Goal: Task Accomplishment & Management: Manage account settings

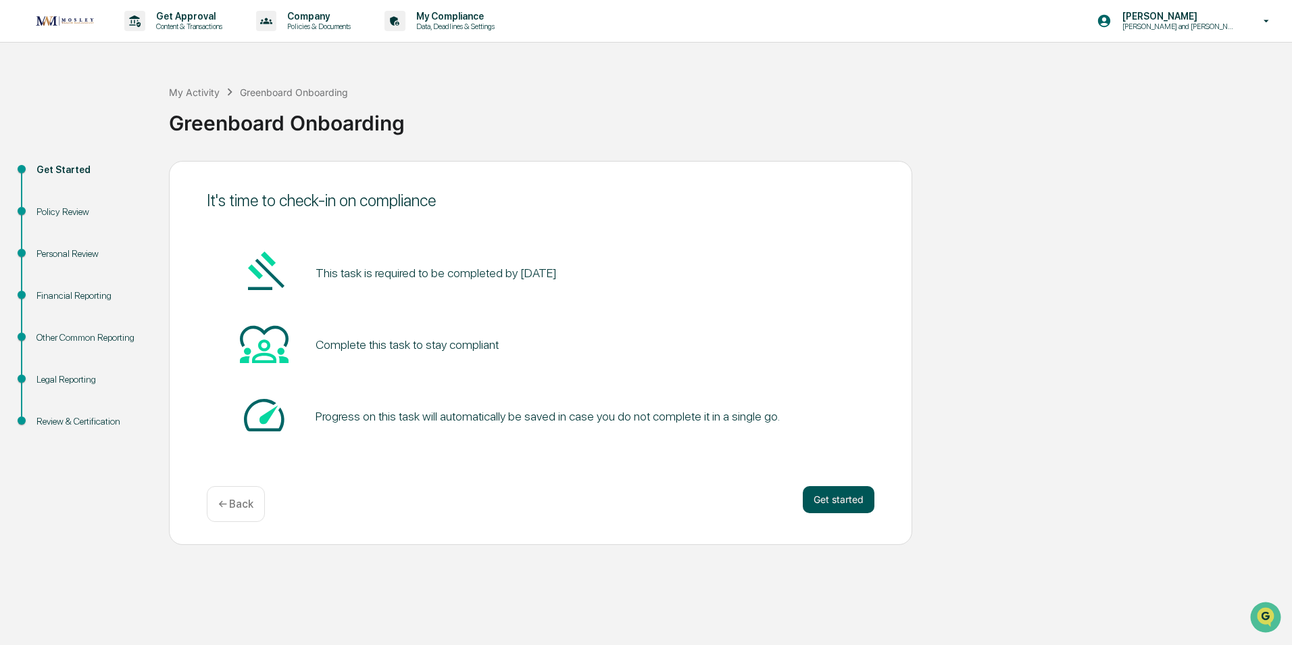
click at [835, 502] on button "Get started" at bounding box center [839, 499] width 72 height 27
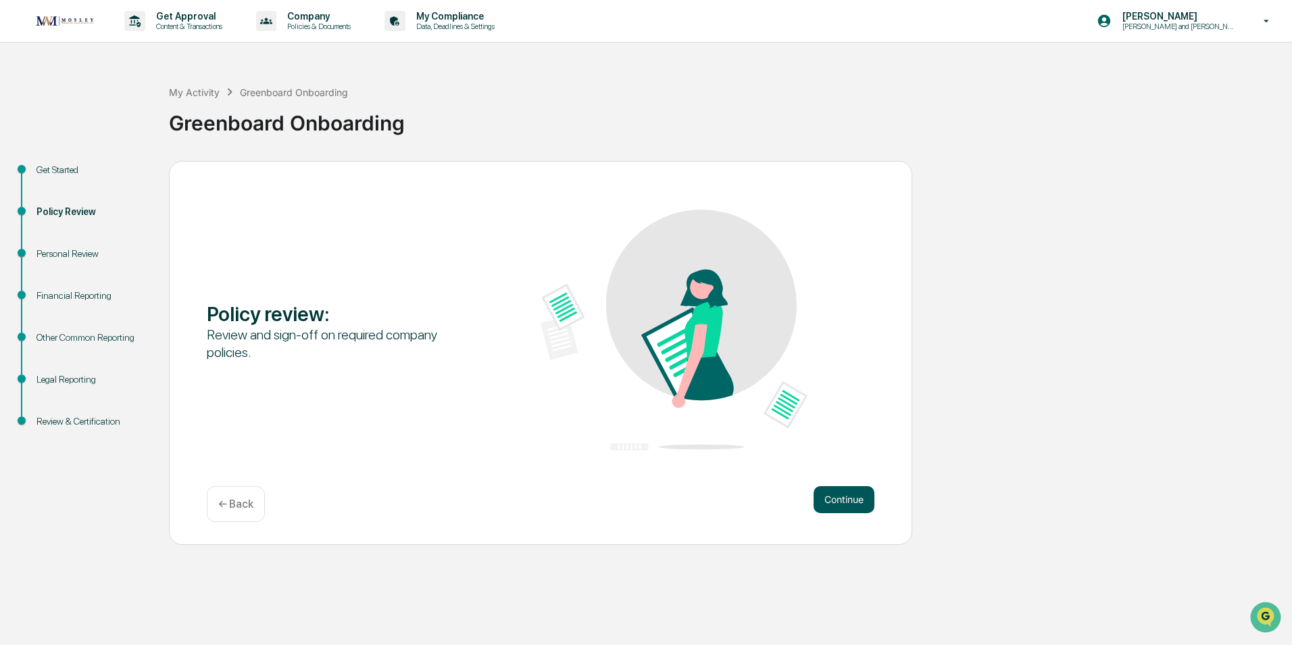
click at [841, 501] on button "Continue" at bounding box center [844, 499] width 61 height 27
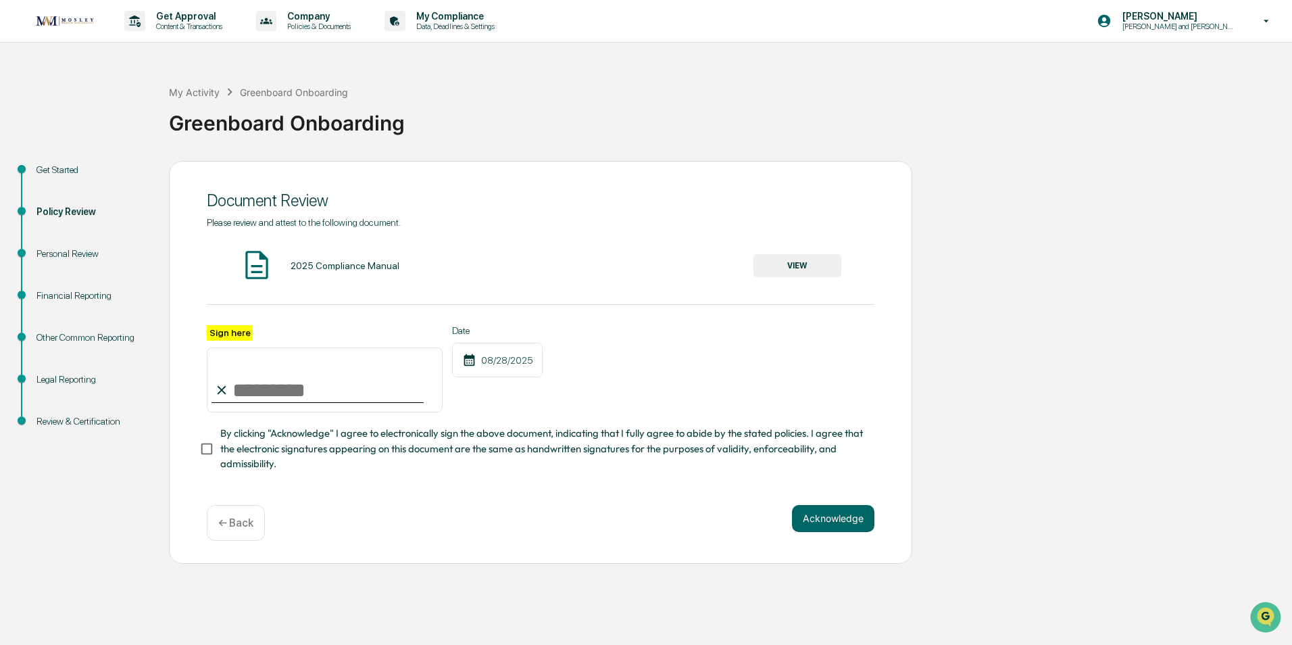
click at [253, 378] on input "Sign here" at bounding box center [325, 379] width 236 height 65
type input "**********"
click at [786, 262] on button "VIEW" at bounding box center [798, 265] width 88 height 23
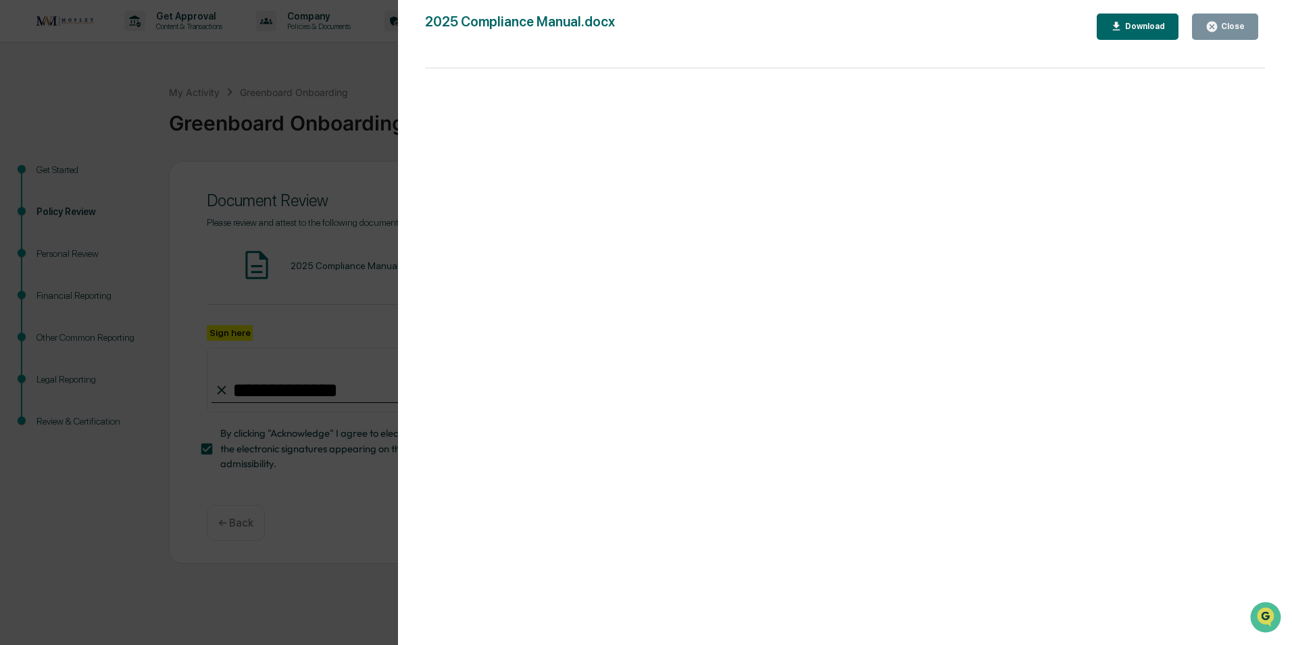
click at [1231, 28] on div "Close" at bounding box center [1232, 26] width 26 height 9
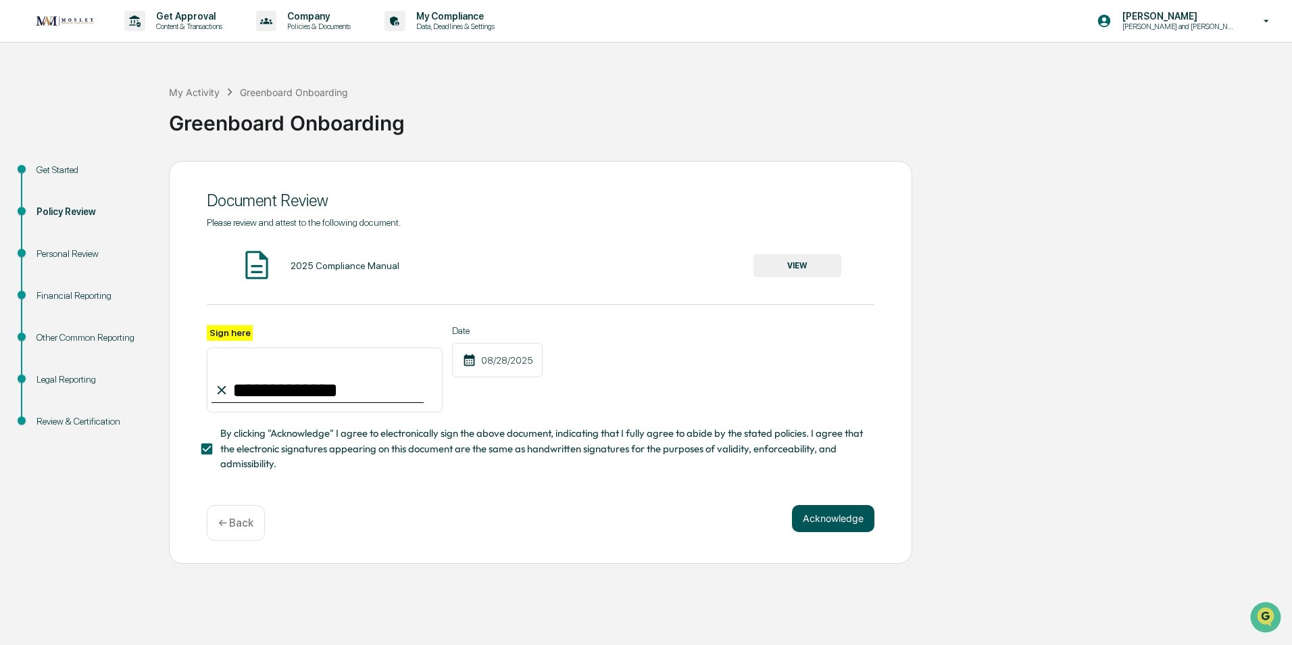
click at [826, 523] on button "Acknowledge" at bounding box center [833, 518] width 82 height 27
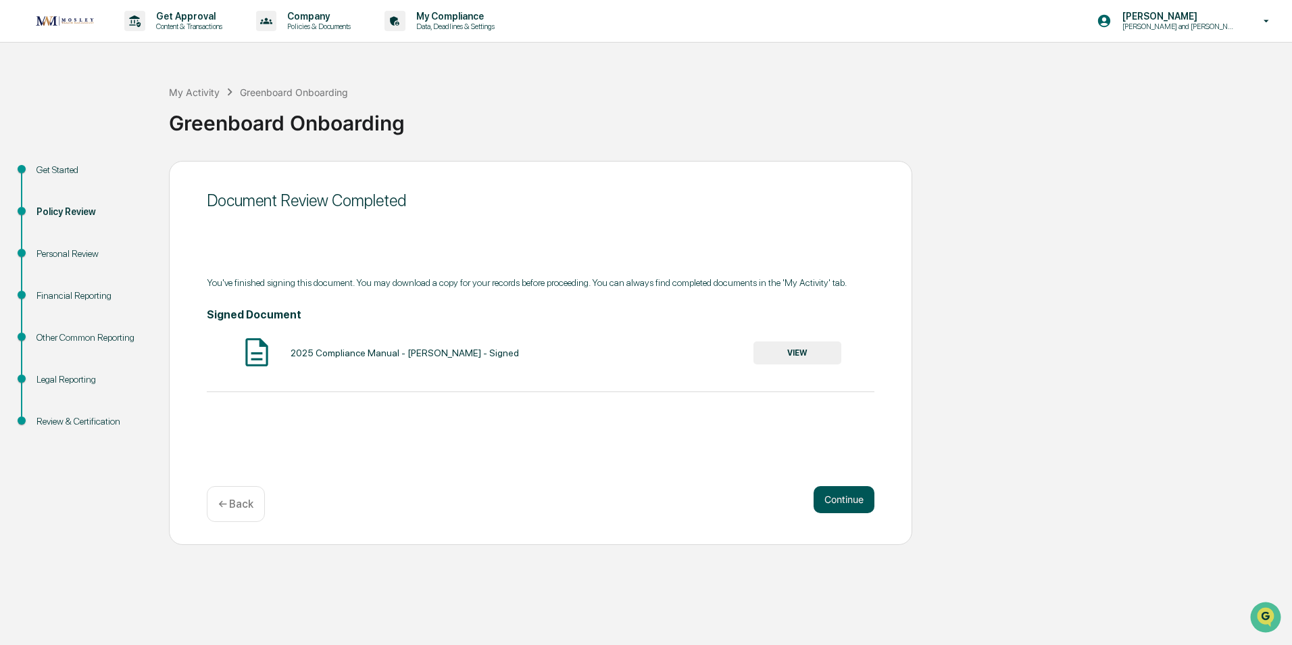
click at [828, 501] on button "Continue" at bounding box center [844, 499] width 61 height 27
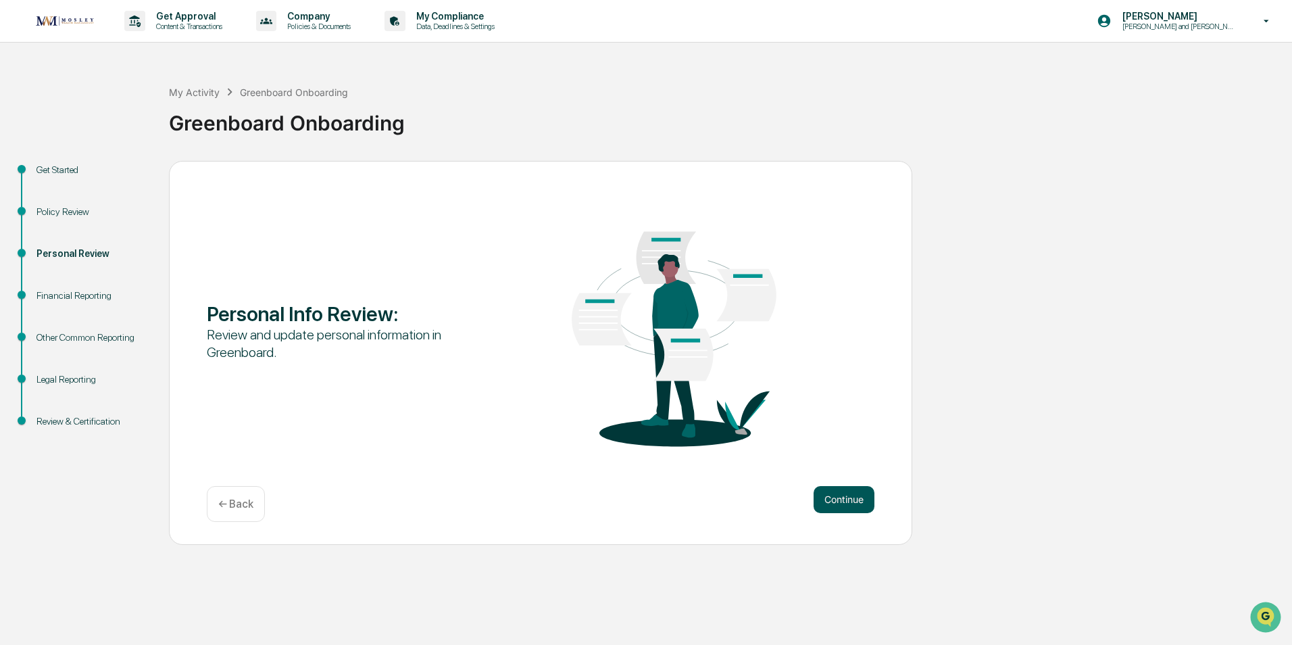
click at [828, 501] on button "Continue" at bounding box center [844, 499] width 61 height 27
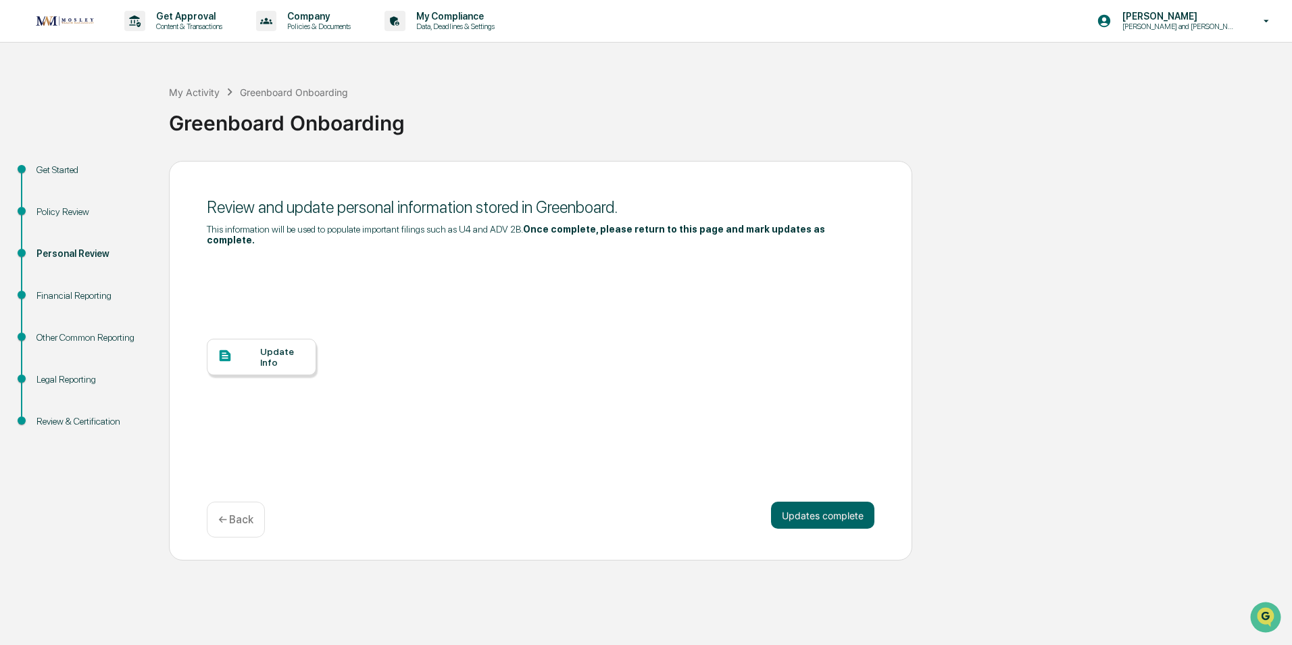
click at [268, 347] on div "Update Info" at bounding box center [282, 357] width 45 height 22
click at [831, 502] on button "Updates complete" at bounding box center [822, 515] width 103 height 27
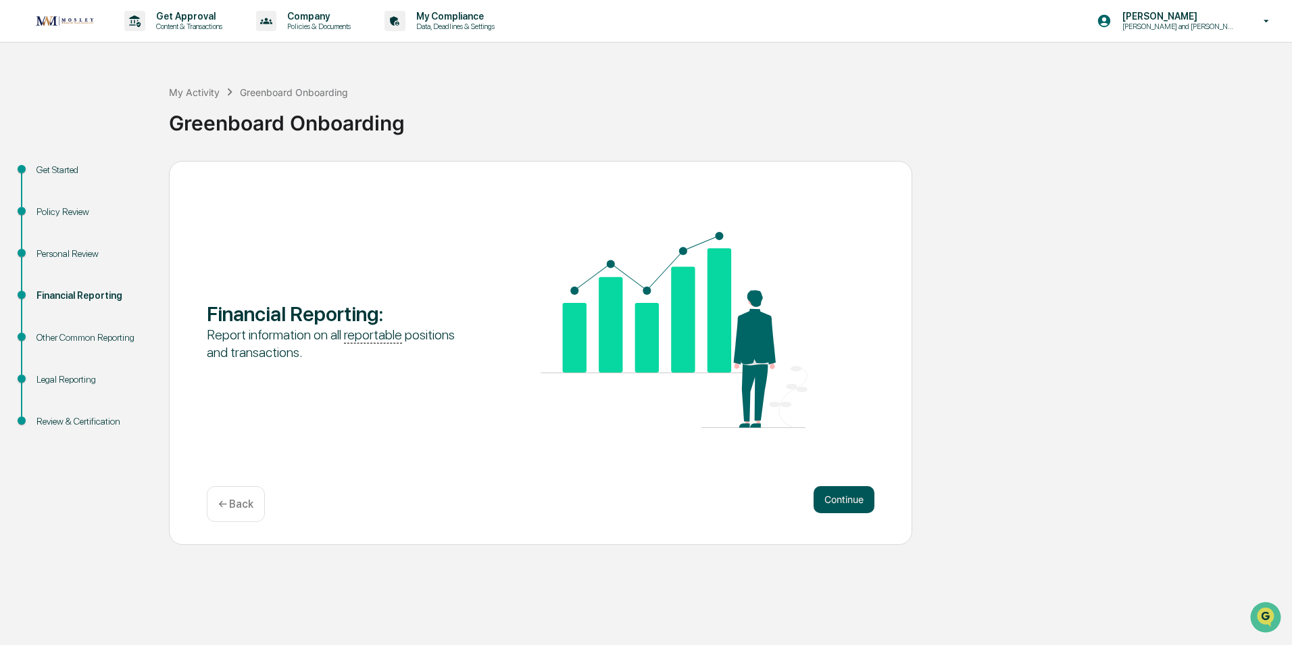
click at [837, 495] on button "Continue" at bounding box center [844, 499] width 61 height 27
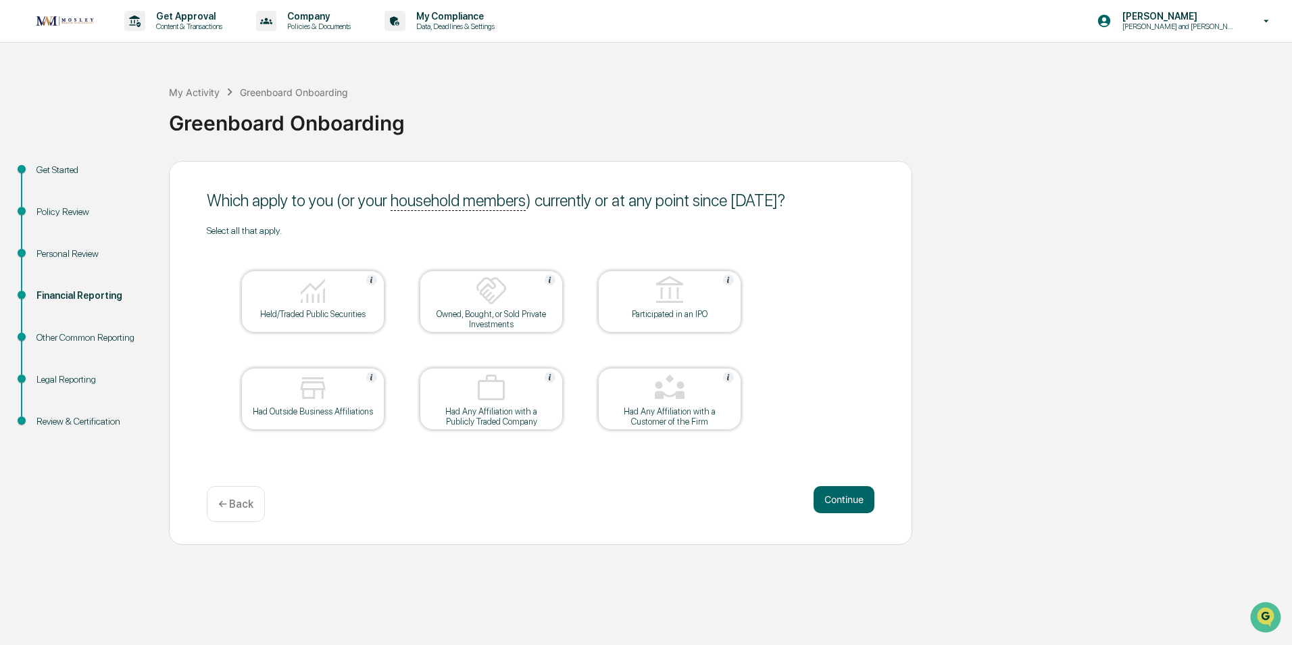
click at [305, 312] on div "Held/Traded Public Securities" at bounding box center [313, 314] width 122 height 10
click at [498, 311] on div "Owned, Bought, or Sold Private Investments" at bounding box center [492, 319] width 122 height 20
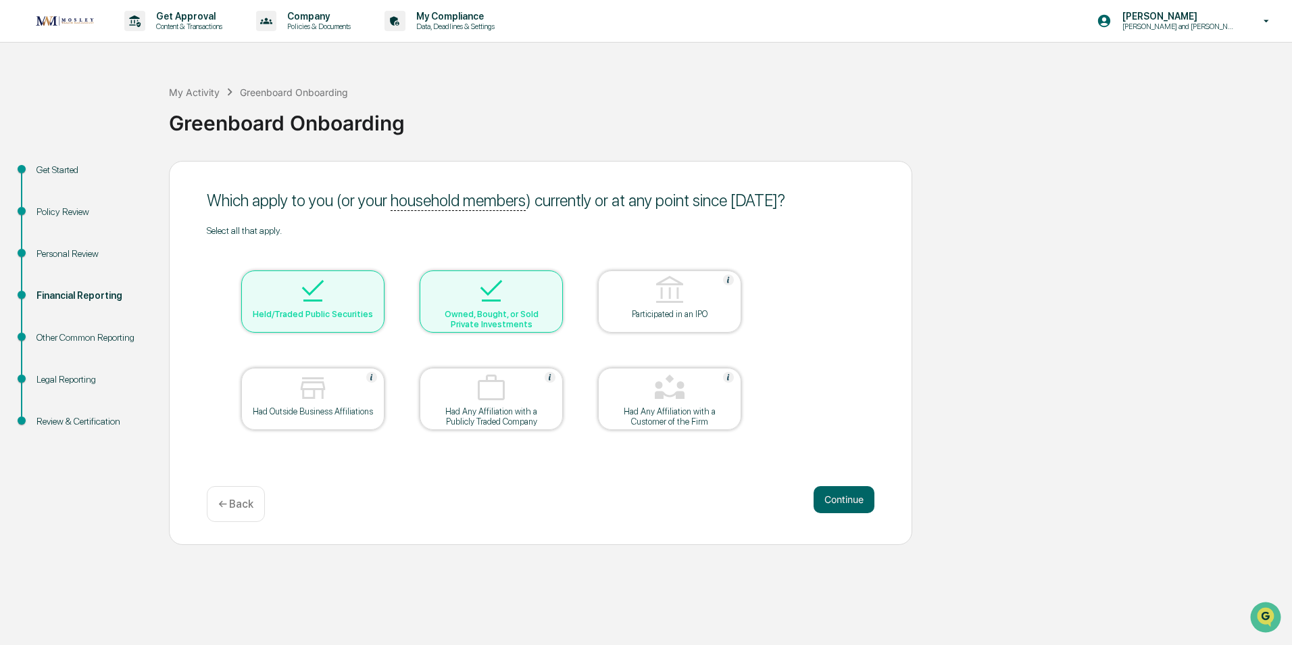
click at [498, 311] on div "Owned, Bought, or Sold Private Investments" at bounding box center [492, 319] width 122 height 20
click at [352, 417] on div "Had Outside Business Affiliations" at bounding box center [312, 399] width 143 height 62
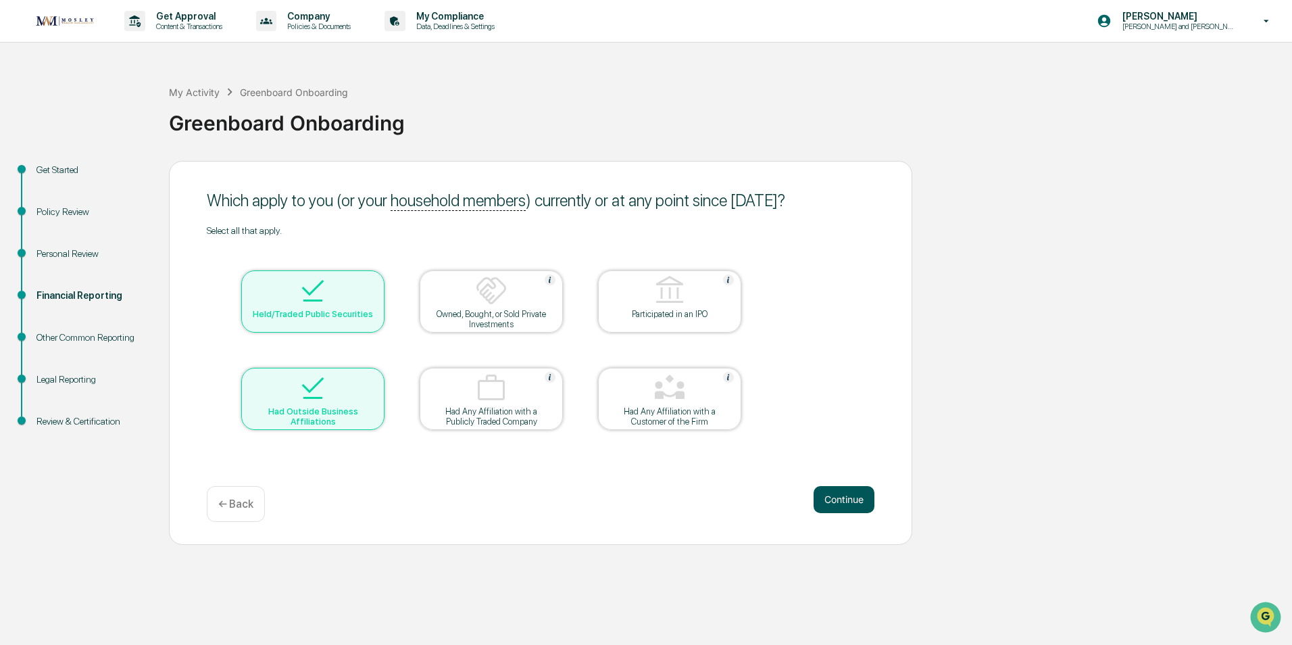
click at [854, 499] on button "Continue" at bounding box center [844, 499] width 61 height 27
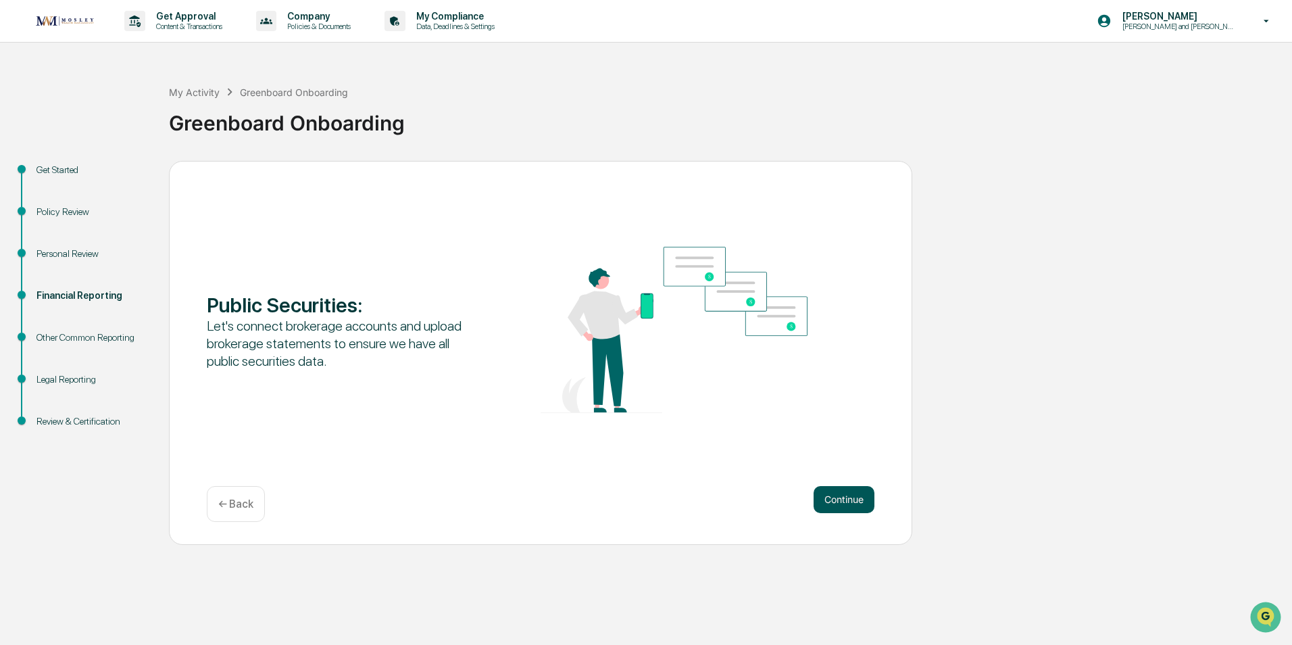
click at [854, 499] on button "Continue" at bounding box center [844, 499] width 61 height 27
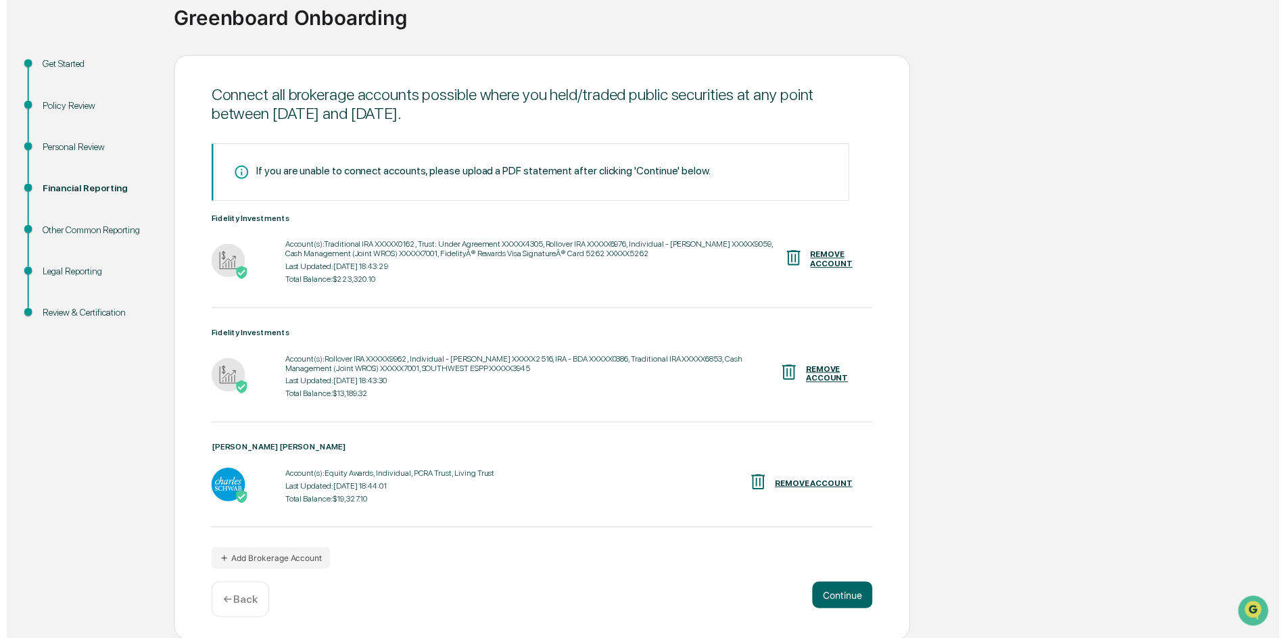
scroll to position [107, 0]
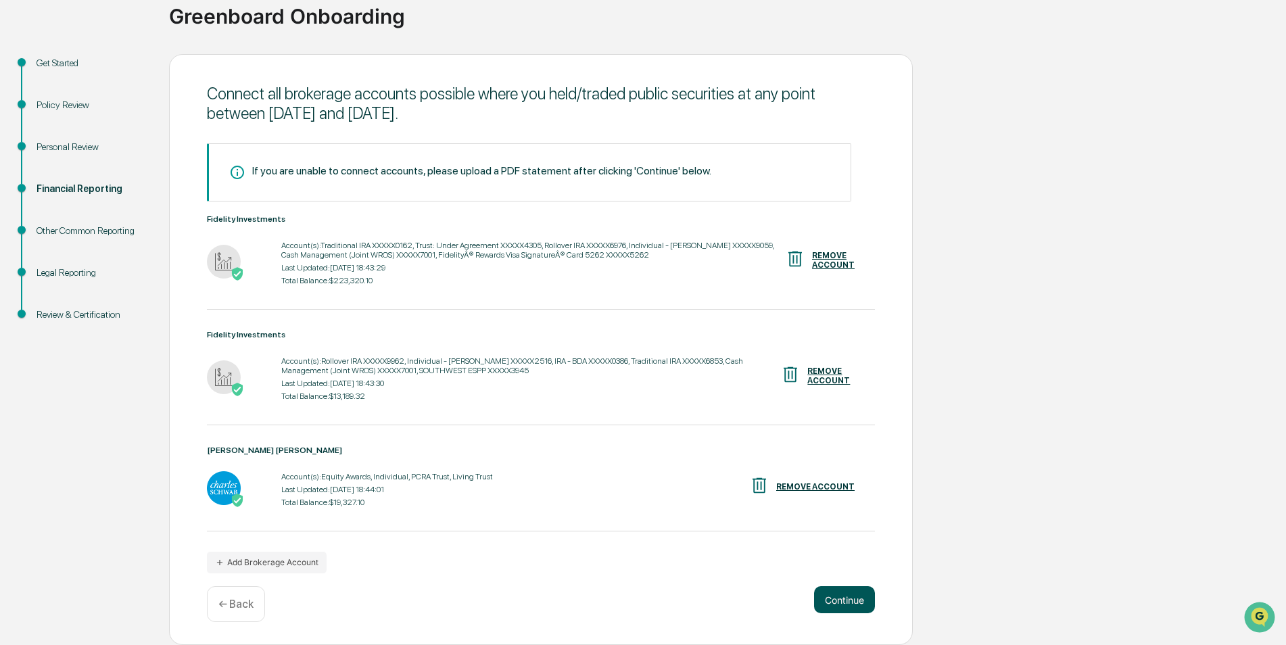
click at [837, 590] on button "Continue" at bounding box center [844, 599] width 61 height 27
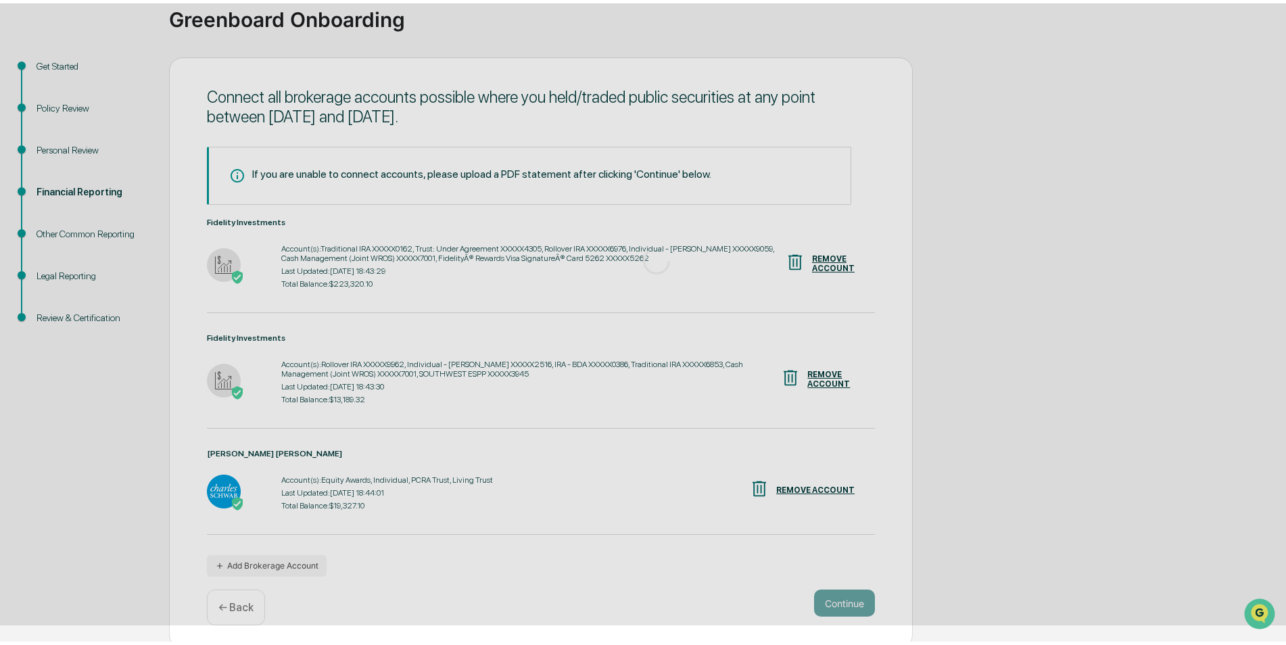
scroll to position [0, 0]
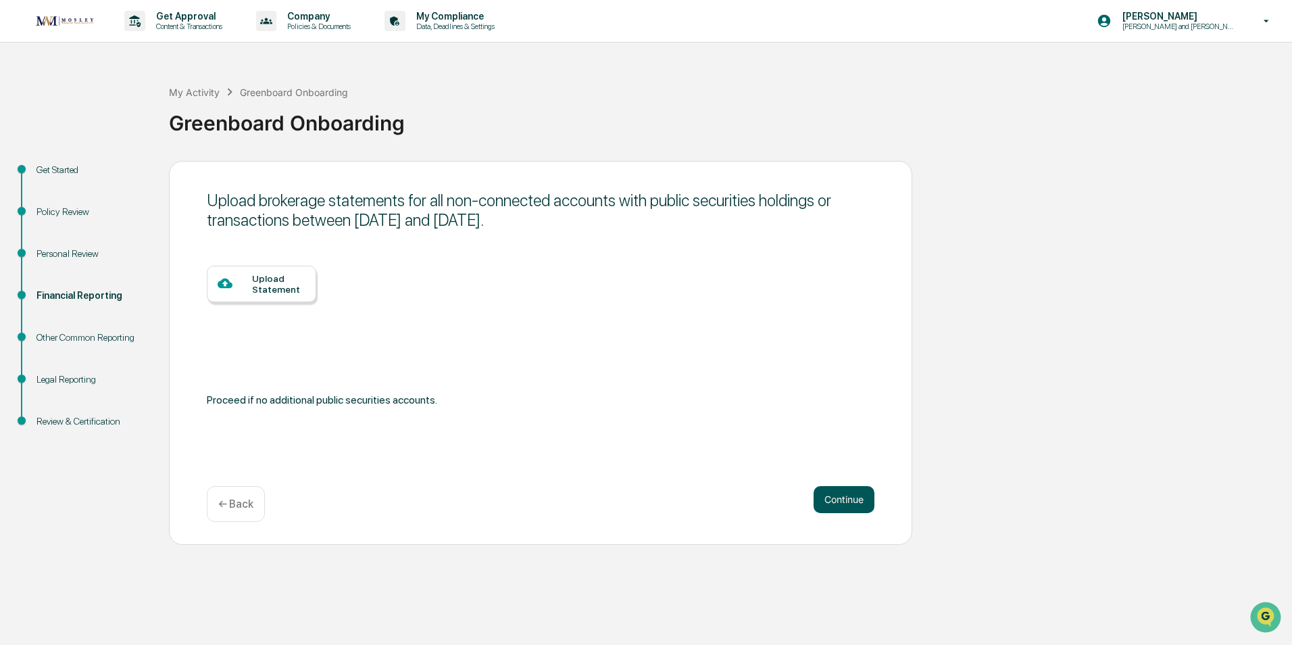
click at [846, 493] on button "Continue" at bounding box center [844, 499] width 61 height 27
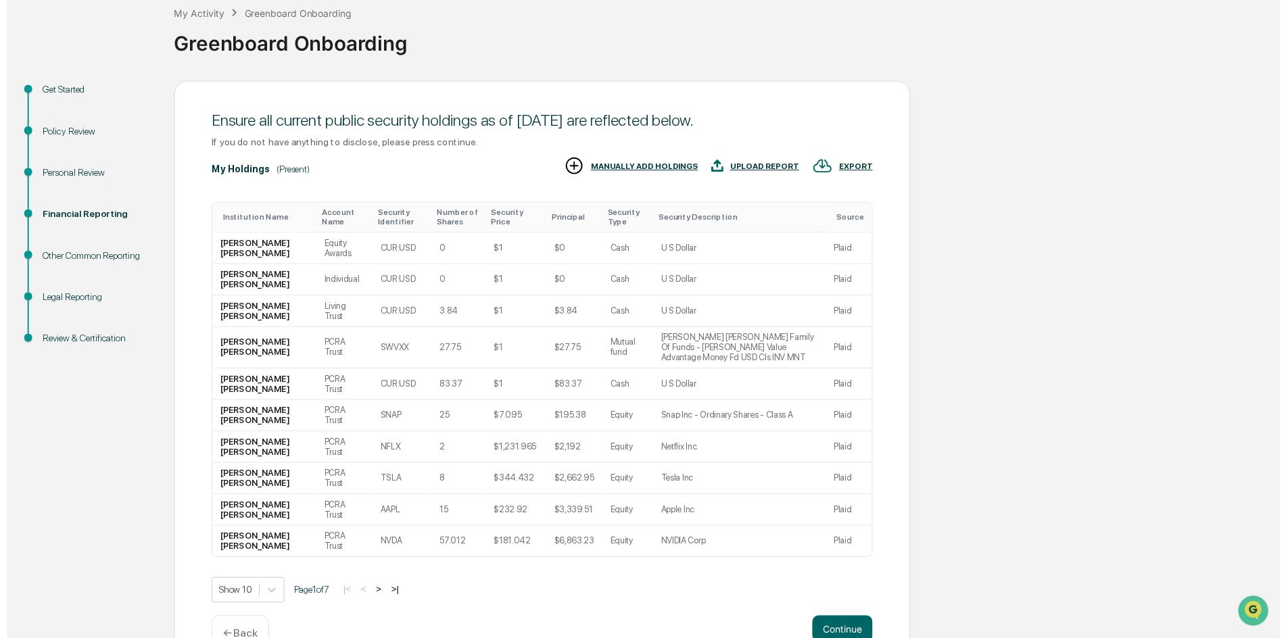
scroll to position [105, 0]
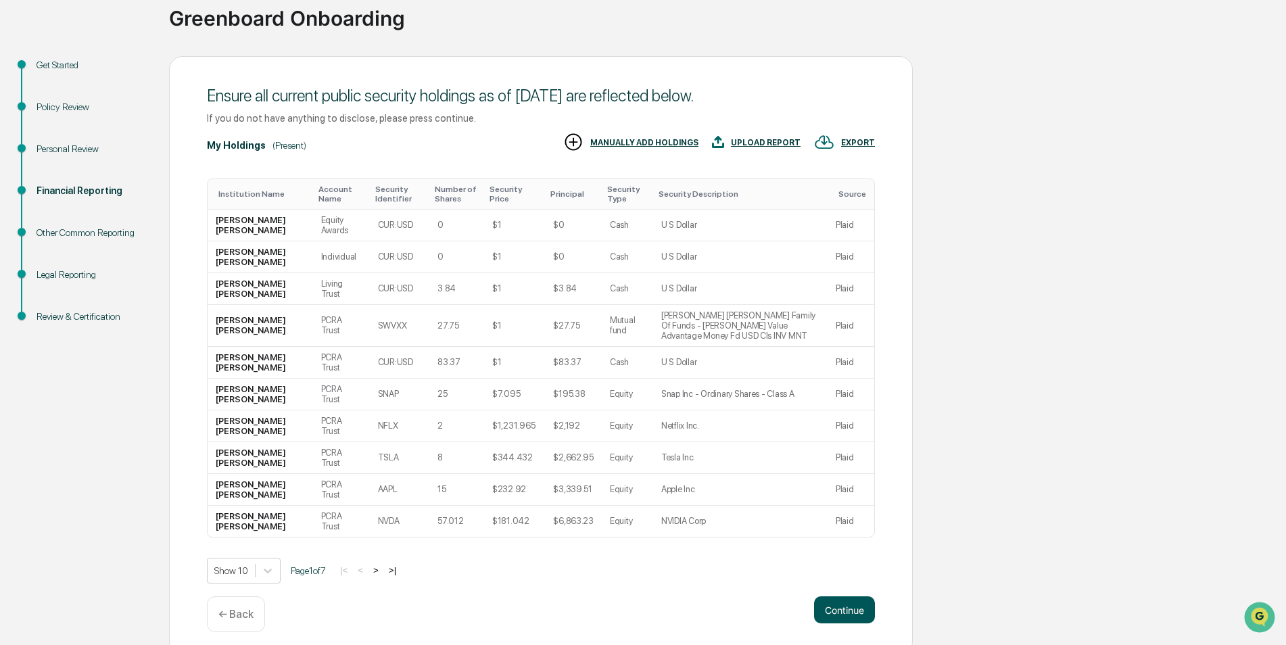
click at [844, 603] on button "Continue" at bounding box center [844, 609] width 61 height 27
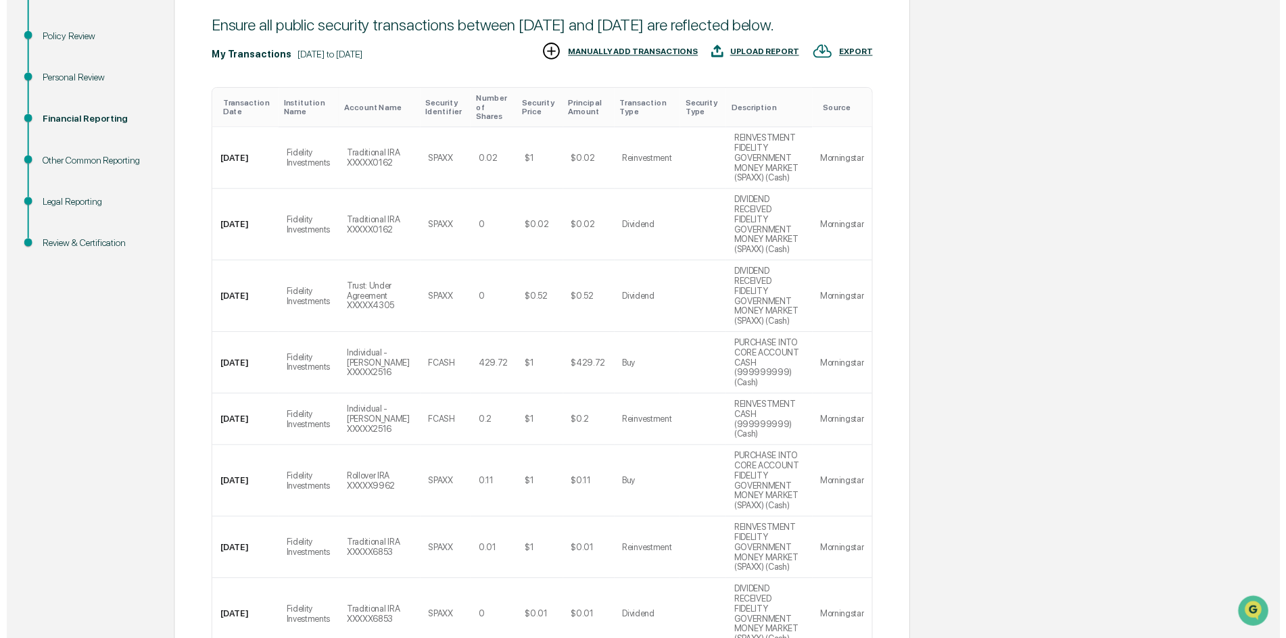
scroll to position [247, 0]
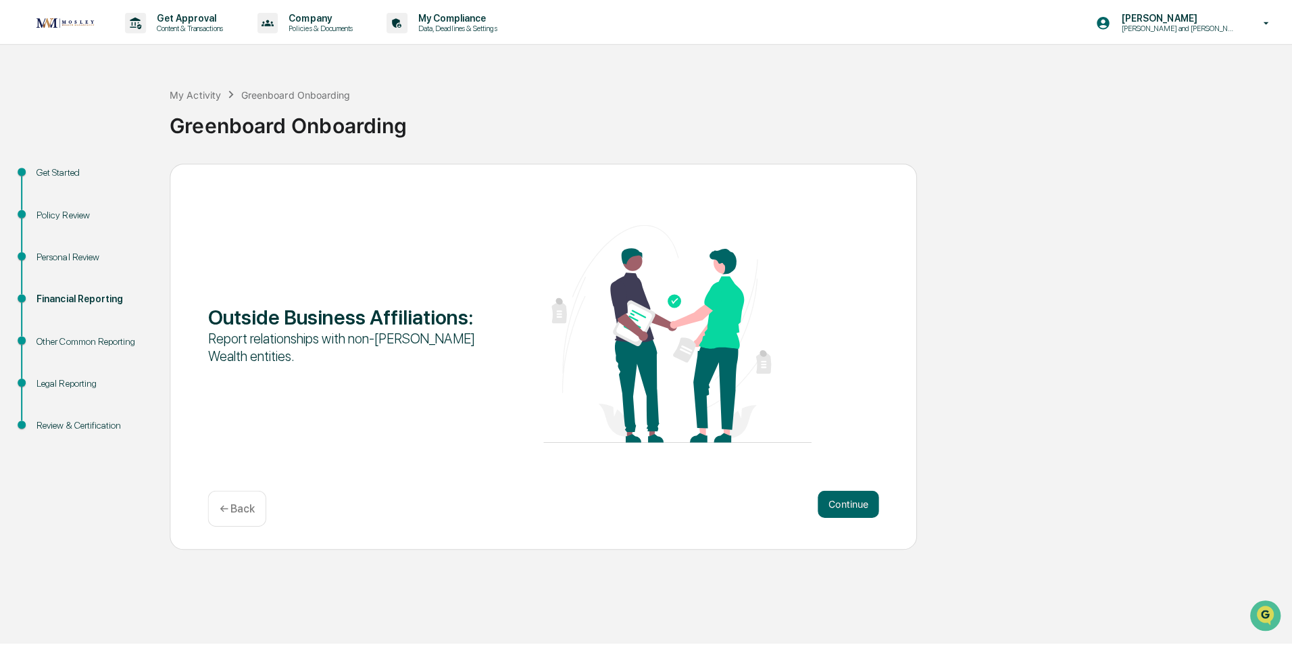
scroll to position [0, 0]
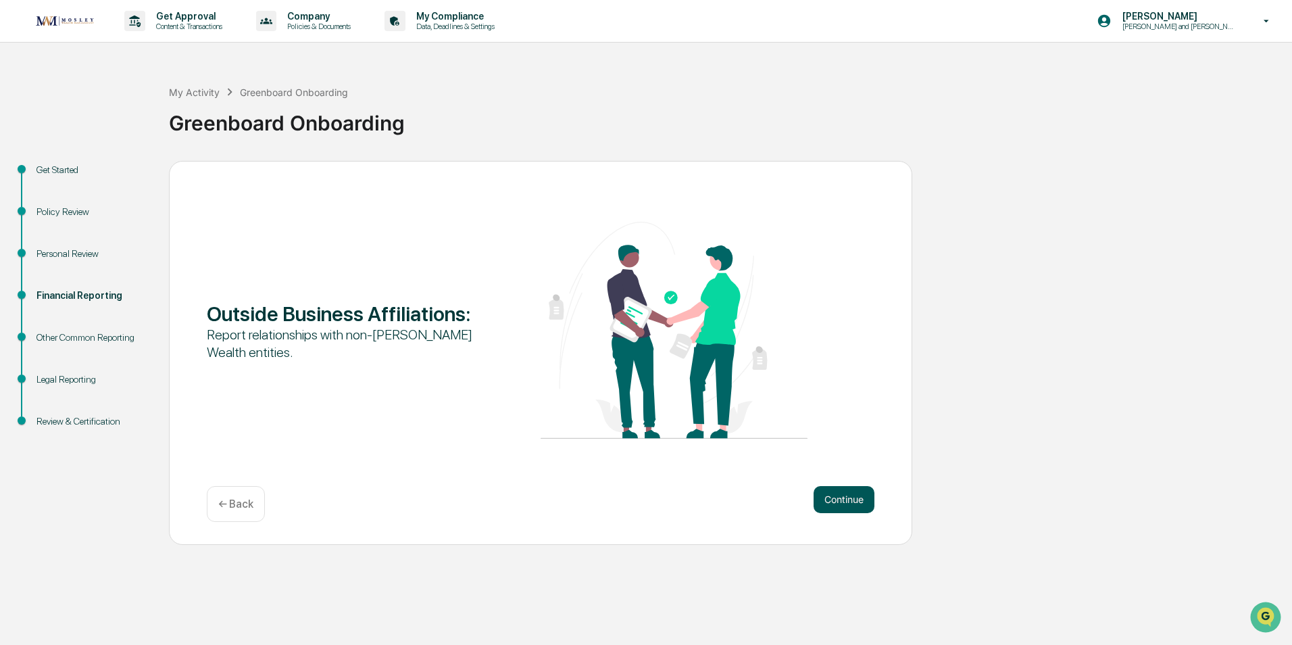
click at [839, 497] on button "Continue" at bounding box center [844, 499] width 61 height 27
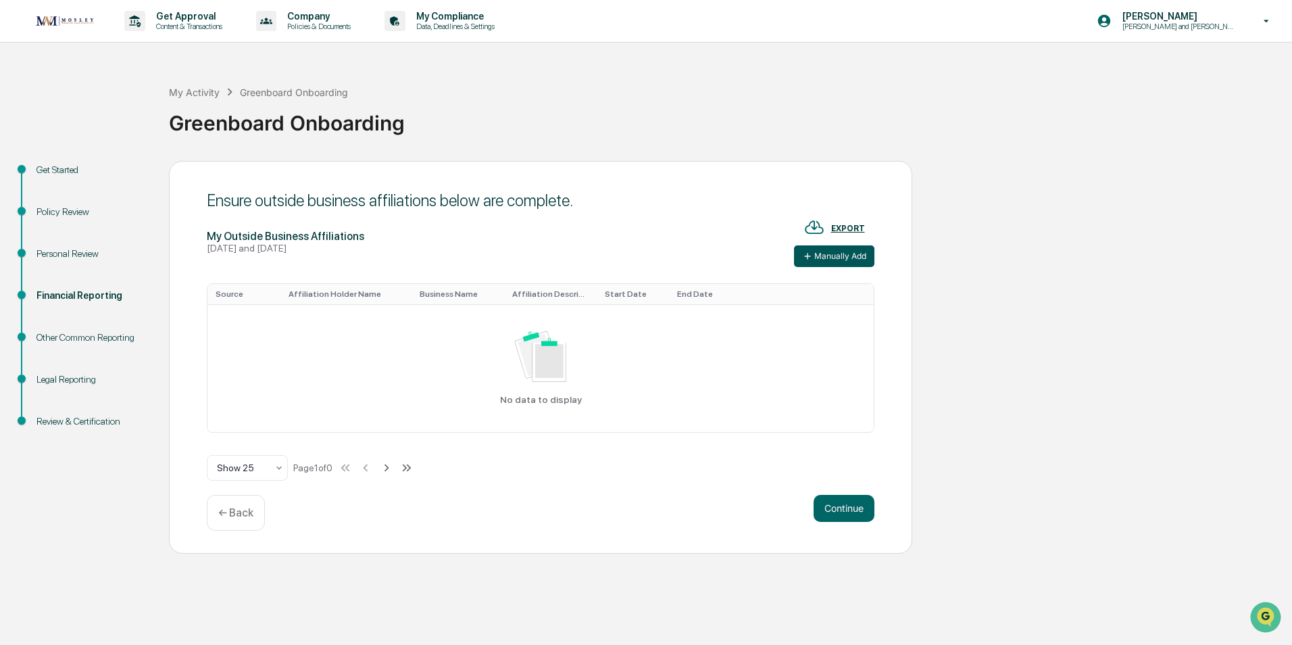
click at [812, 258] on icon at bounding box center [807, 256] width 11 height 11
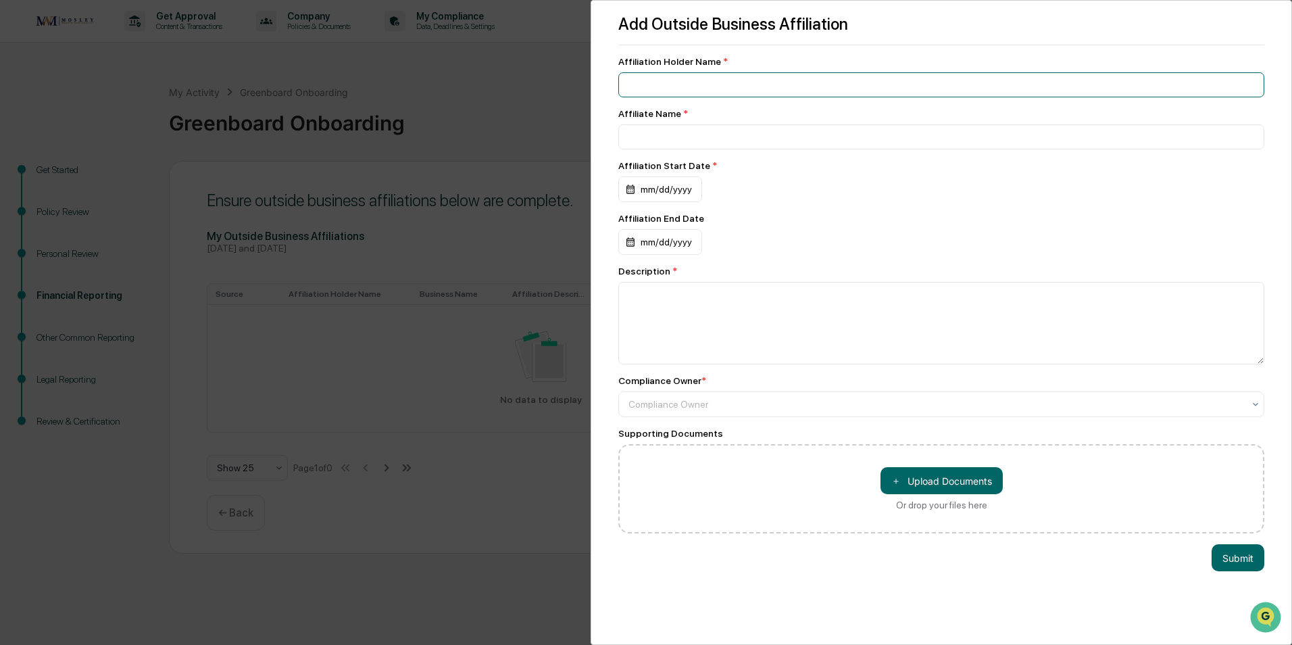
click at [726, 83] on input at bounding box center [941, 84] width 646 height 25
type input "**********"
type input "*******"
click at [631, 193] on div "mm/dd/yyyy" at bounding box center [660, 189] width 84 height 26
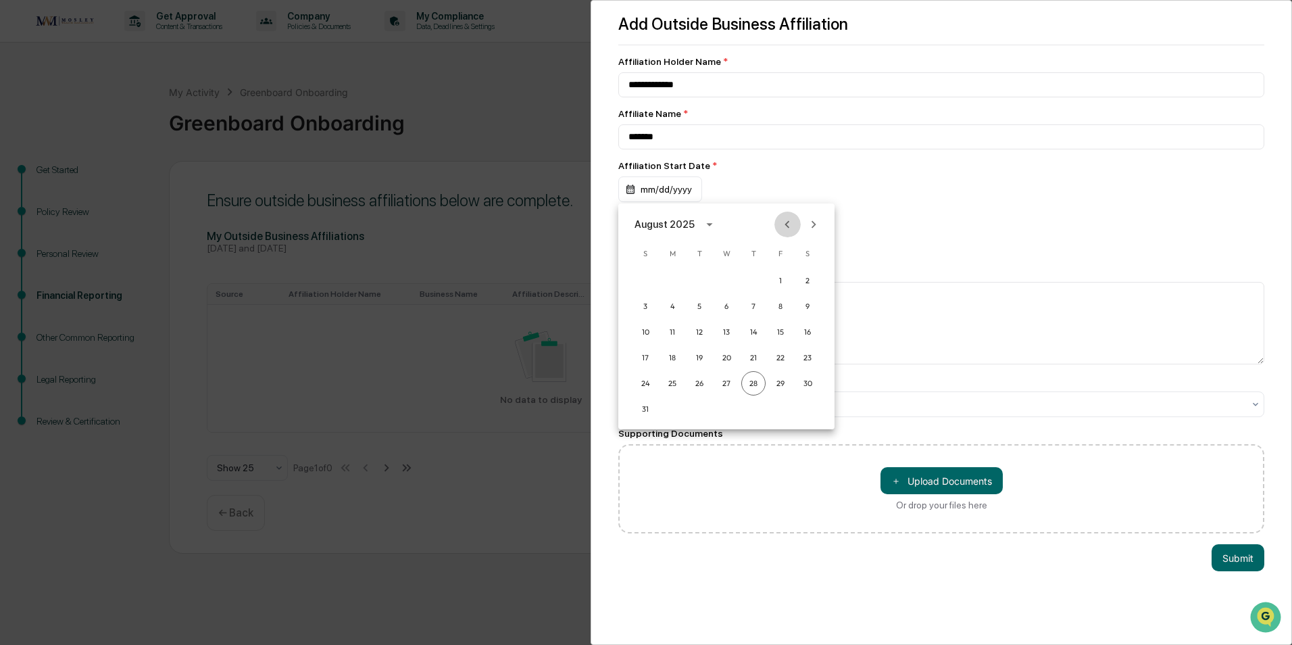
click at [783, 223] on icon "Previous month" at bounding box center [787, 224] width 15 height 15
click at [781, 304] on button "13" at bounding box center [781, 306] width 24 height 24
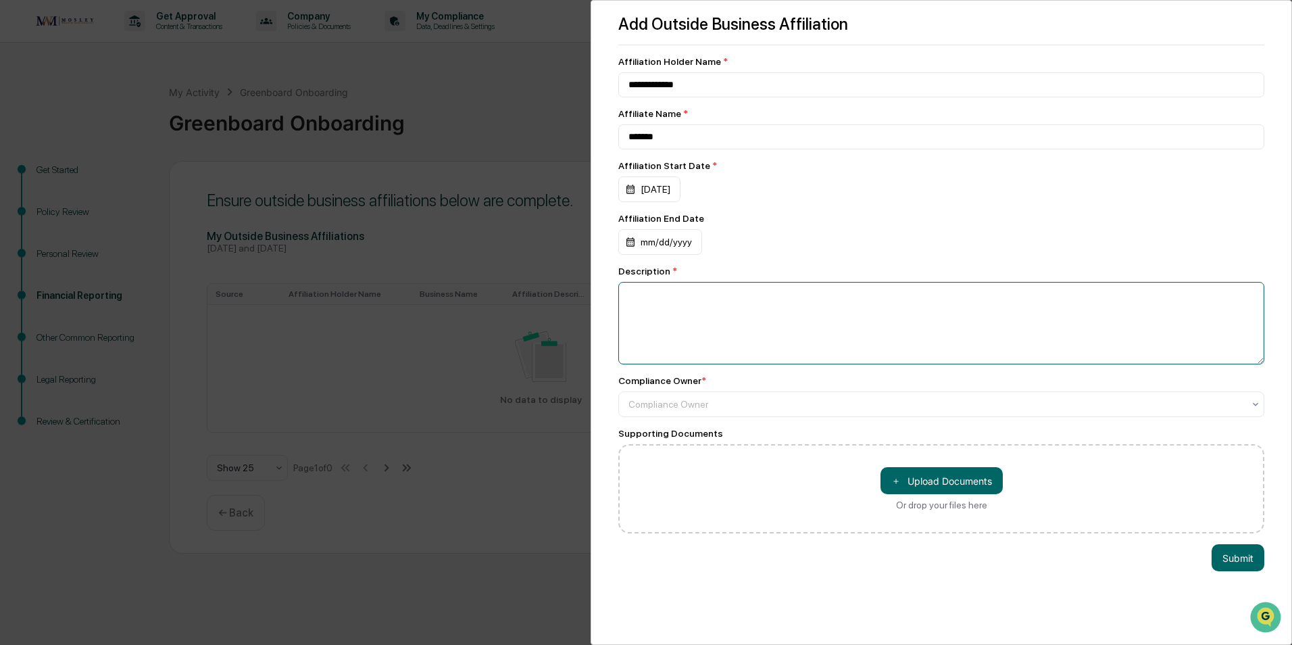
click at [783, 295] on textarea at bounding box center [941, 323] width 646 height 82
type textarea "**********"
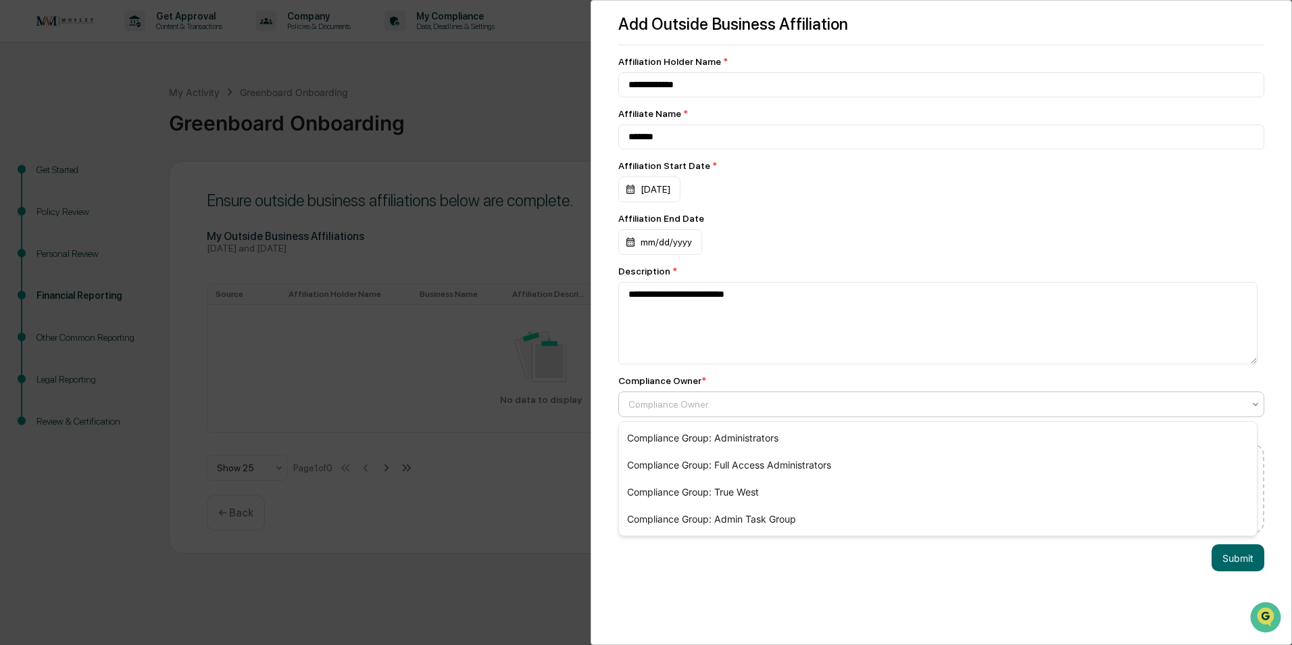
click at [779, 396] on div "Compliance Owner" at bounding box center [936, 404] width 629 height 19
click at [773, 434] on div "Compliance Group: Administrators" at bounding box center [938, 437] width 638 height 27
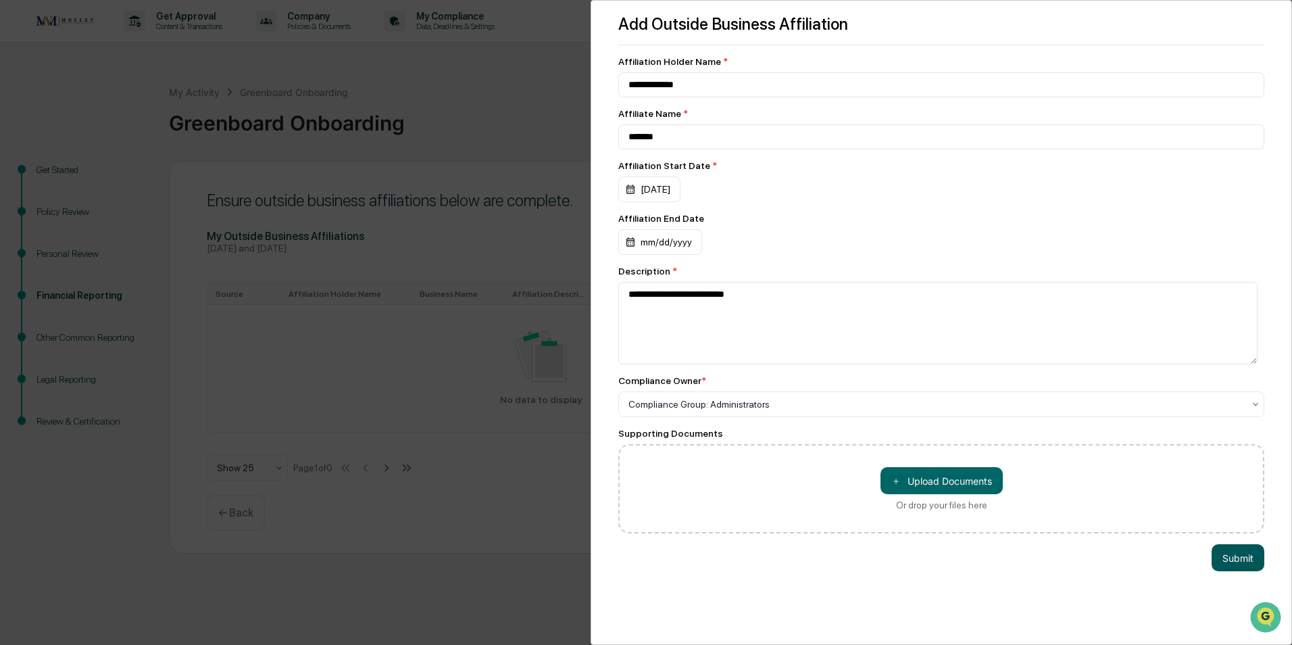
click at [1225, 557] on button "Submit" at bounding box center [1238, 557] width 53 height 27
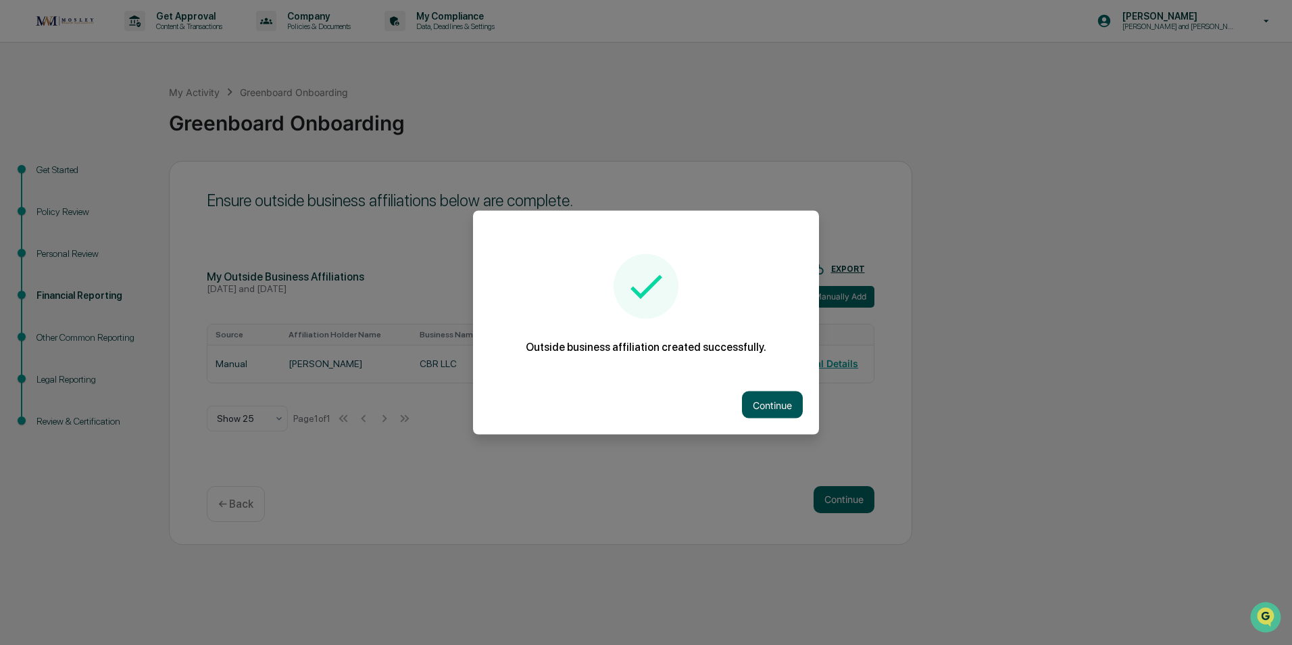
click at [771, 413] on button "Continue" at bounding box center [772, 404] width 61 height 27
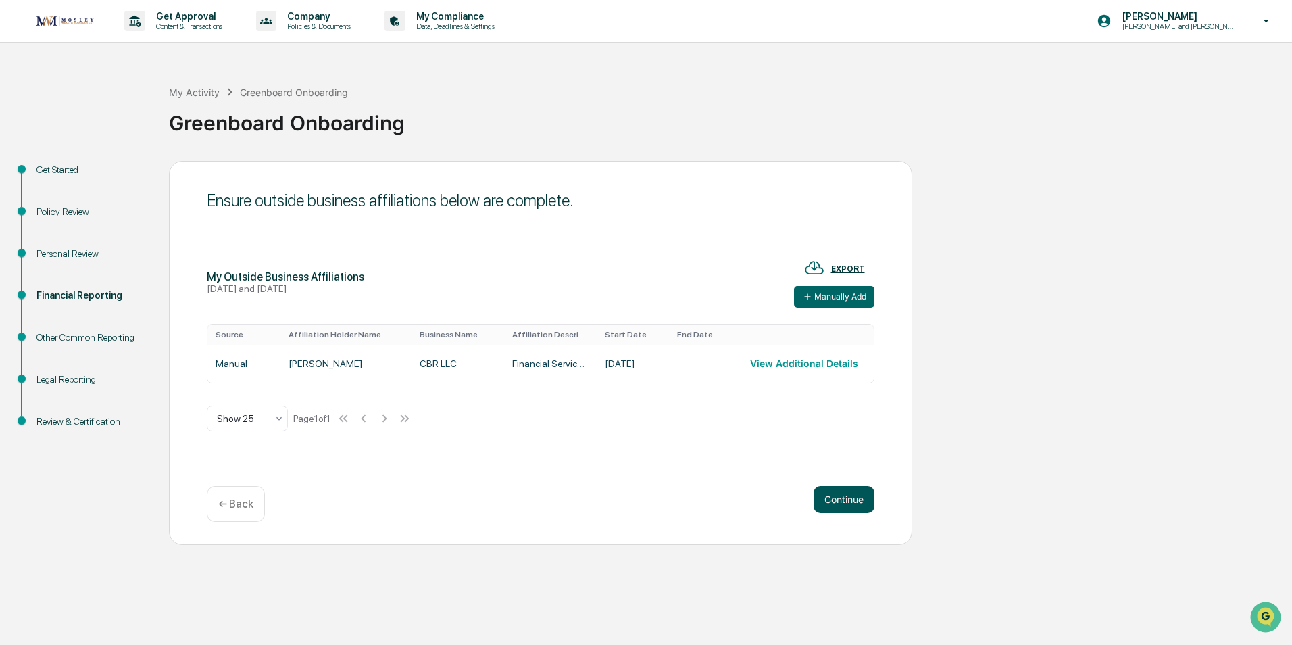
click at [846, 499] on button "Continue" at bounding box center [844, 499] width 61 height 27
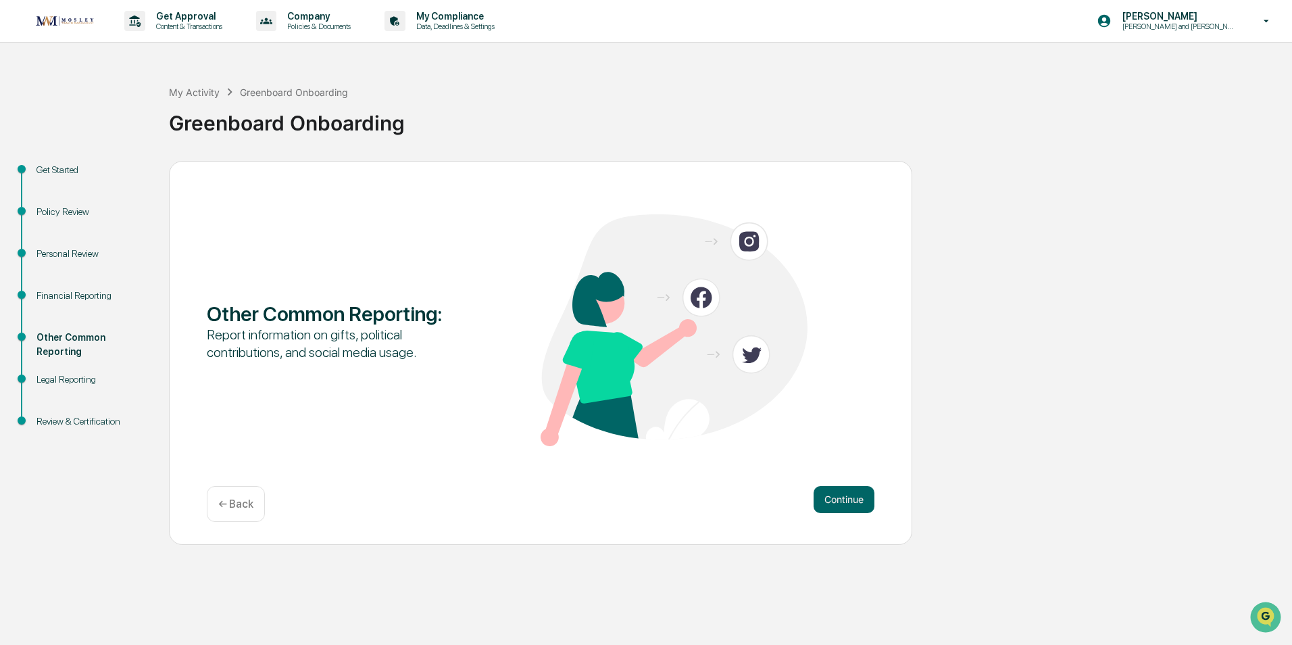
click at [228, 496] on div "← Back" at bounding box center [236, 504] width 58 height 36
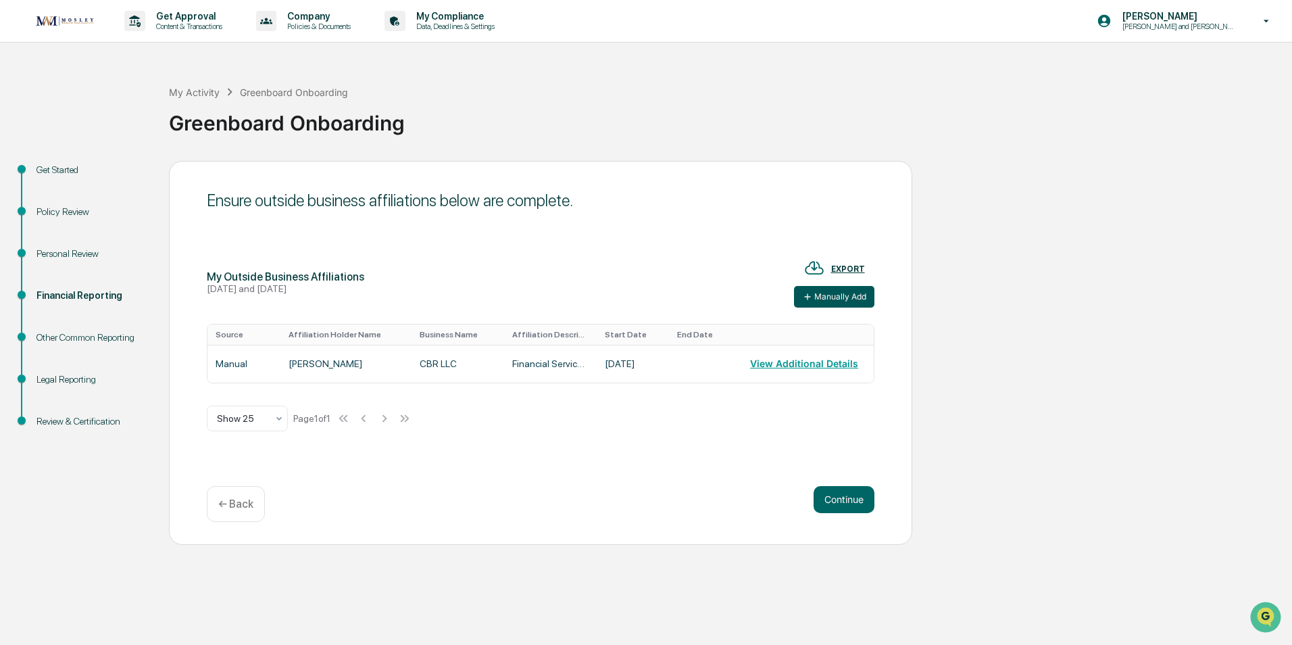
click at [821, 295] on button "Manually Add" at bounding box center [834, 297] width 80 height 22
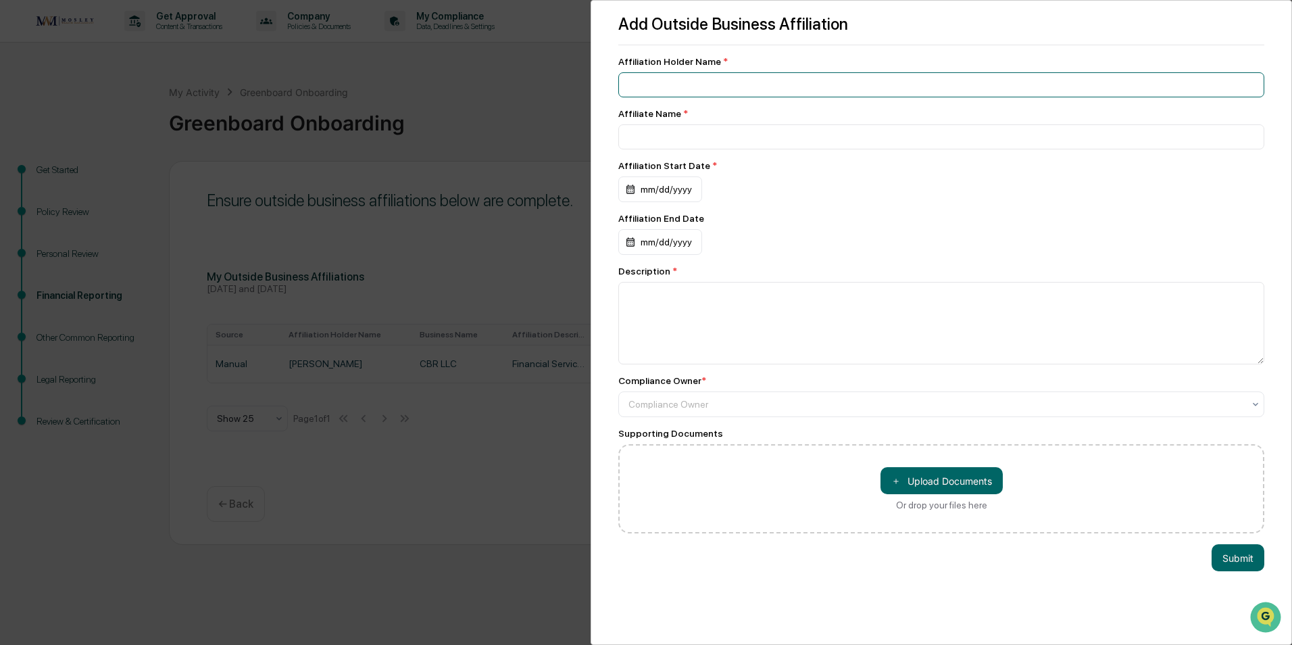
click at [684, 85] on input at bounding box center [941, 84] width 646 height 25
type input "**********"
click at [635, 186] on div "mm/dd/yyyy" at bounding box center [660, 189] width 84 height 26
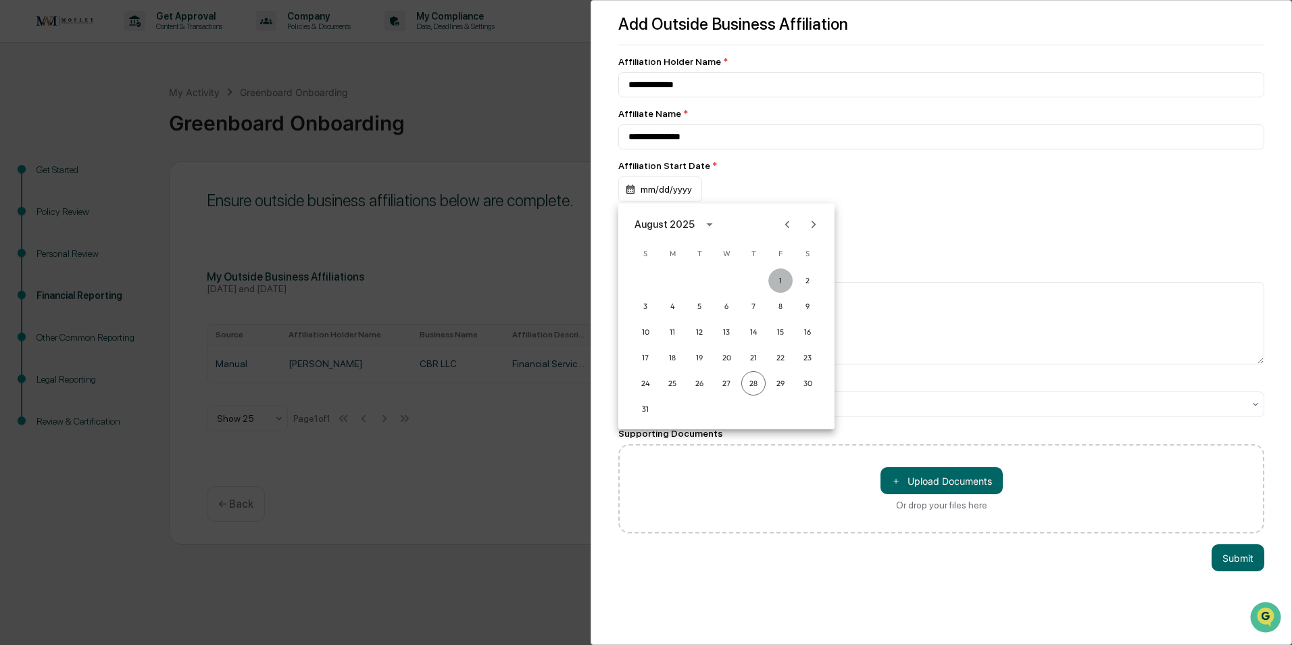
click at [781, 279] on button "1" at bounding box center [781, 280] width 24 height 24
click at [733, 302] on textarea at bounding box center [941, 323] width 646 height 82
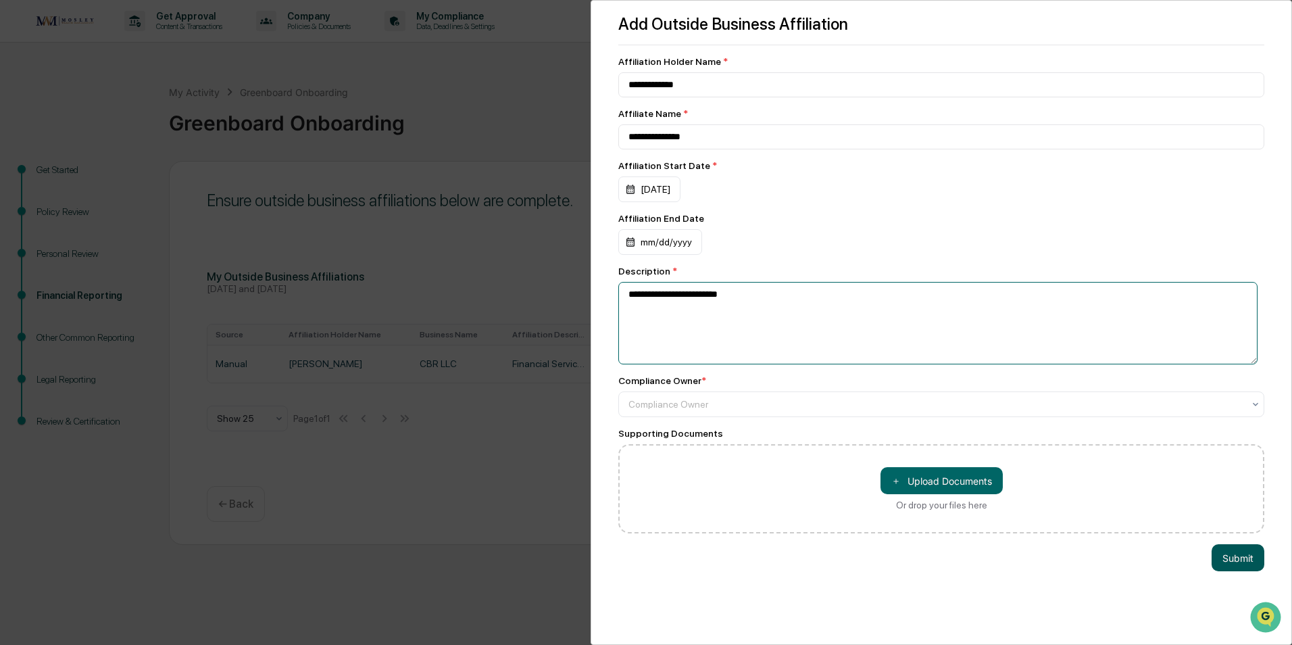
type textarea "**********"
click at [1236, 557] on button "Submit" at bounding box center [1238, 557] width 53 height 27
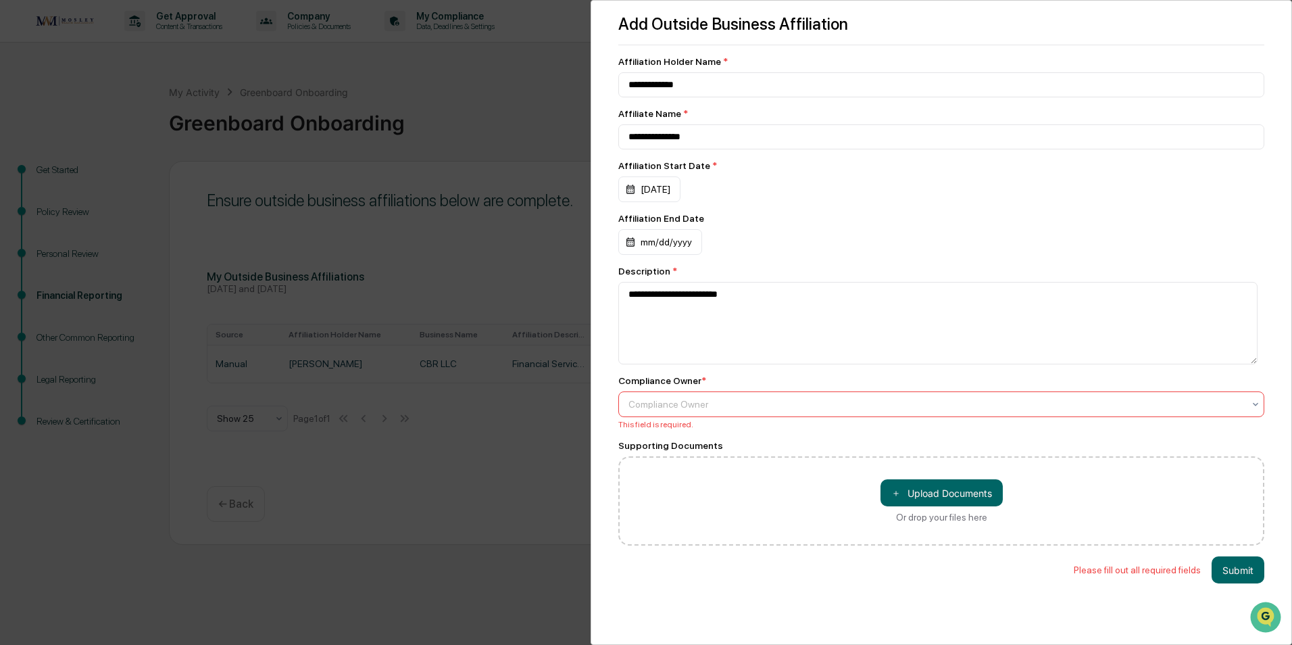
click at [674, 404] on div at bounding box center [936, 404] width 615 height 14
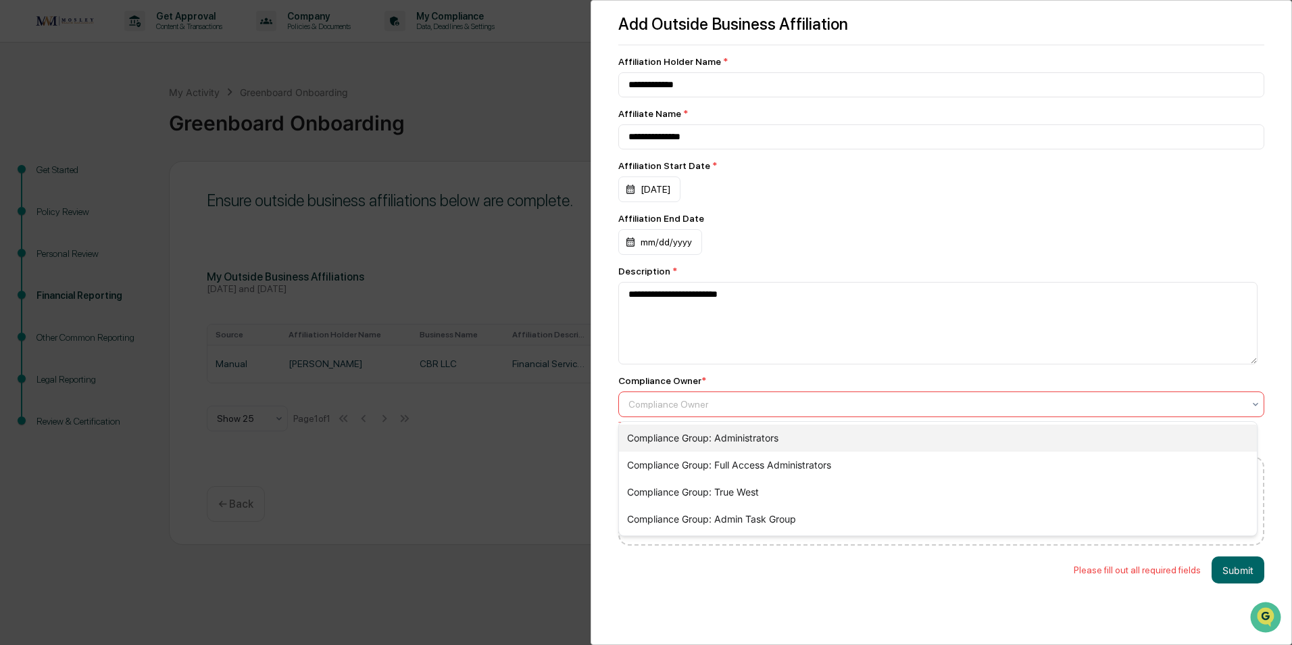
click at [679, 432] on div "Compliance Group: Administrators" at bounding box center [938, 437] width 638 height 27
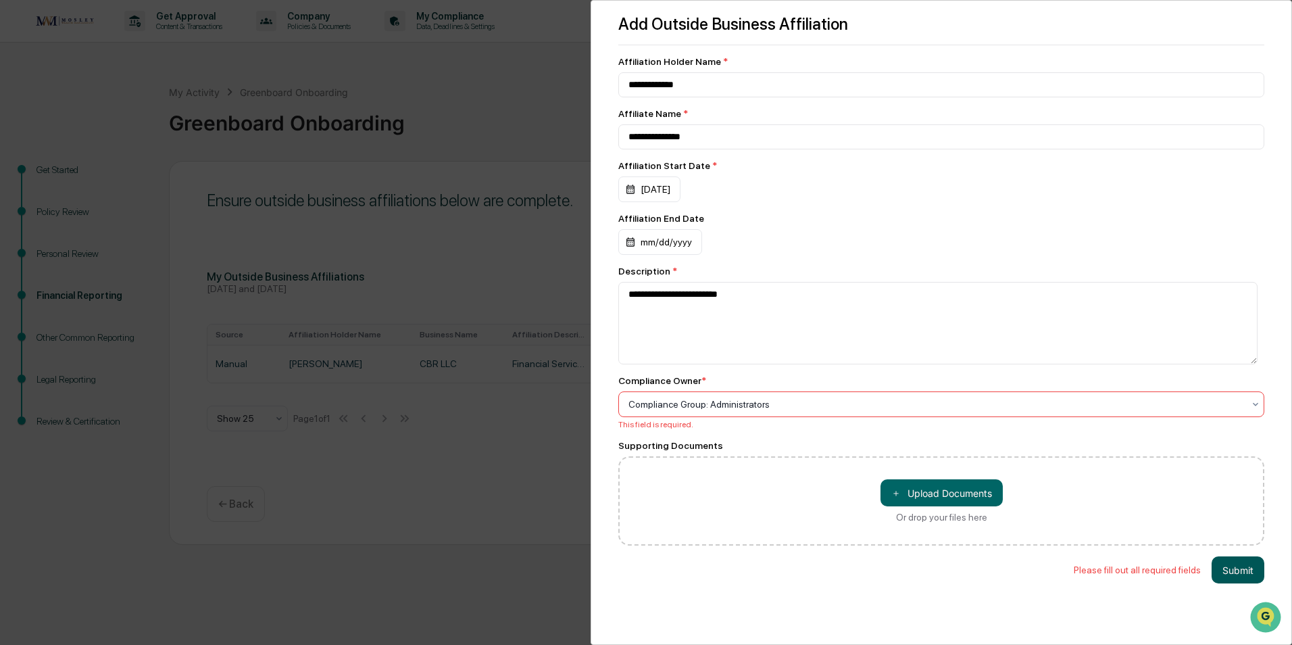
click at [1249, 564] on button "Submit" at bounding box center [1238, 569] width 53 height 27
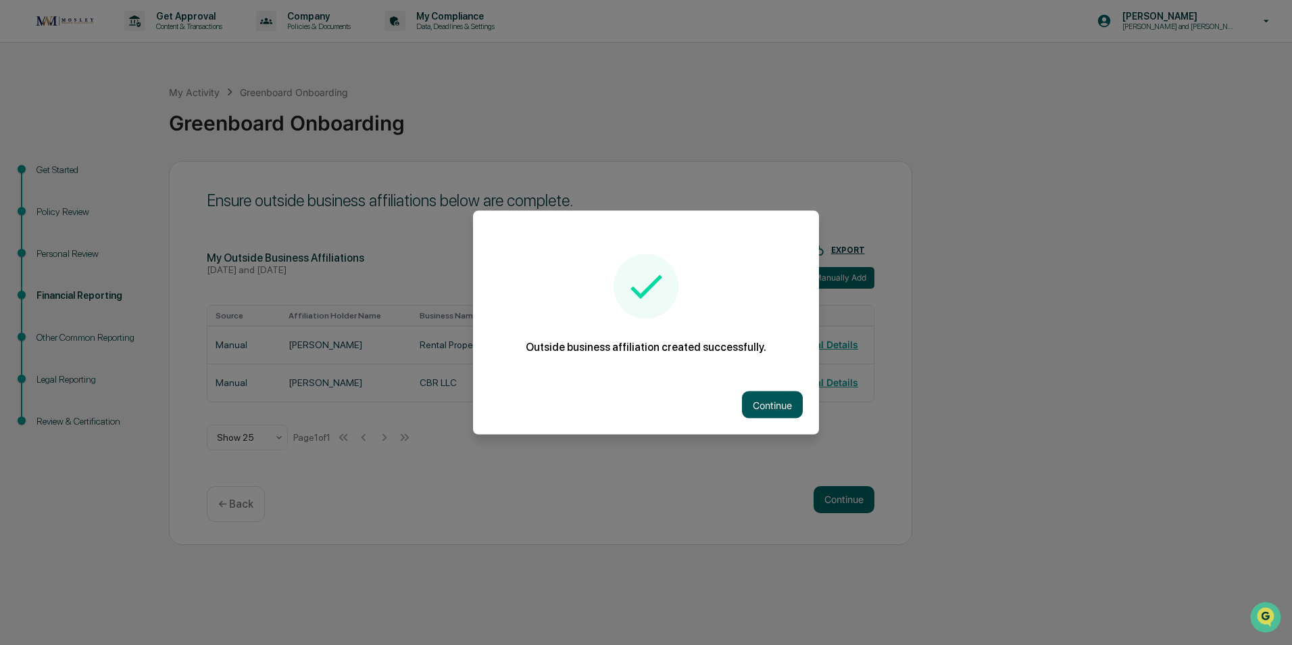
click at [750, 400] on button "Continue" at bounding box center [772, 404] width 61 height 27
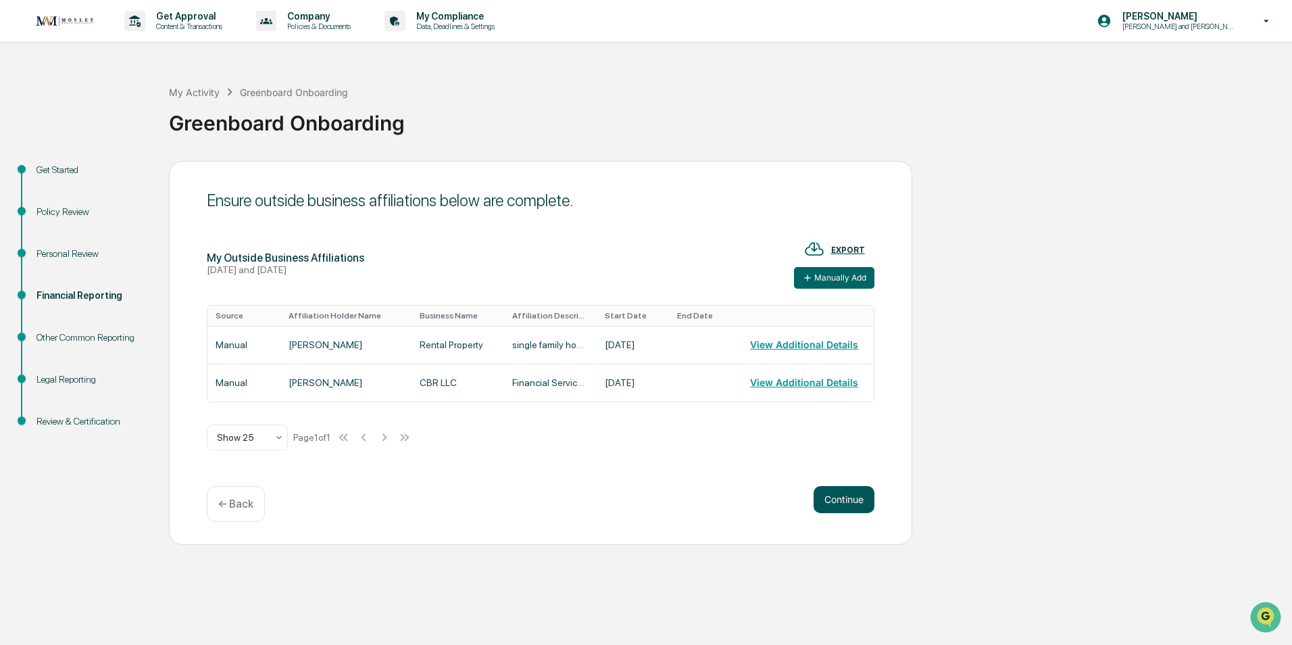
click at [846, 495] on button "Continue" at bounding box center [844, 499] width 61 height 27
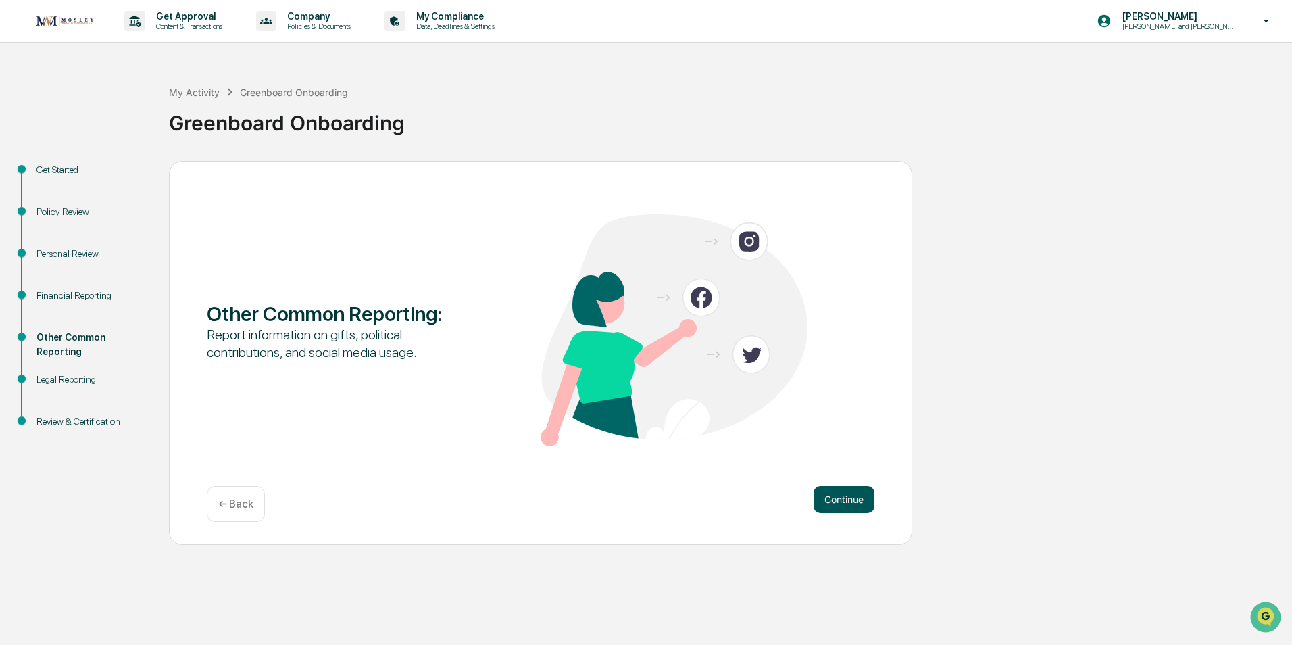
click at [846, 495] on button "Continue" at bounding box center [844, 499] width 61 height 27
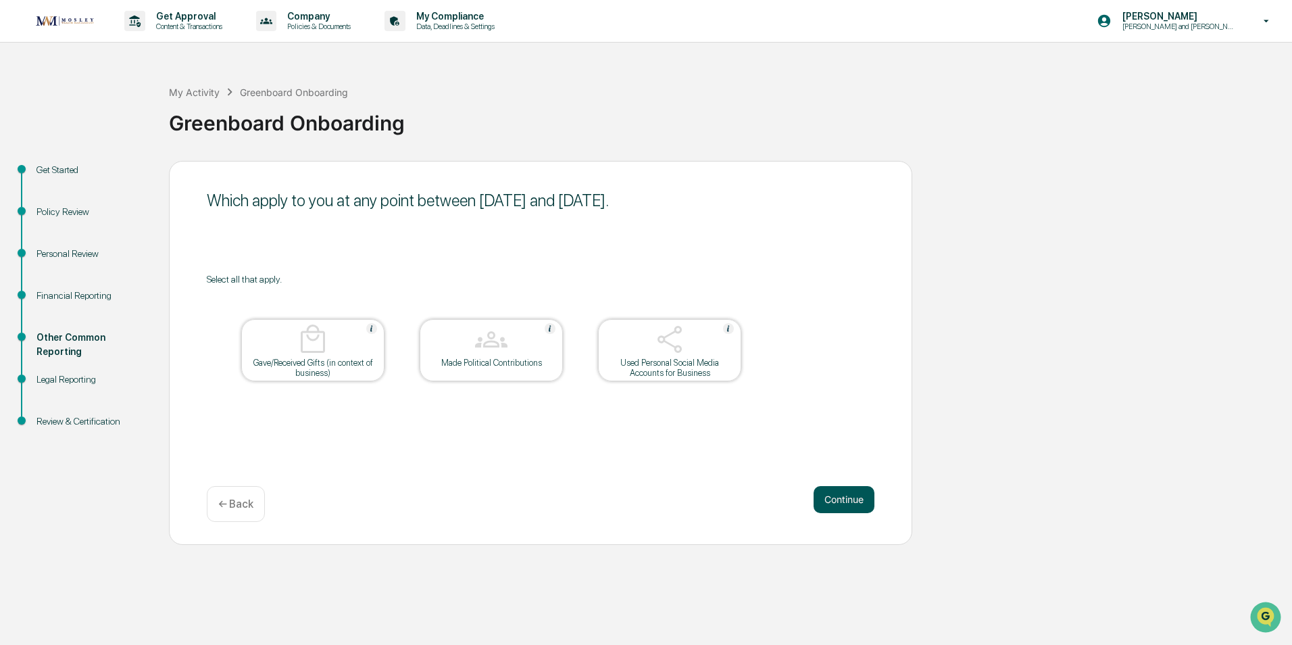
click at [846, 495] on button "Continue" at bounding box center [844, 499] width 61 height 27
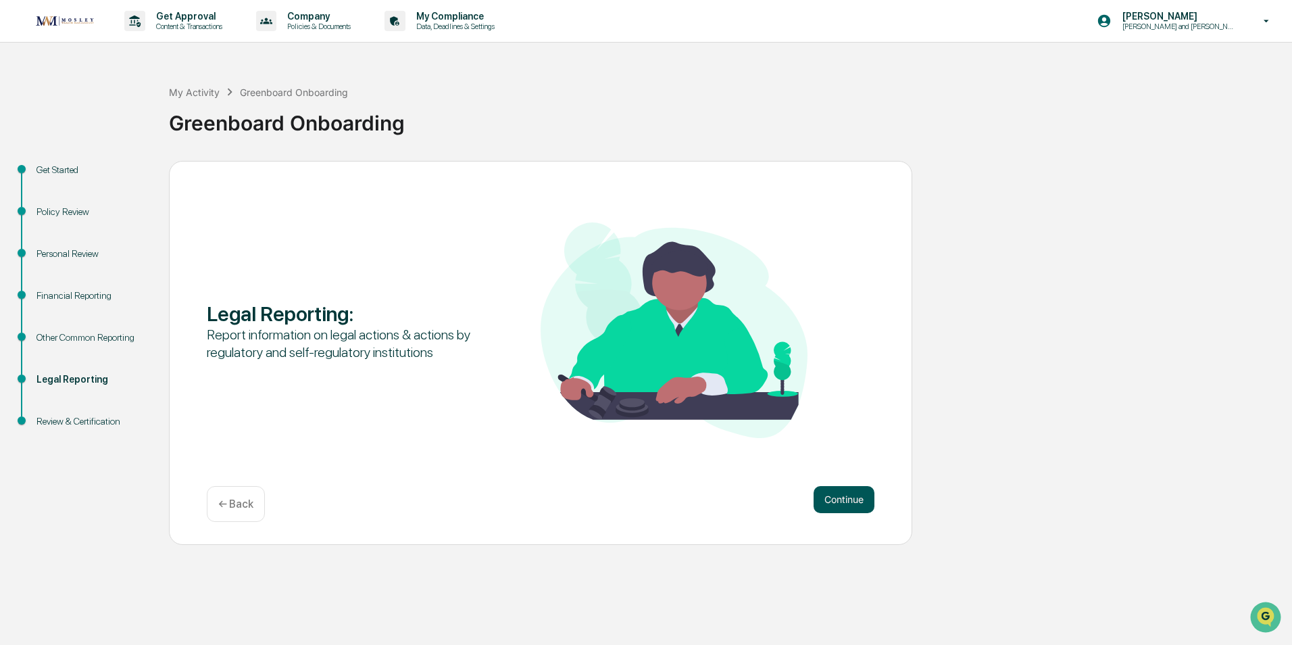
click at [846, 495] on button "Continue" at bounding box center [844, 499] width 61 height 27
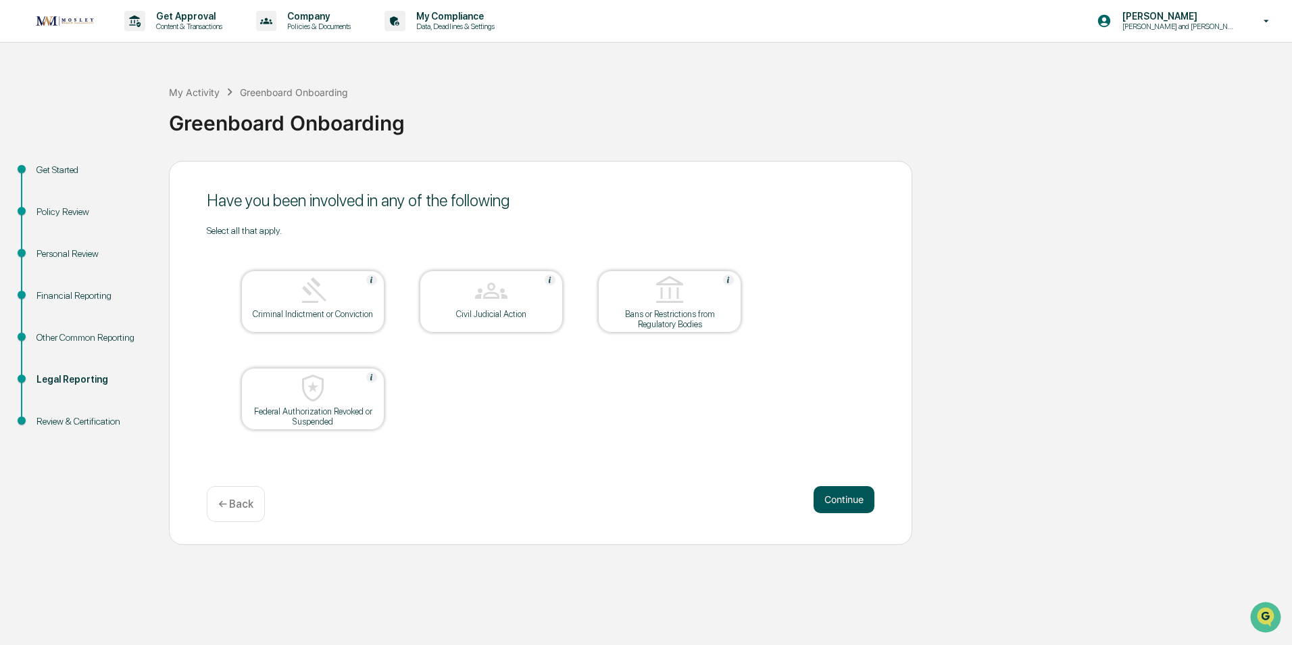
click at [846, 495] on button "Continue" at bounding box center [844, 499] width 61 height 27
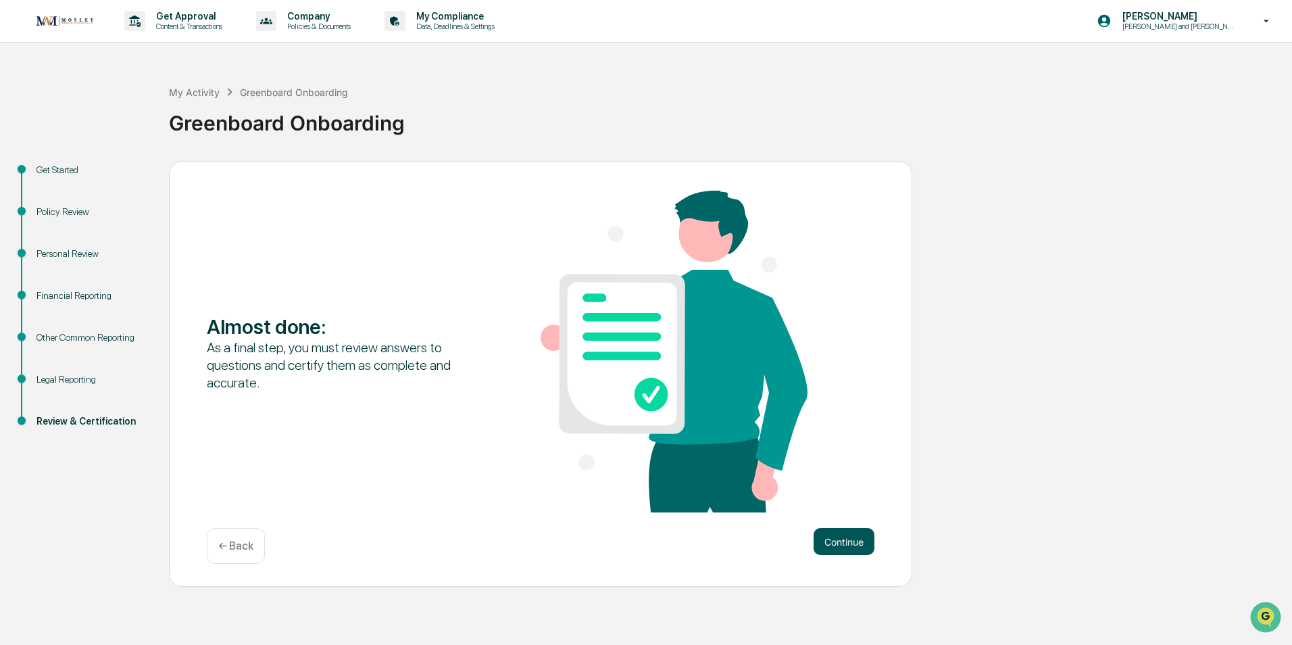
click at [845, 541] on button "Continue" at bounding box center [844, 541] width 61 height 27
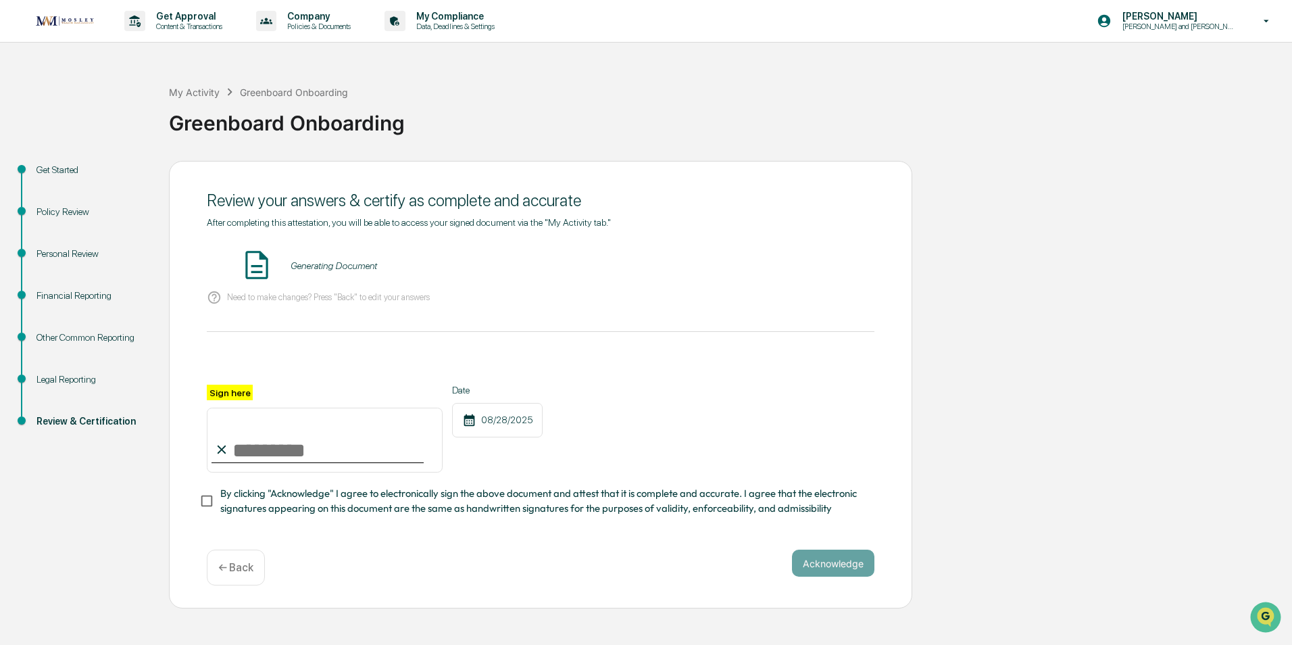
click at [270, 460] on input "Sign here" at bounding box center [325, 440] width 236 height 65
type input "**********"
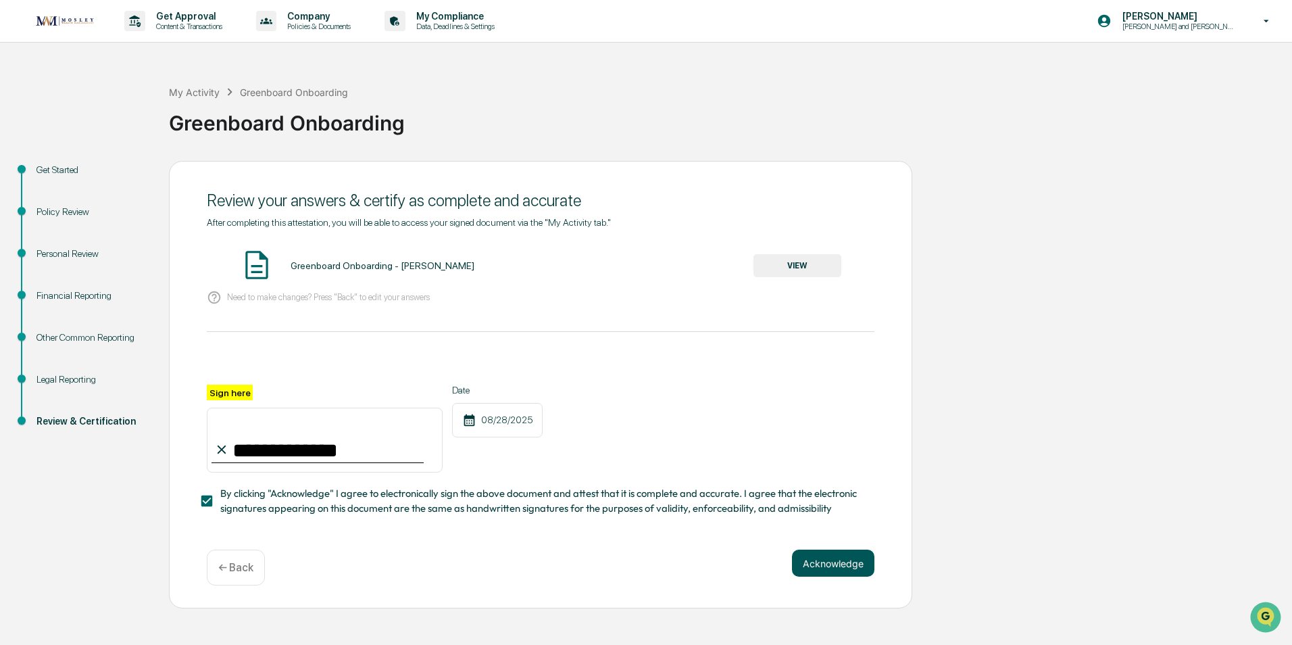
click at [825, 564] on button "Acknowledge" at bounding box center [833, 563] width 82 height 27
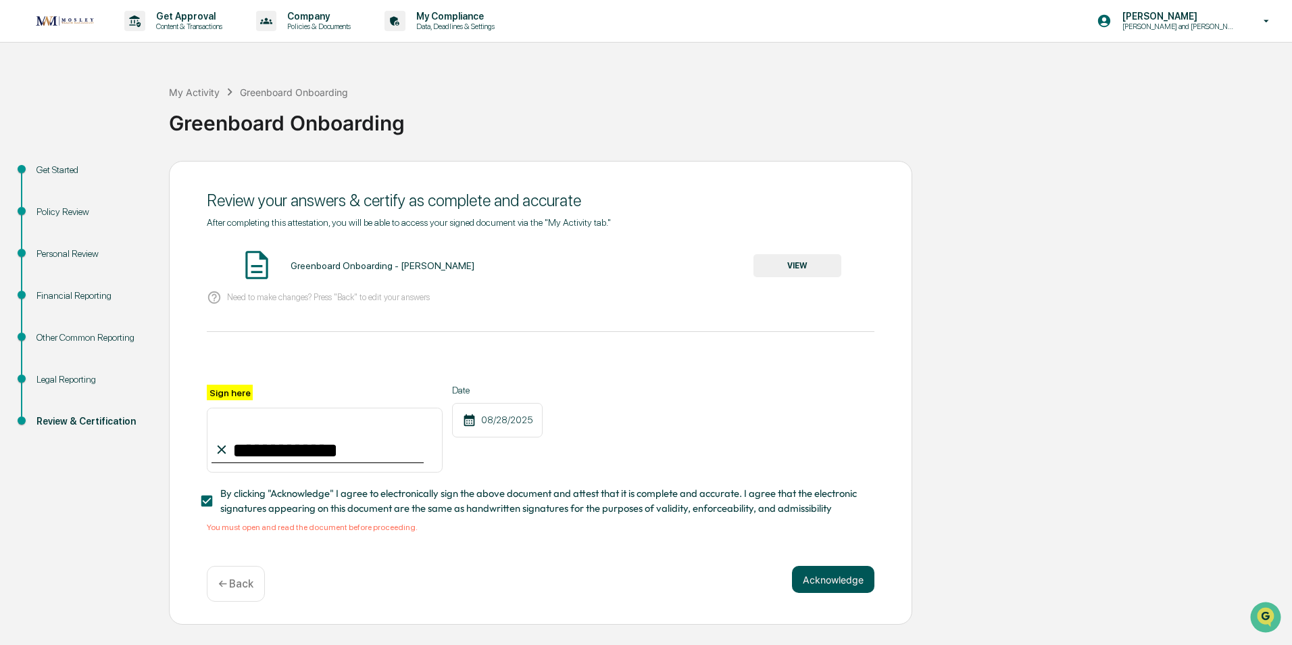
click at [837, 580] on button "Acknowledge" at bounding box center [833, 579] width 82 height 27
click at [801, 268] on button "VIEW" at bounding box center [798, 265] width 88 height 23
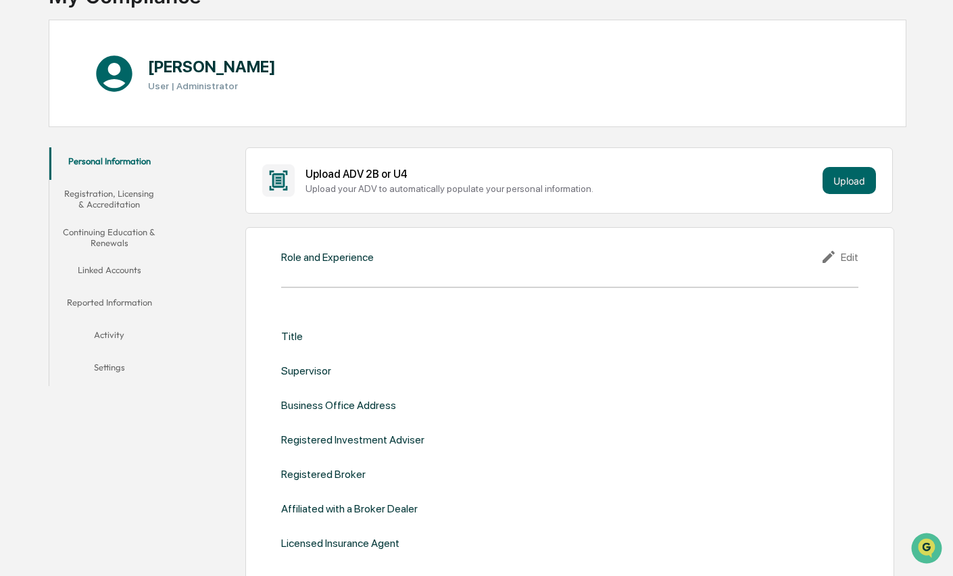
scroll to position [135, 0]
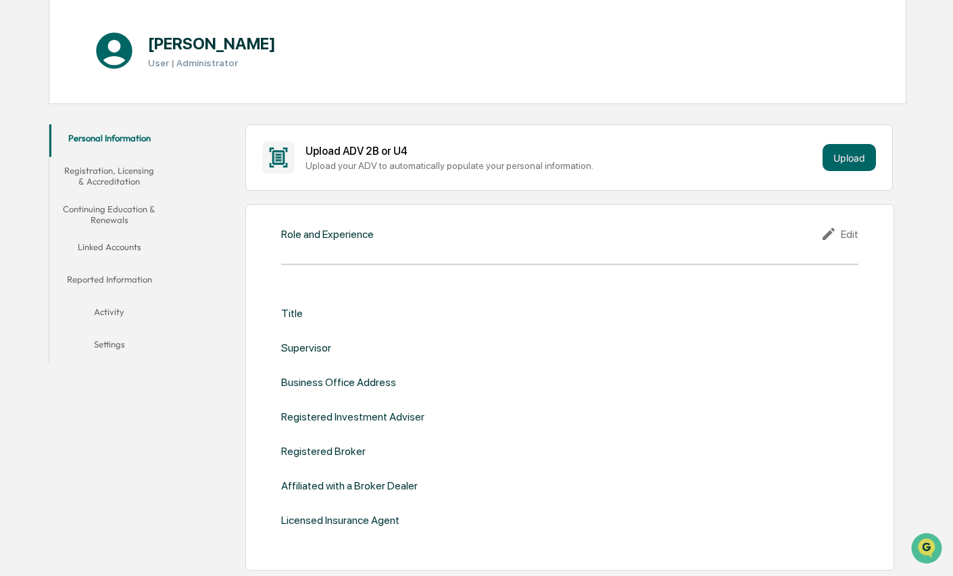
click at [848, 233] on div "Edit" at bounding box center [840, 234] width 38 height 16
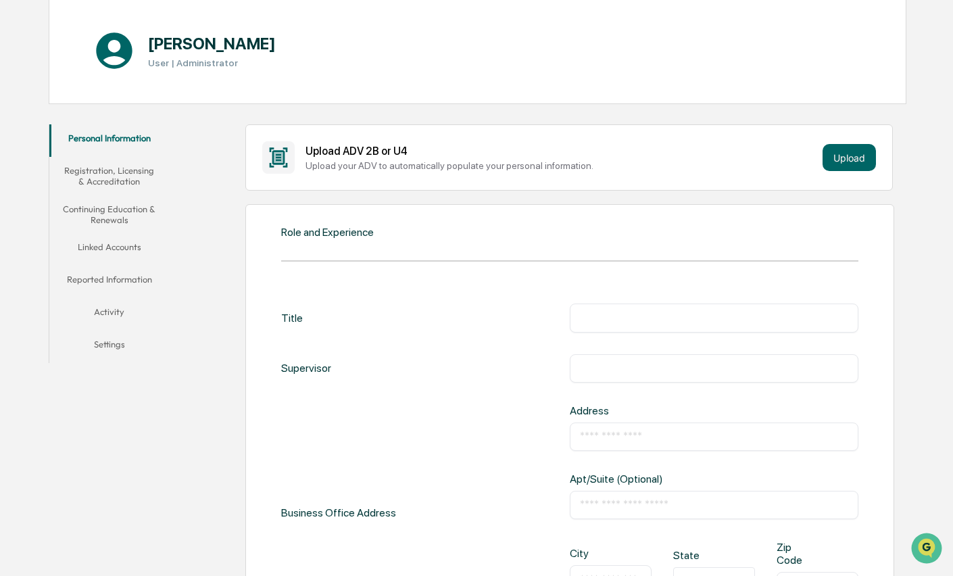
click at [660, 320] on input "text" at bounding box center [714, 318] width 268 height 14
type input "**********"
type input "*"
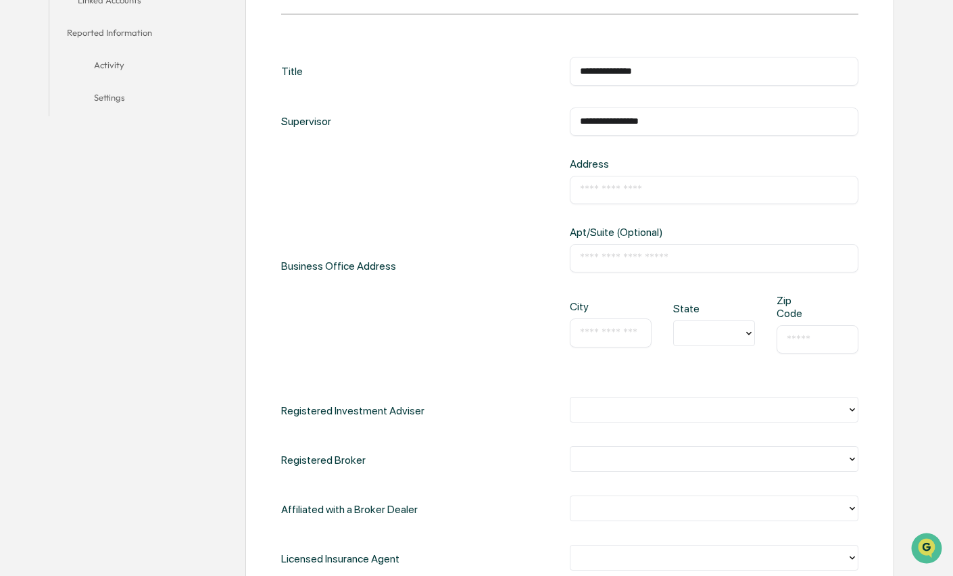
scroll to position [406, 0]
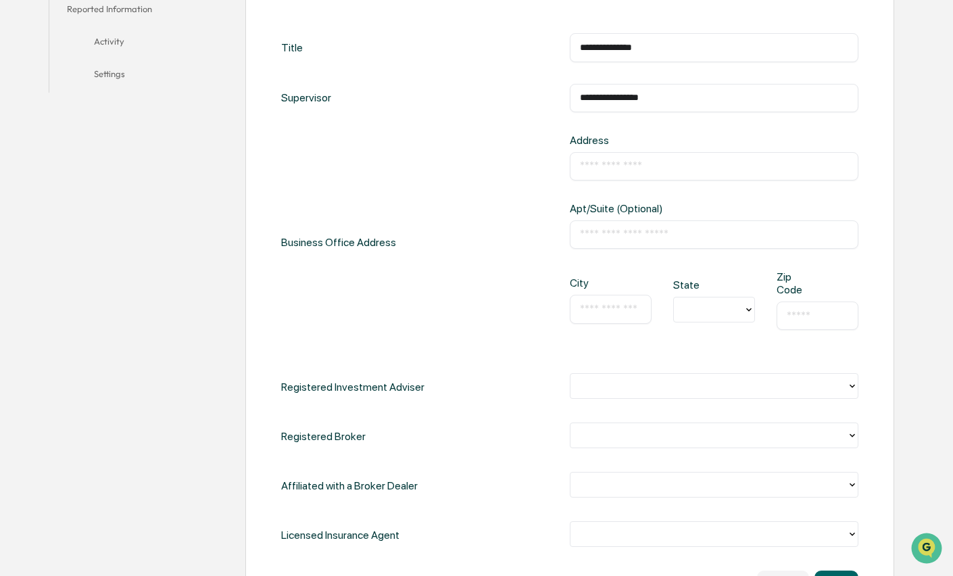
type input "**********"
click at [668, 162] on input "text" at bounding box center [714, 167] width 268 height 14
click at [851, 390] on icon at bounding box center [852, 386] width 11 height 11
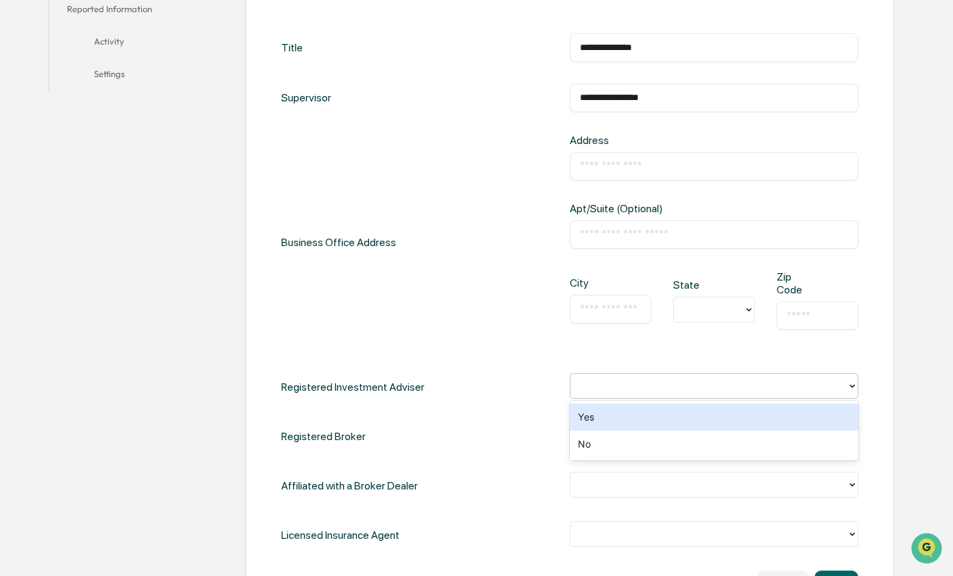
click at [835, 415] on div "Yes" at bounding box center [714, 417] width 289 height 27
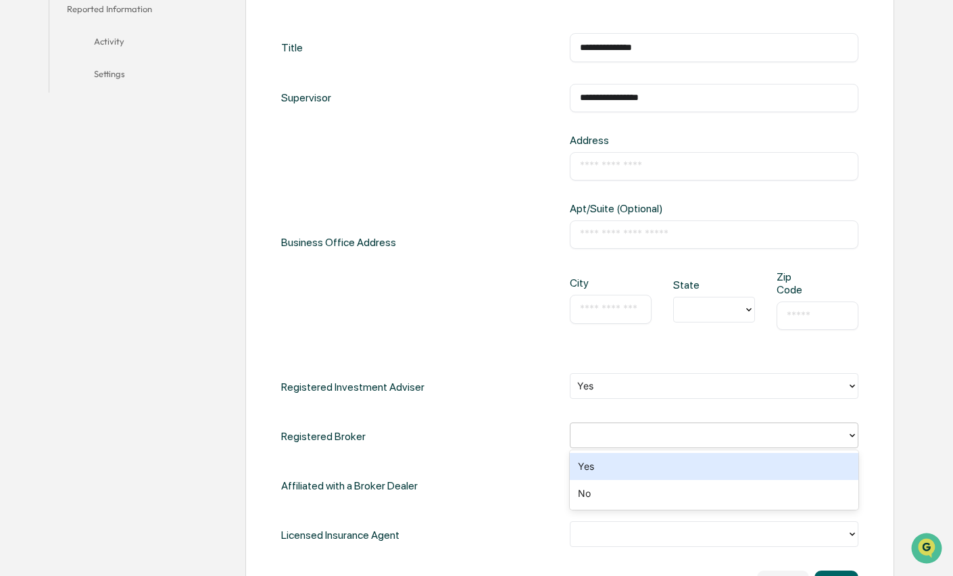
click at [847, 436] on div at bounding box center [708, 435] width 276 height 21
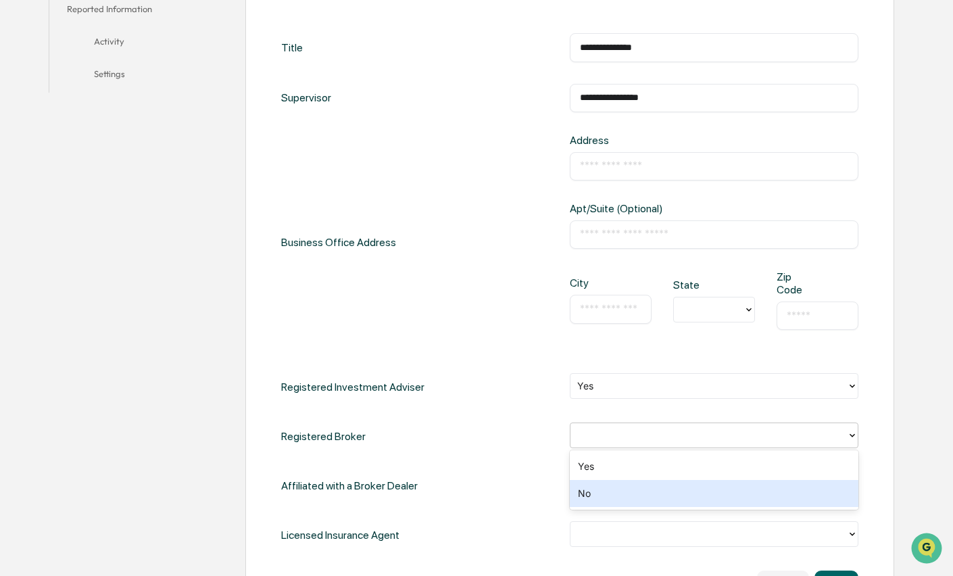
click at [820, 496] on div "No" at bounding box center [714, 493] width 289 height 27
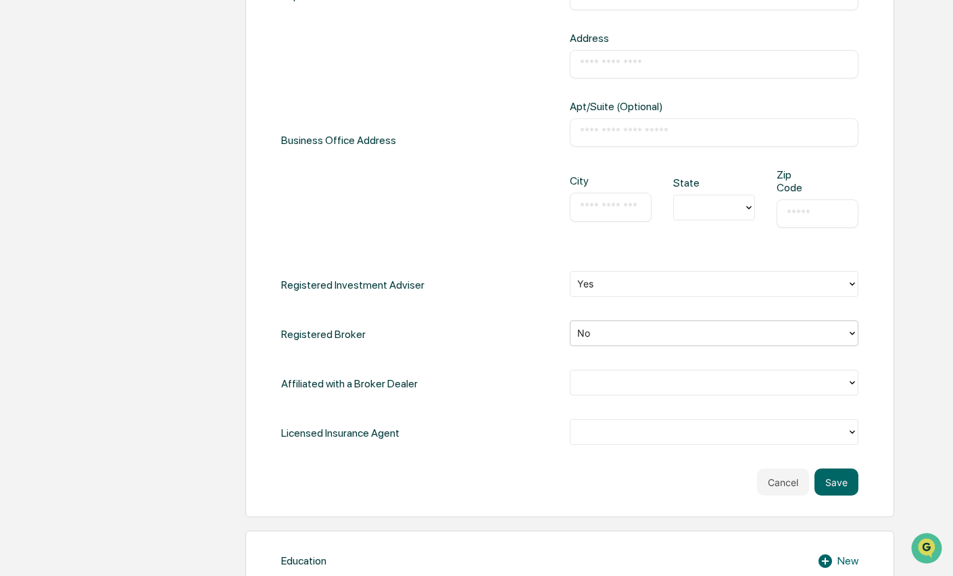
scroll to position [541, 0]
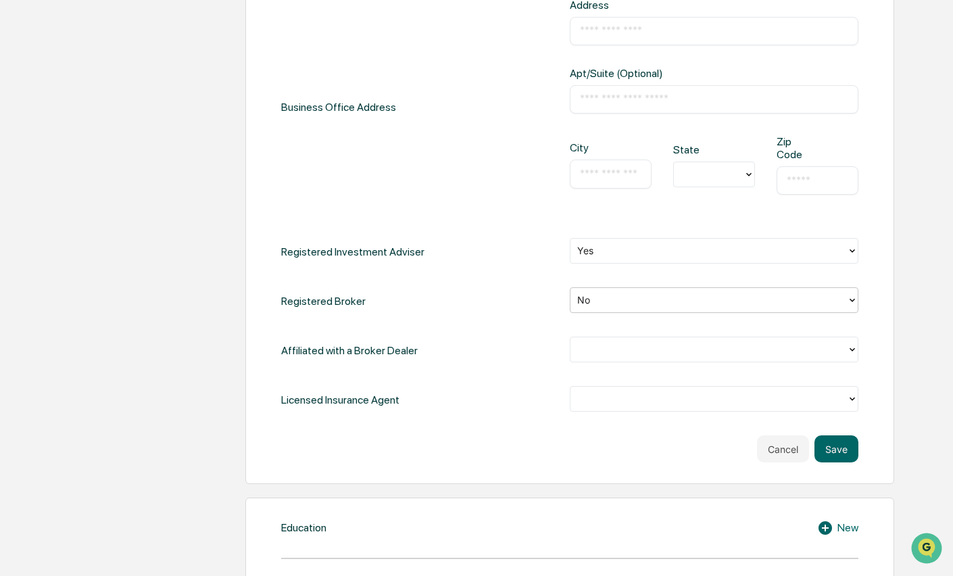
click at [849, 349] on icon at bounding box center [852, 349] width 11 height 11
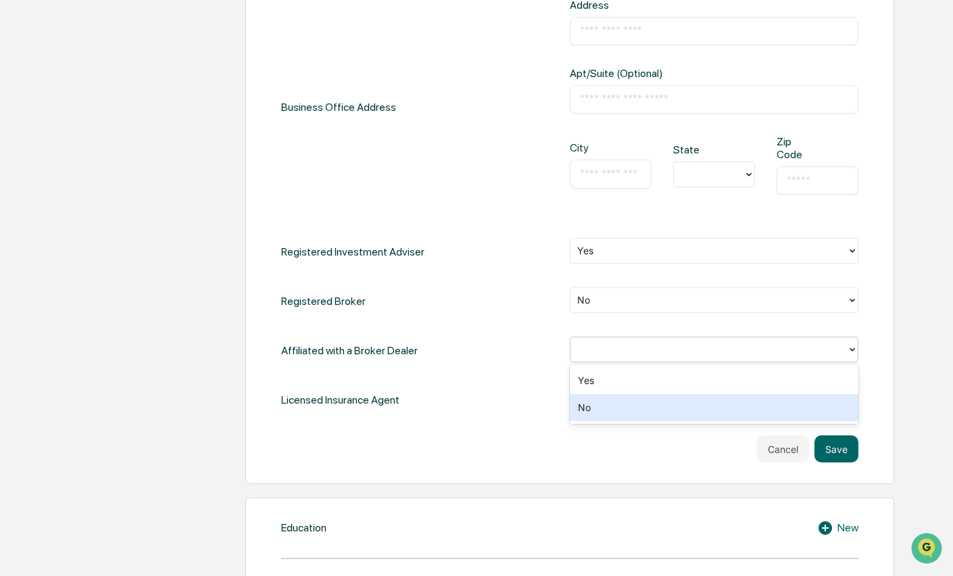
click at [806, 399] on div "No" at bounding box center [714, 407] width 289 height 27
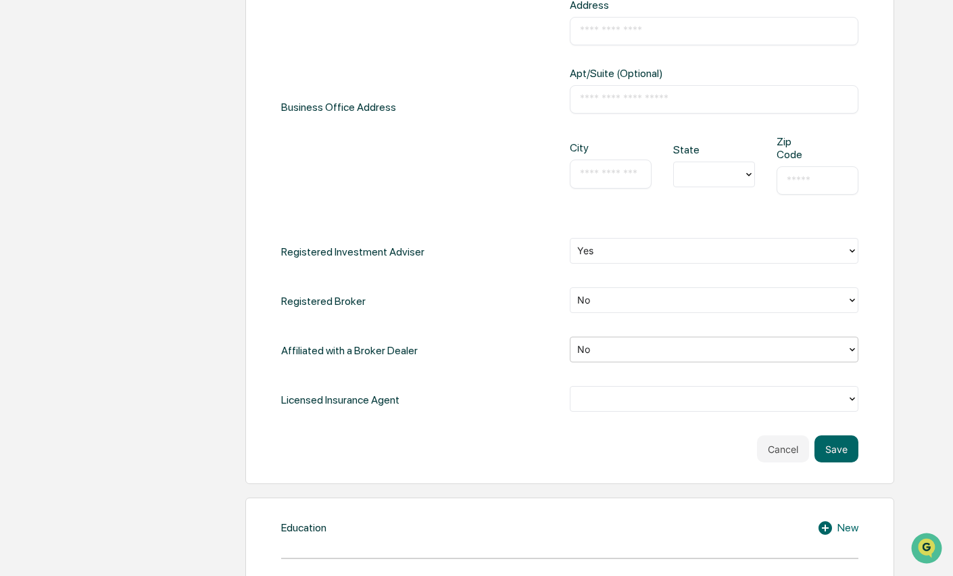
click at [850, 397] on icon at bounding box center [852, 398] width 11 height 11
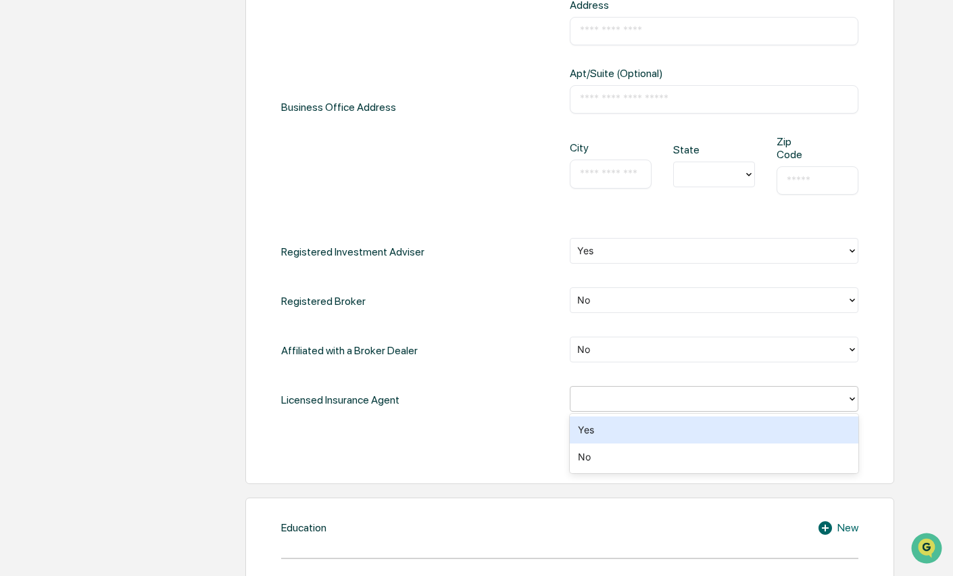
click at [800, 433] on div "Yes" at bounding box center [714, 429] width 289 height 27
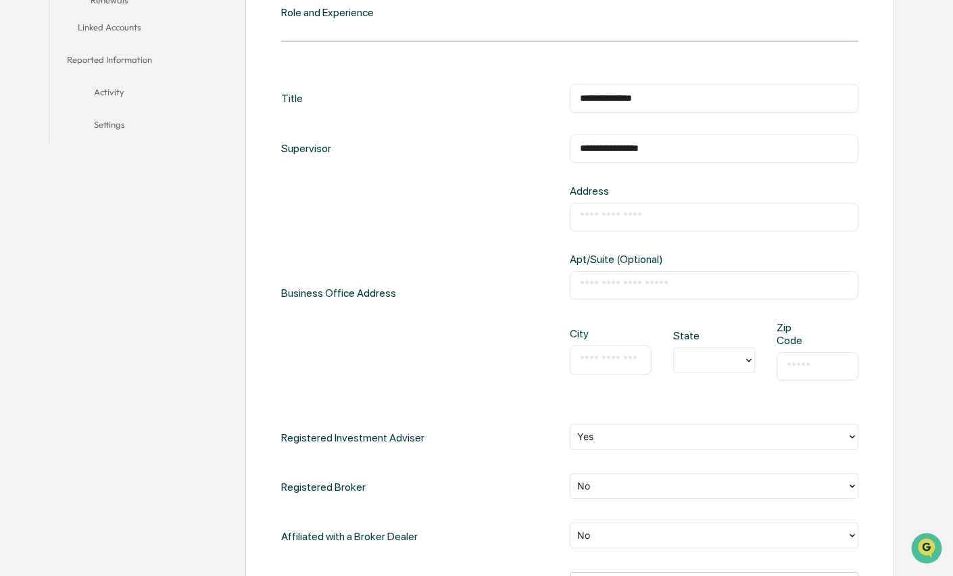
scroll to position [338, 0]
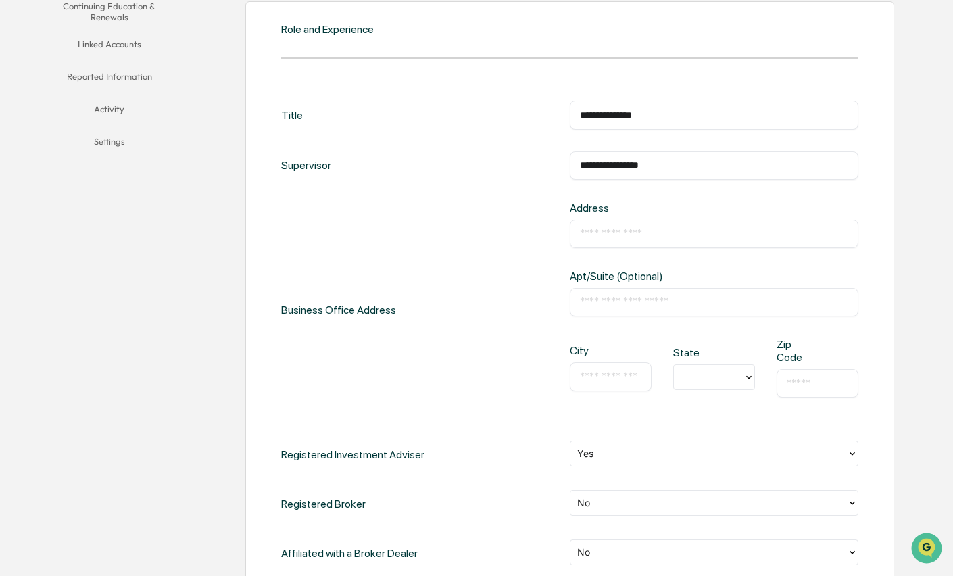
click at [695, 241] on div "​" at bounding box center [714, 234] width 289 height 28
click at [681, 240] on input "text" at bounding box center [714, 234] width 268 height 14
type input "**********"
type input "***"
type input "*******"
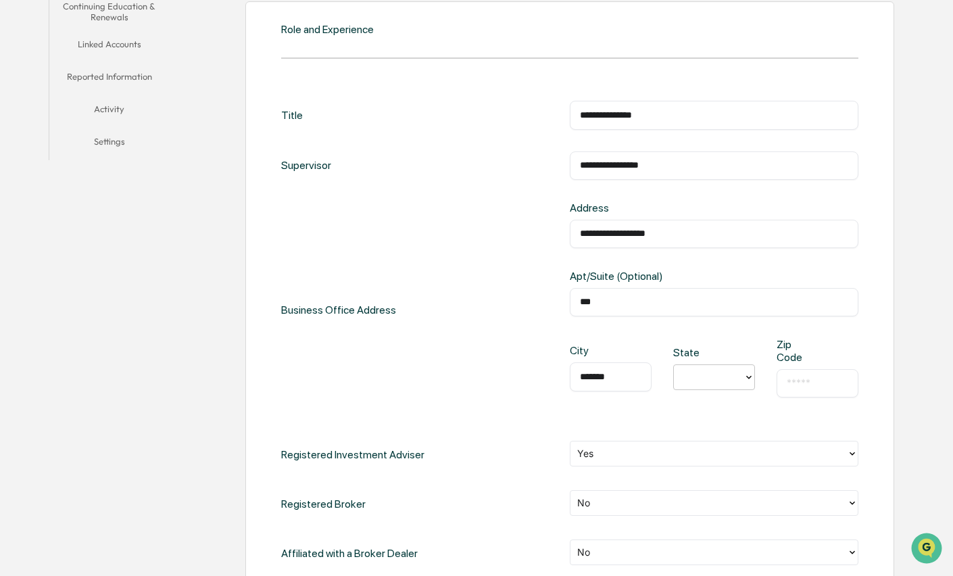
type input "*"
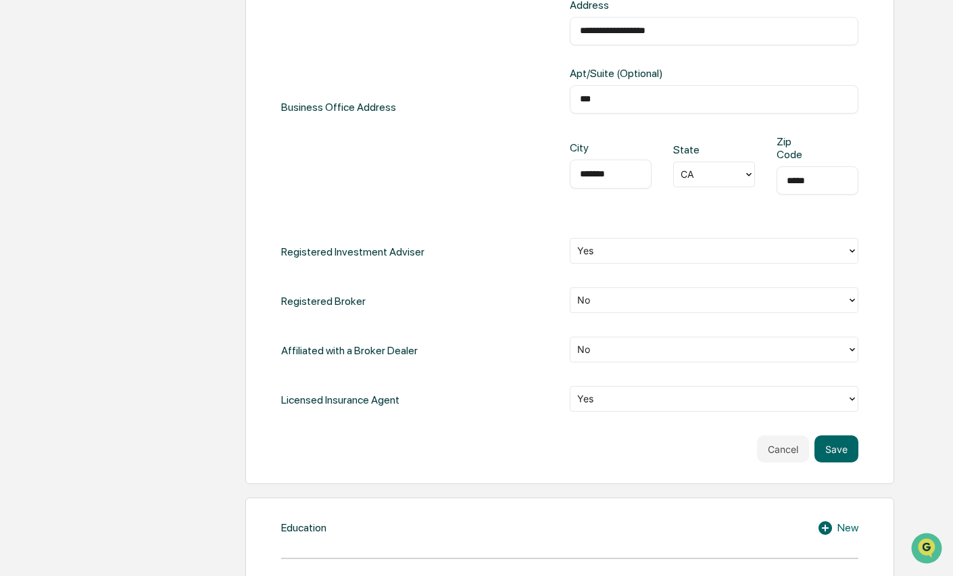
scroll to position [608, 0]
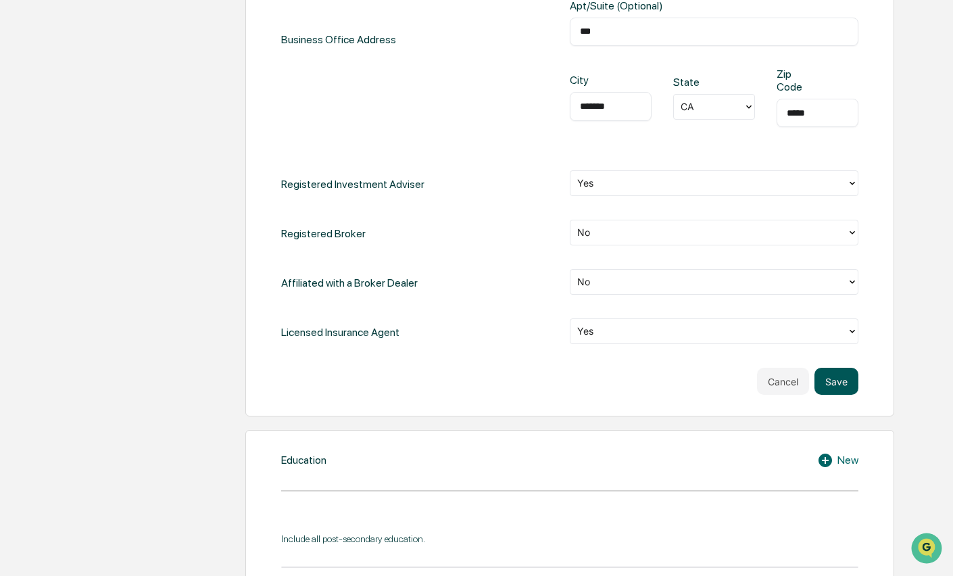
type input "*****"
click at [842, 383] on button "Save" at bounding box center [836, 381] width 44 height 27
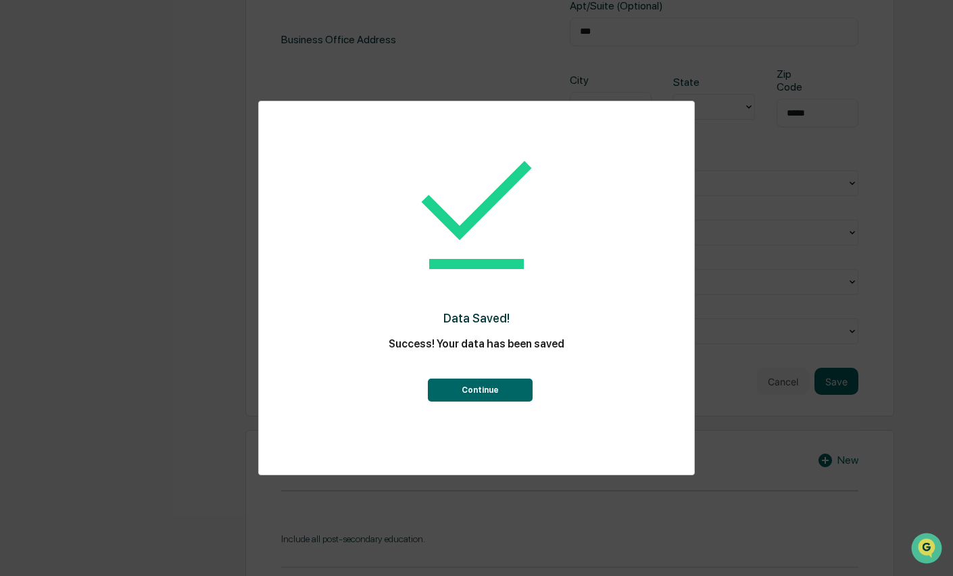
click at [494, 392] on button "Continue" at bounding box center [480, 390] width 105 height 23
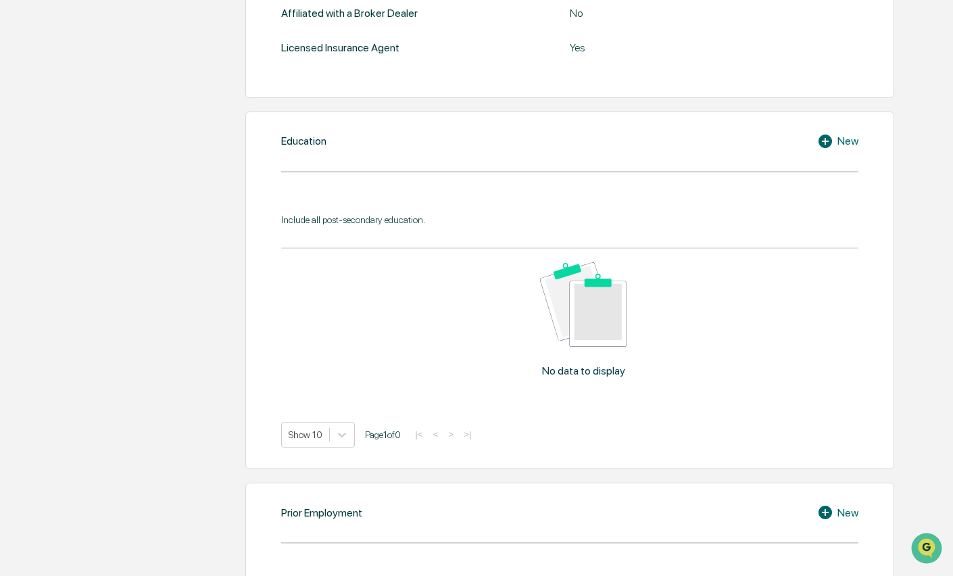
scroll to position [613, 0]
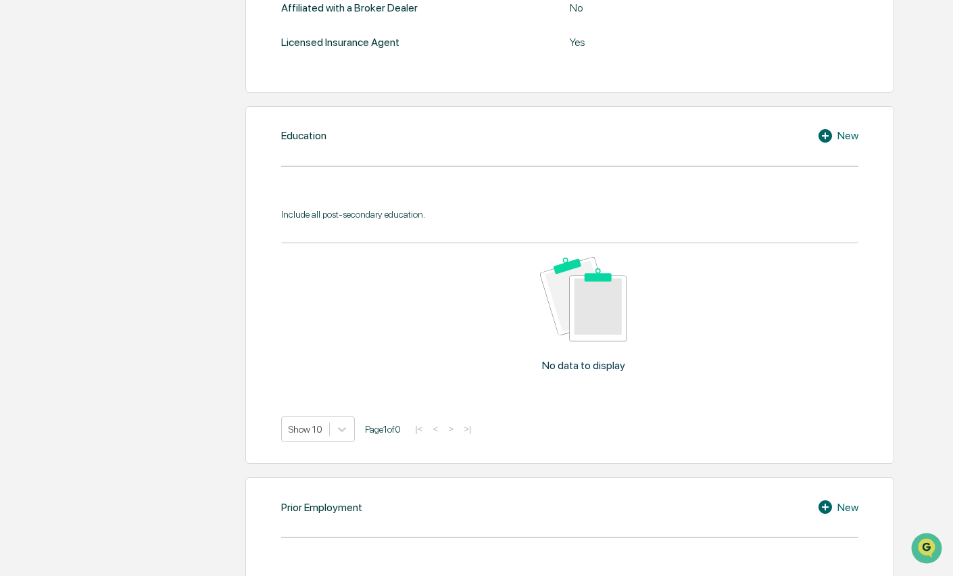
click at [826, 137] on icon at bounding box center [827, 136] width 20 height 16
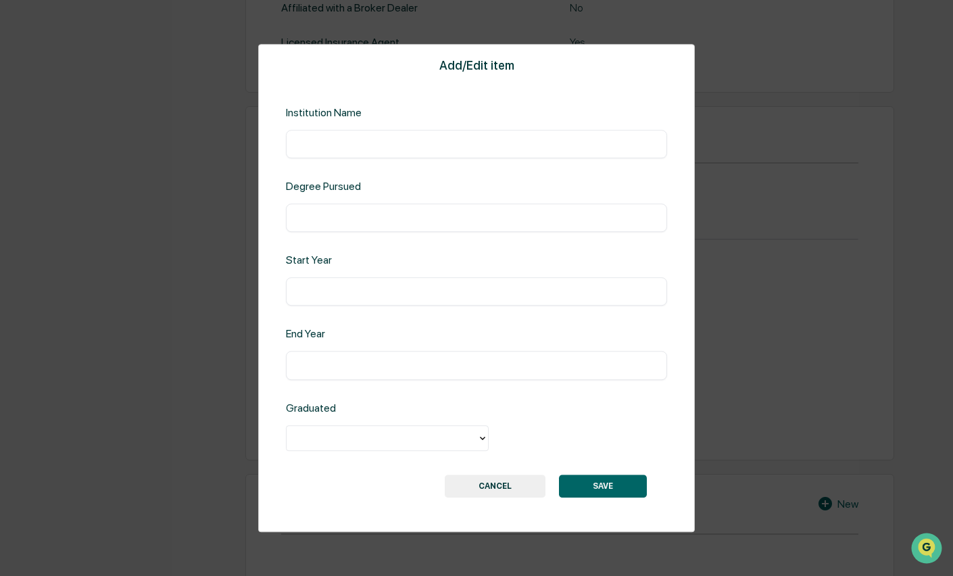
click at [511, 487] on button "CANCEL" at bounding box center [495, 485] width 101 height 23
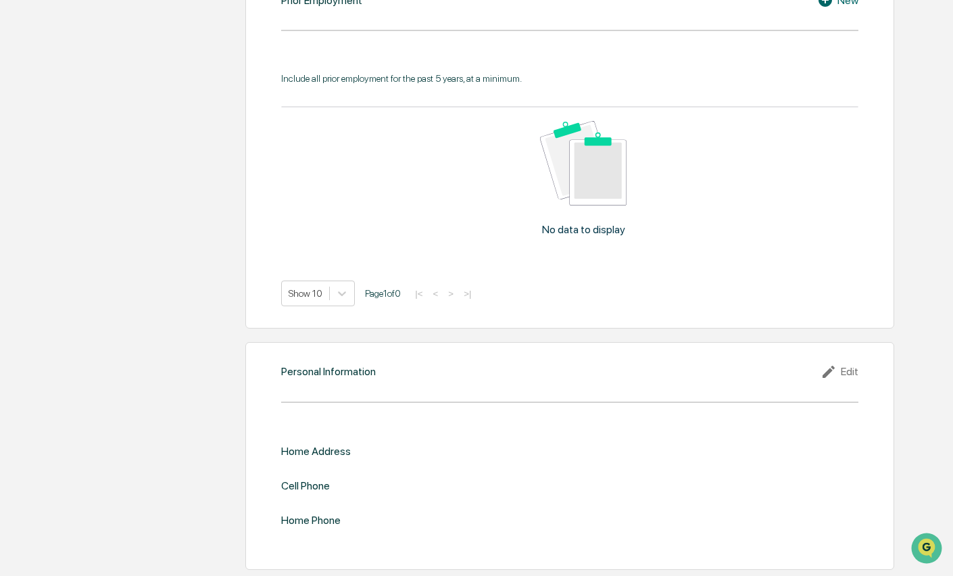
scroll to position [1121, 0]
click at [848, 371] on div "Edit" at bounding box center [840, 371] width 38 height 16
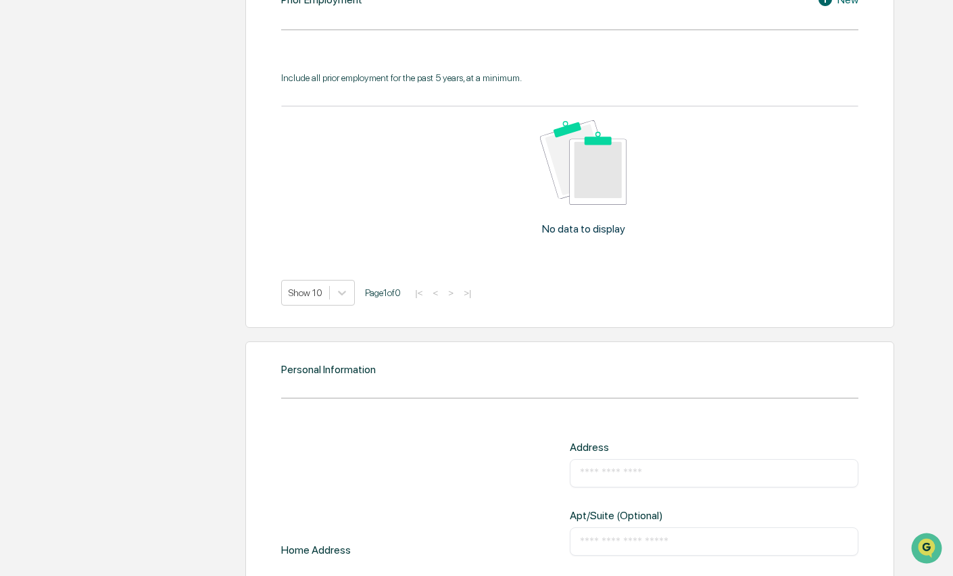
click at [663, 472] on input "text" at bounding box center [714, 473] width 268 height 14
type input "**********"
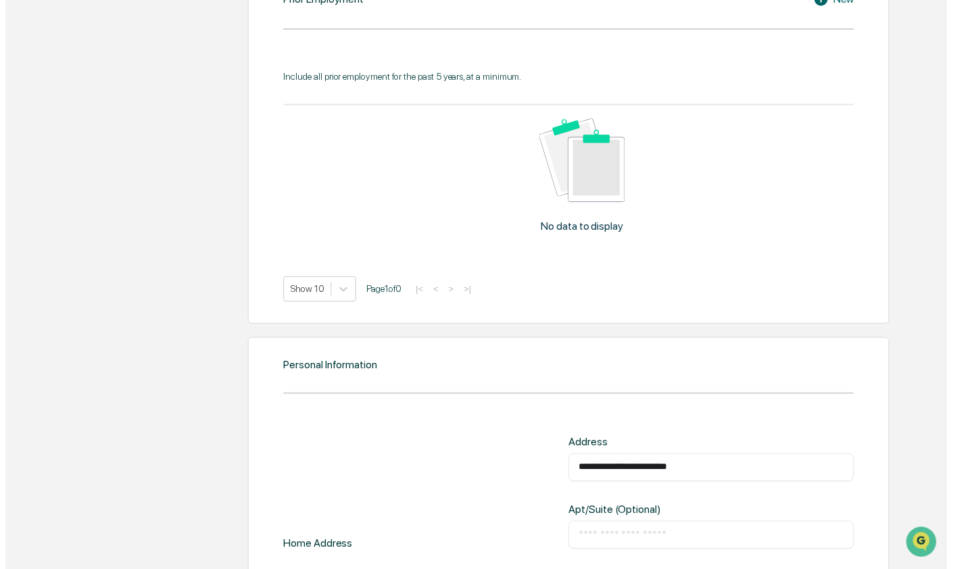
scroll to position [1381, 0]
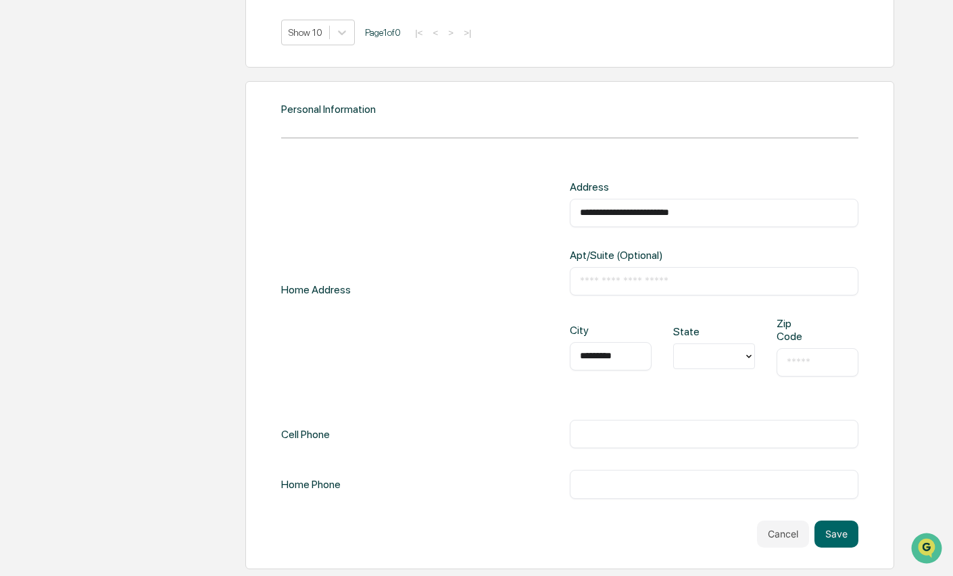
type input "*********"
type input "*"
type input "*****"
click at [748, 357] on icon at bounding box center [748, 356] width 11 height 11
click at [748, 357] on icon at bounding box center [748, 355] width 5 height 3
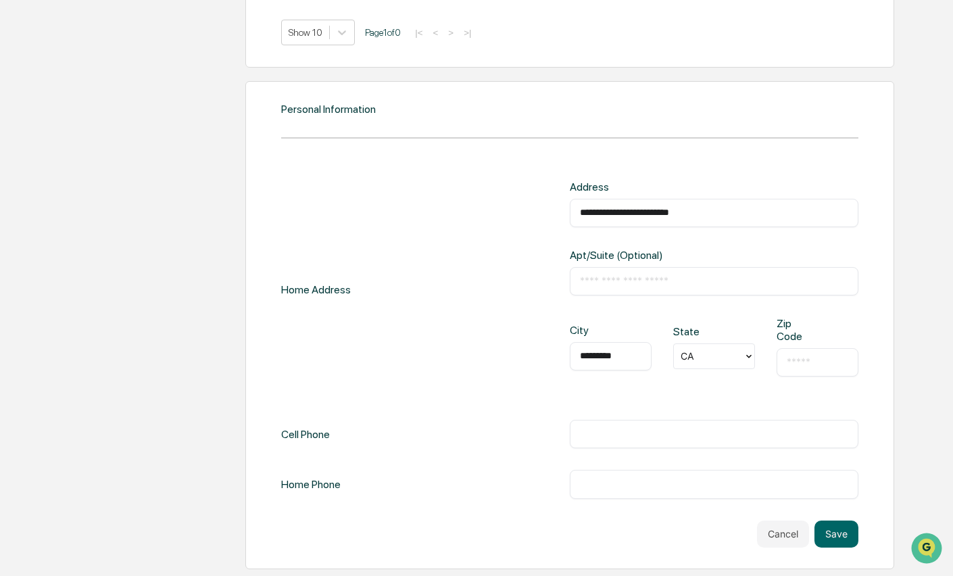
click at [793, 352] on div "​" at bounding box center [818, 362] width 82 height 28
click at [793, 362] on input "text" at bounding box center [818, 363] width 62 height 14
type input "*****"
click at [677, 431] on input "text" at bounding box center [714, 434] width 268 height 14
type input "**********"
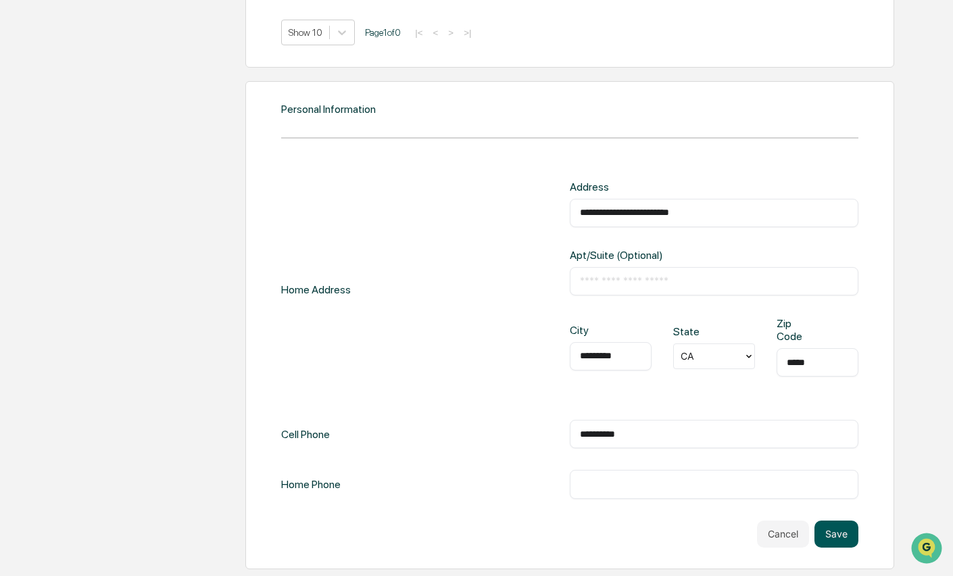
click at [831, 531] on button "Save" at bounding box center [836, 533] width 44 height 27
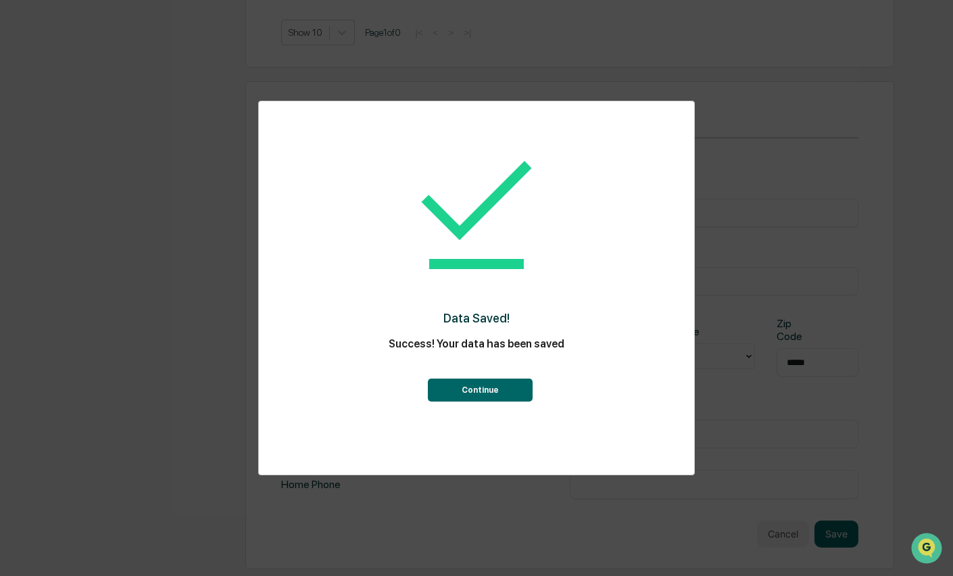
click at [452, 390] on button "Continue" at bounding box center [480, 390] width 105 height 23
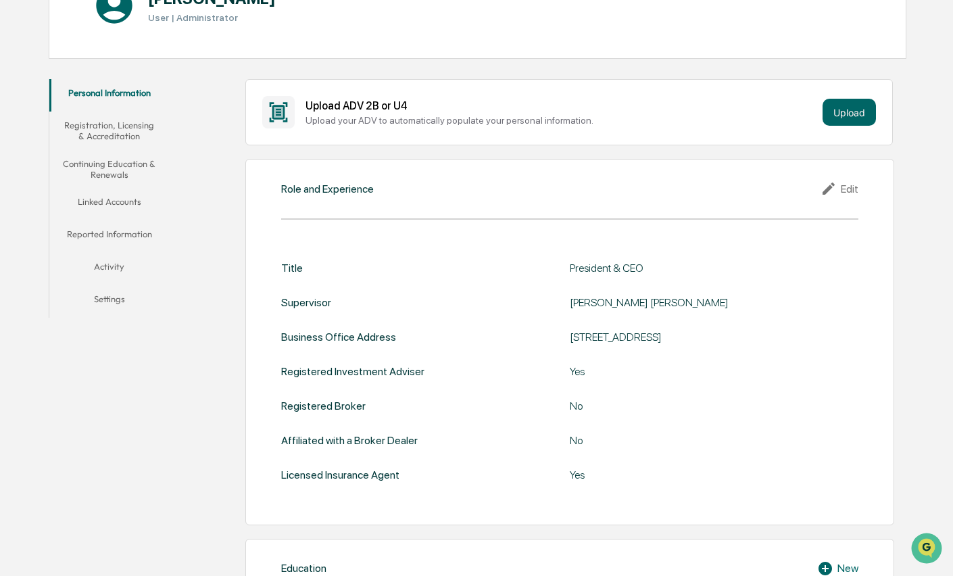
scroll to position [0, 0]
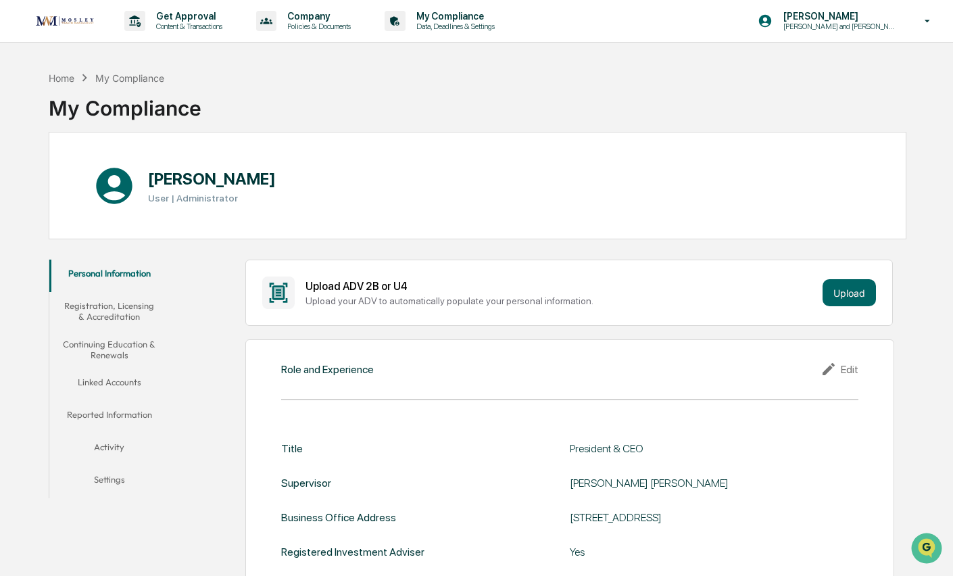
click at [107, 309] on button "Registration, Licensing & Accreditation" at bounding box center [109, 311] width 120 height 39
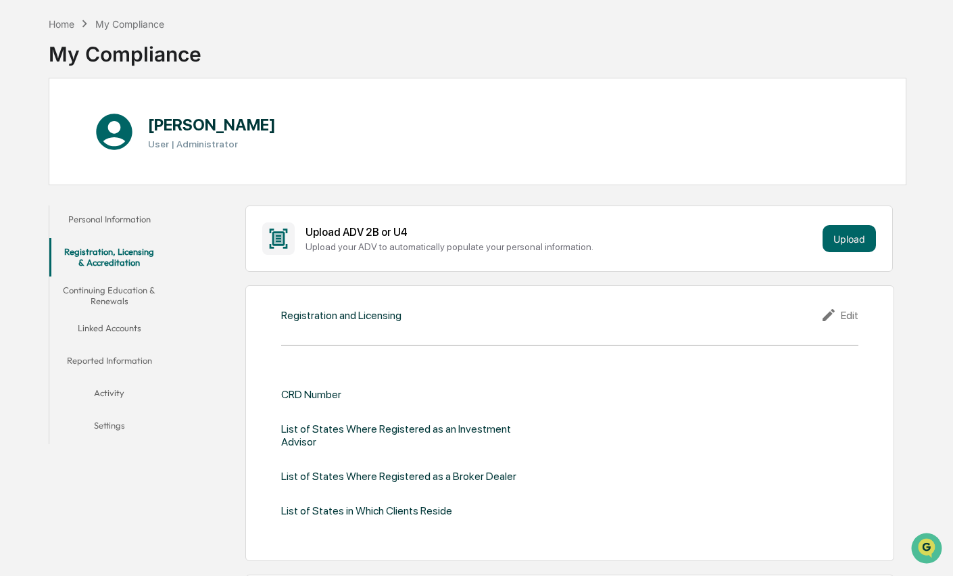
scroll to position [203, 0]
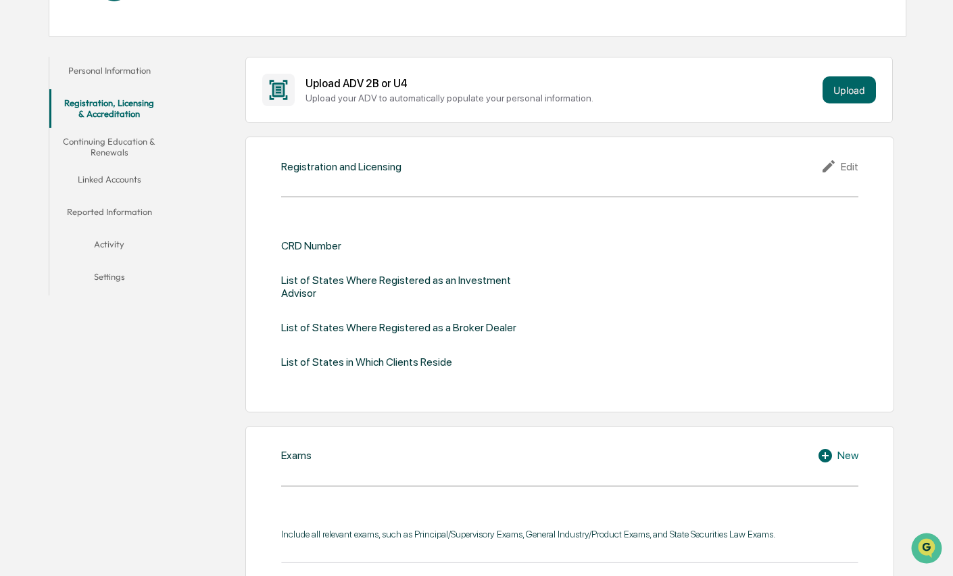
click at [847, 166] on div "Edit" at bounding box center [840, 166] width 38 height 16
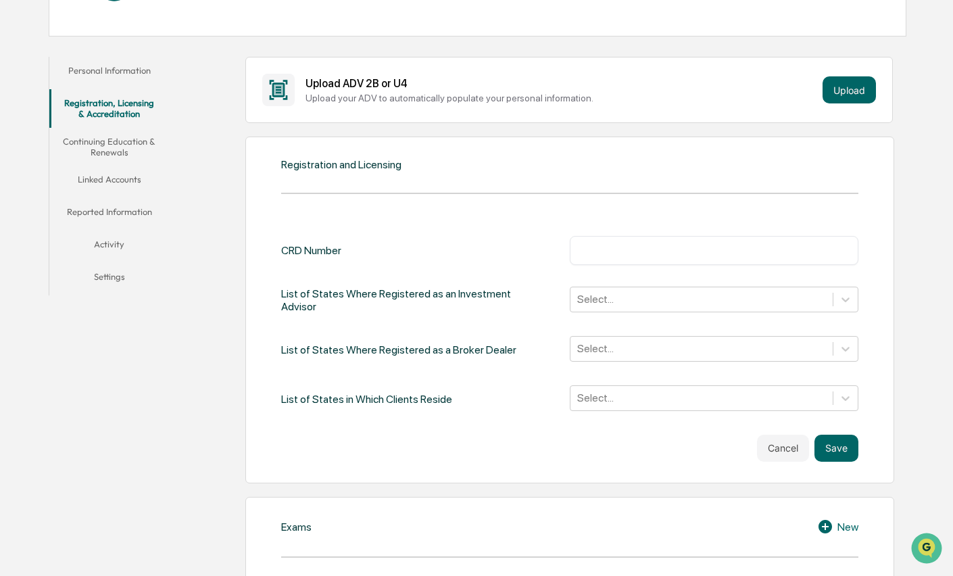
click at [704, 243] on input "text" at bounding box center [714, 250] width 268 height 14
type input "*******"
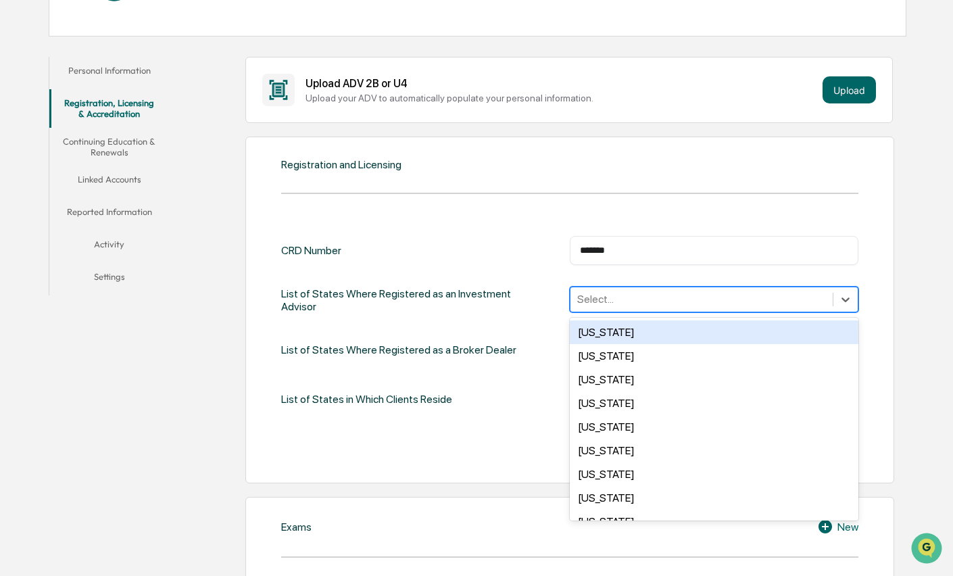
click at [691, 299] on div at bounding box center [701, 299] width 249 height 16
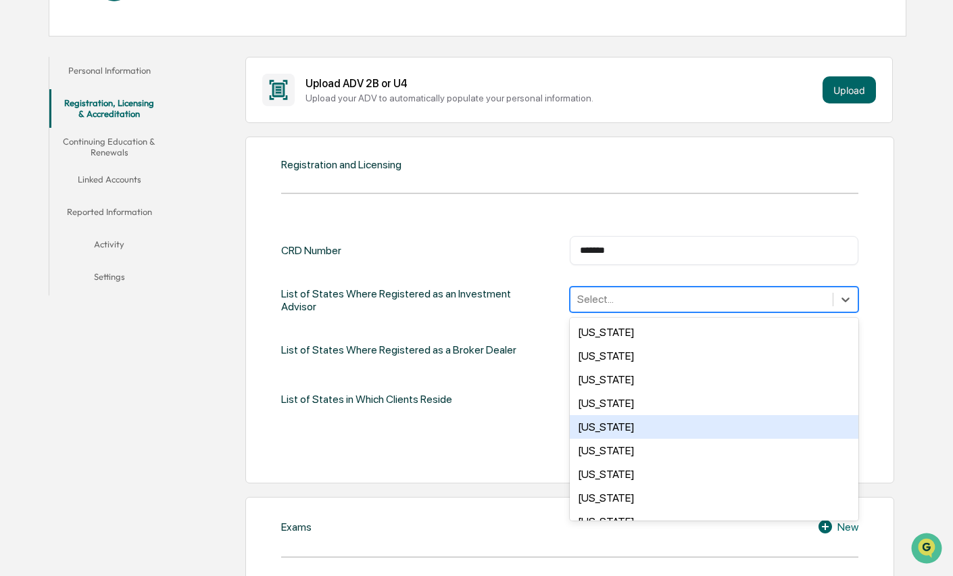
click at [641, 422] on div "California" at bounding box center [714, 427] width 289 height 24
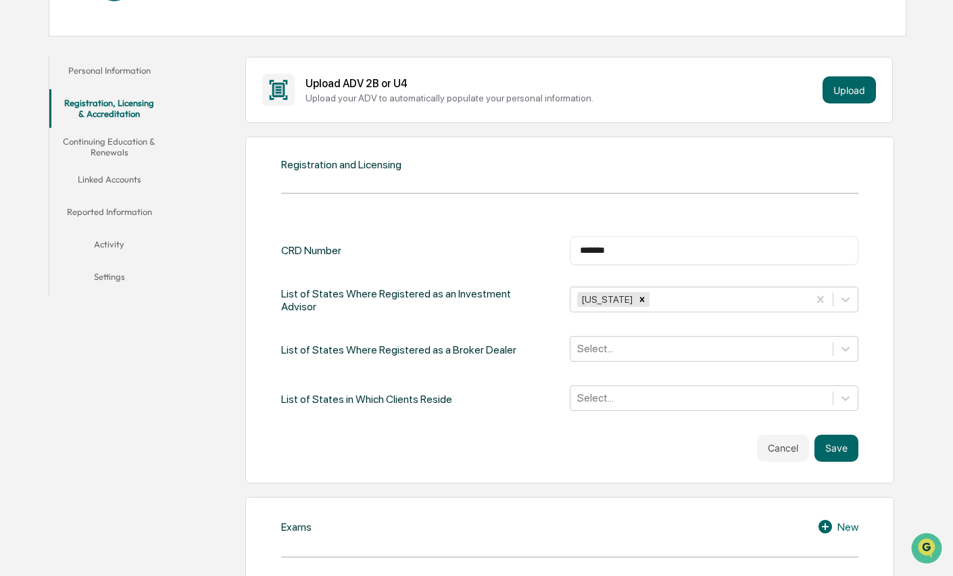
click at [539, 422] on div "CRD Number ******* ​ List of States Where Registered as an Investment Advisor C…" at bounding box center [569, 348] width 577 height 225
click at [633, 348] on div at bounding box center [701, 349] width 249 height 16
click at [541, 378] on div "CRD Number ******* ​ List of States Where Registered as an Investment Advisor C…" at bounding box center [569, 324] width 577 height 176
click at [831, 445] on button "Save" at bounding box center [836, 448] width 44 height 27
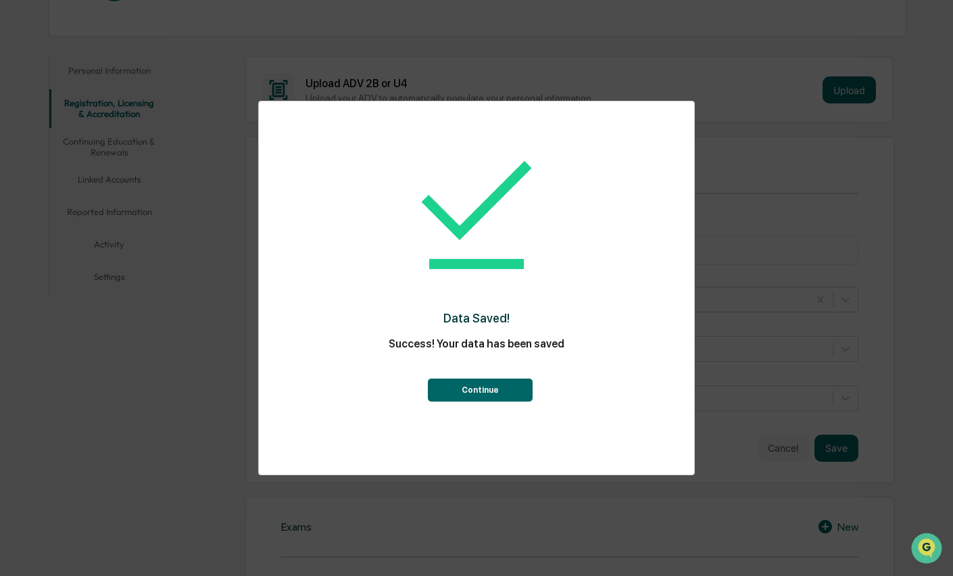
click at [497, 394] on button "Continue" at bounding box center [480, 390] width 105 height 23
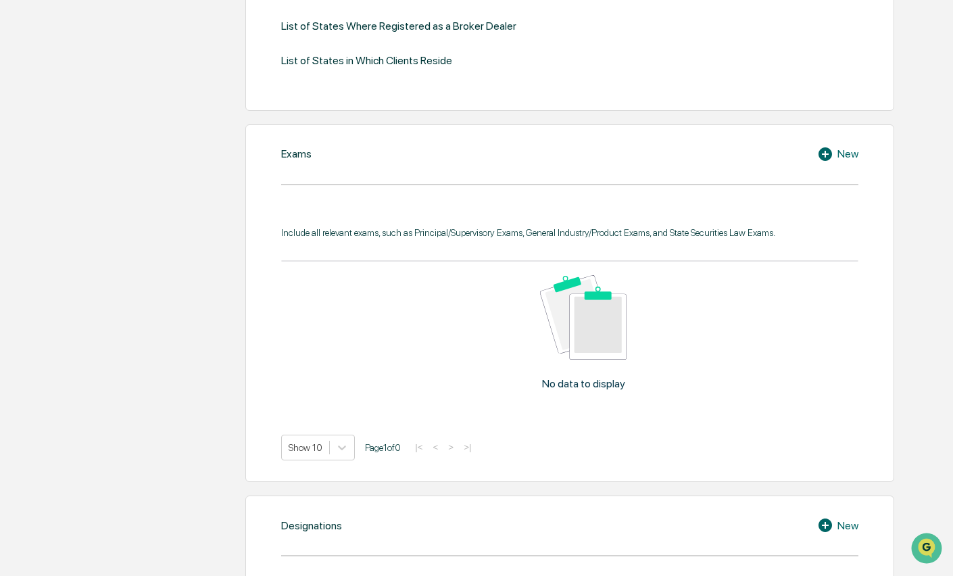
scroll to position [473, 0]
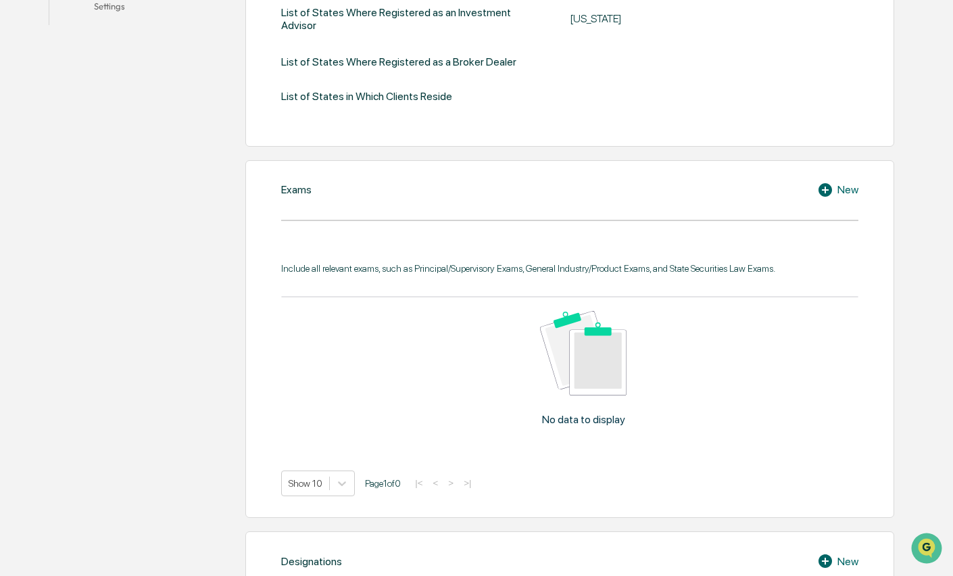
click at [825, 187] on icon at bounding box center [826, 190] width 14 height 14
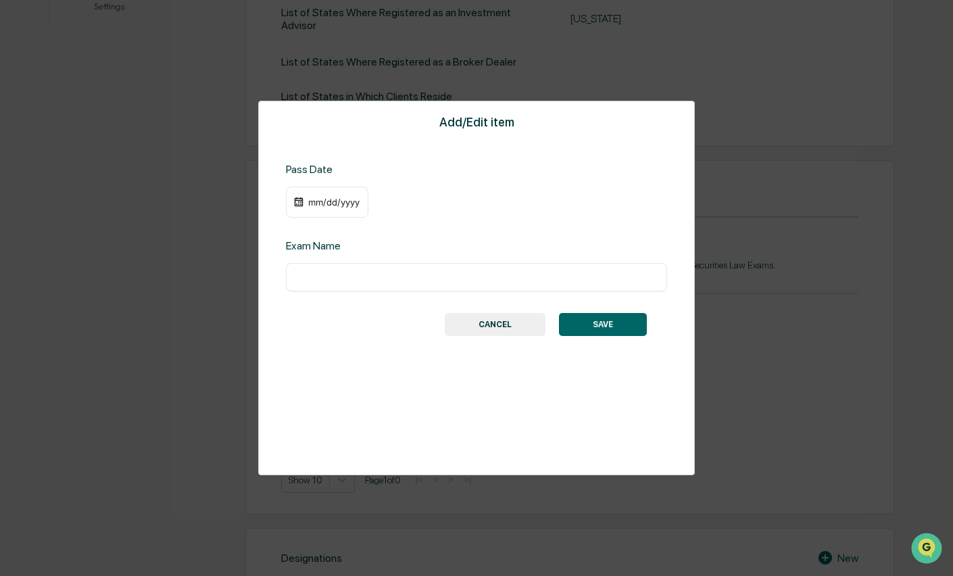
click at [524, 328] on button "CANCEL" at bounding box center [495, 324] width 101 height 23
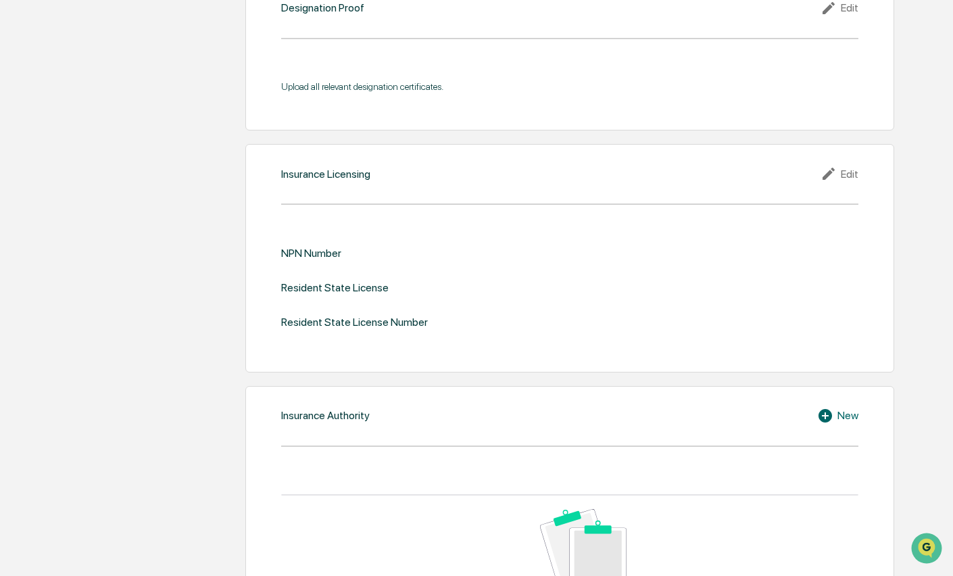
scroll to position [1419, 0]
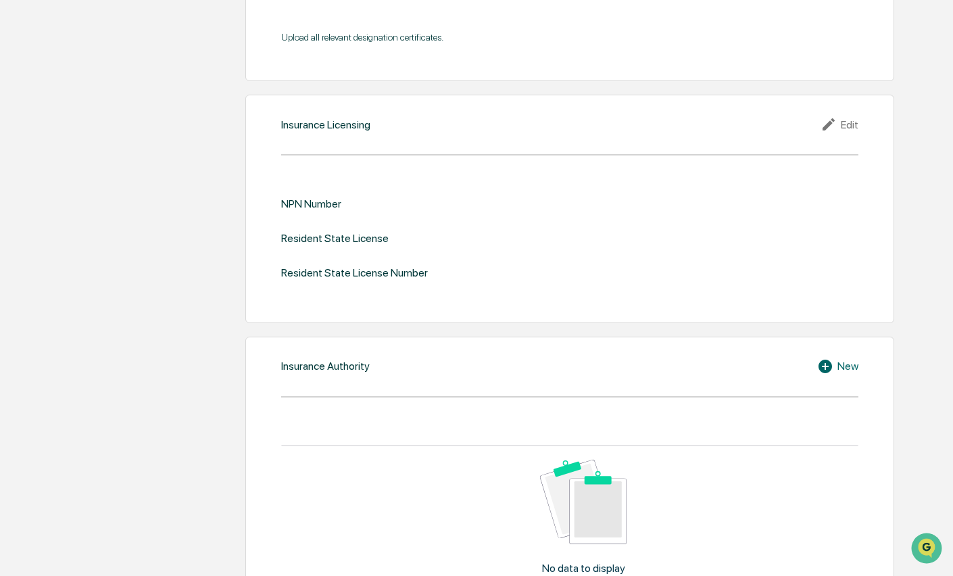
click at [829, 124] on icon at bounding box center [829, 124] width 12 height 12
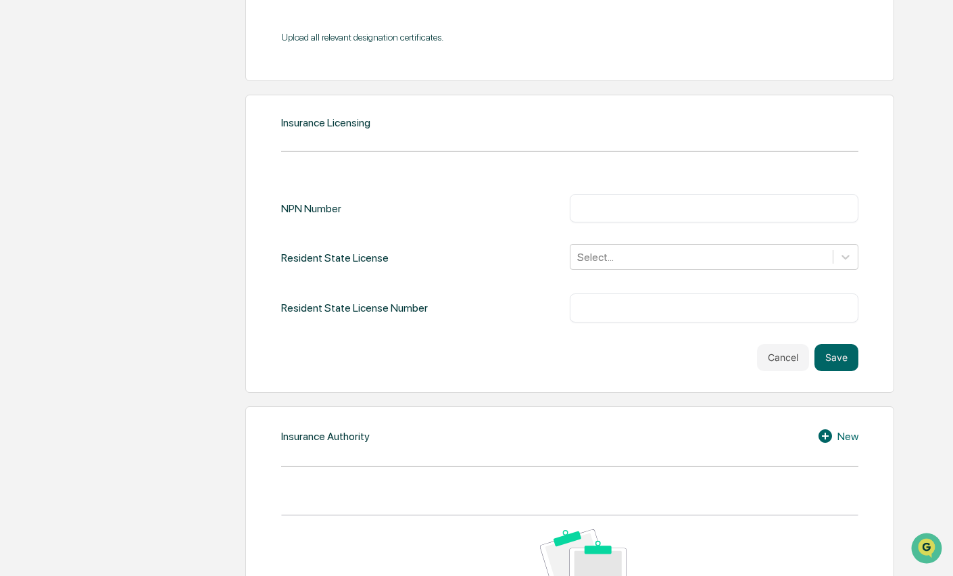
click at [686, 212] on input "text" at bounding box center [714, 208] width 268 height 14
click at [610, 212] on input "text" at bounding box center [714, 208] width 268 height 14
paste input "*******"
type input "*******"
click at [631, 251] on div at bounding box center [701, 257] width 249 height 16
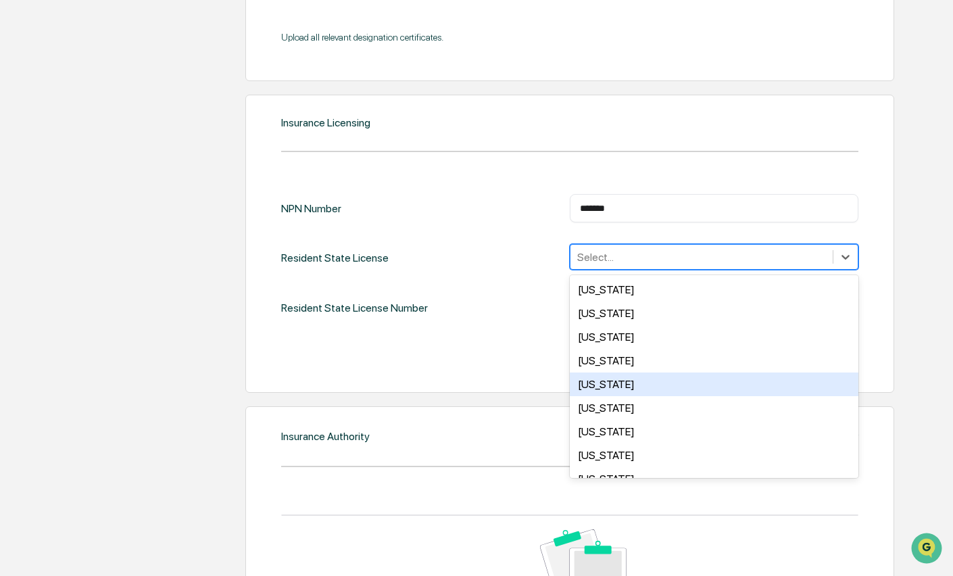
click at [618, 381] on div "California" at bounding box center [714, 384] width 289 height 24
click at [618, 381] on div "Colorado" at bounding box center [714, 384] width 289 height 24
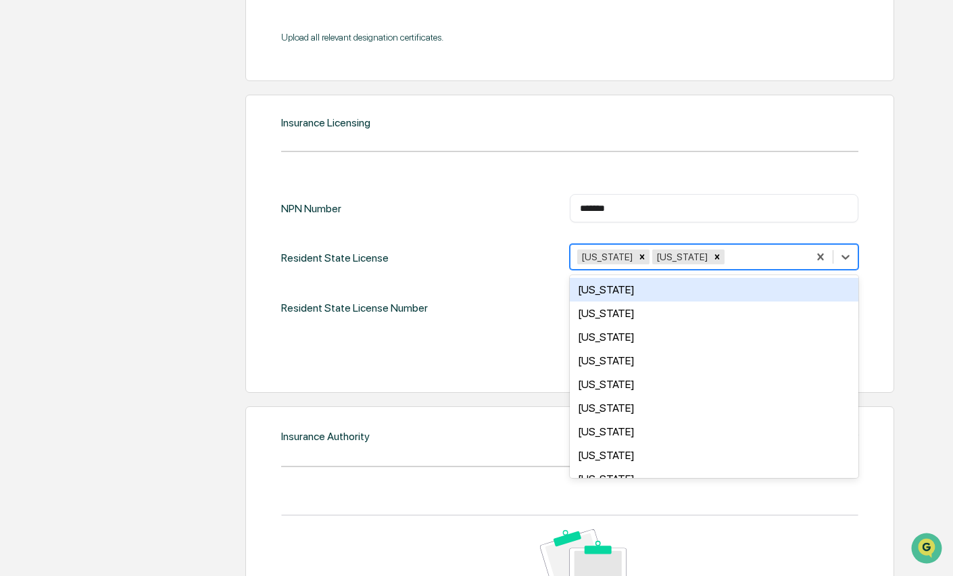
click at [712, 253] on icon "Remove Colorado" at bounding box center [716, 256] width 9 height 9
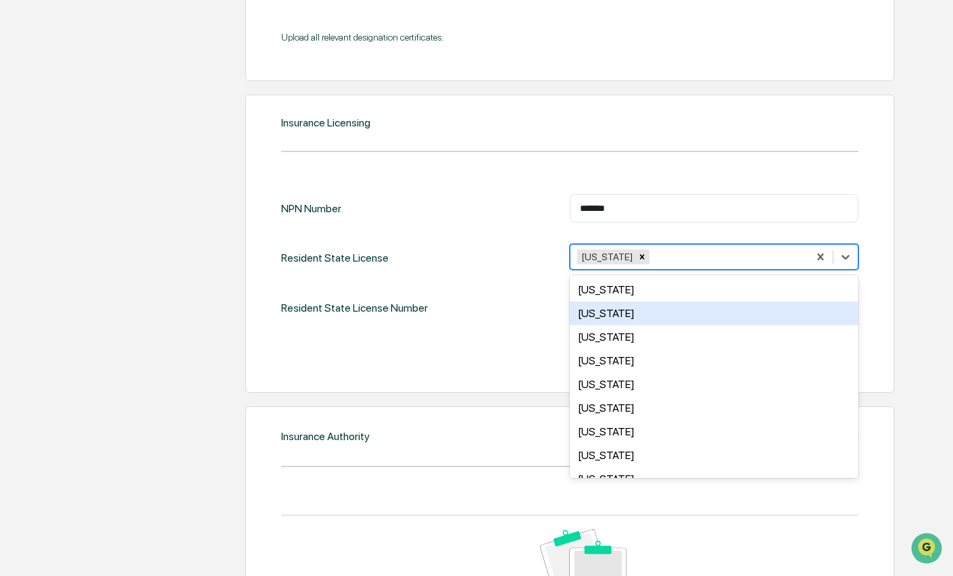
click at [879, 339] on div "Insurance Licensing NPN Number ******* ​ Resident State License option Colorado…" at bounding box center [569, 244] width 649 height 298
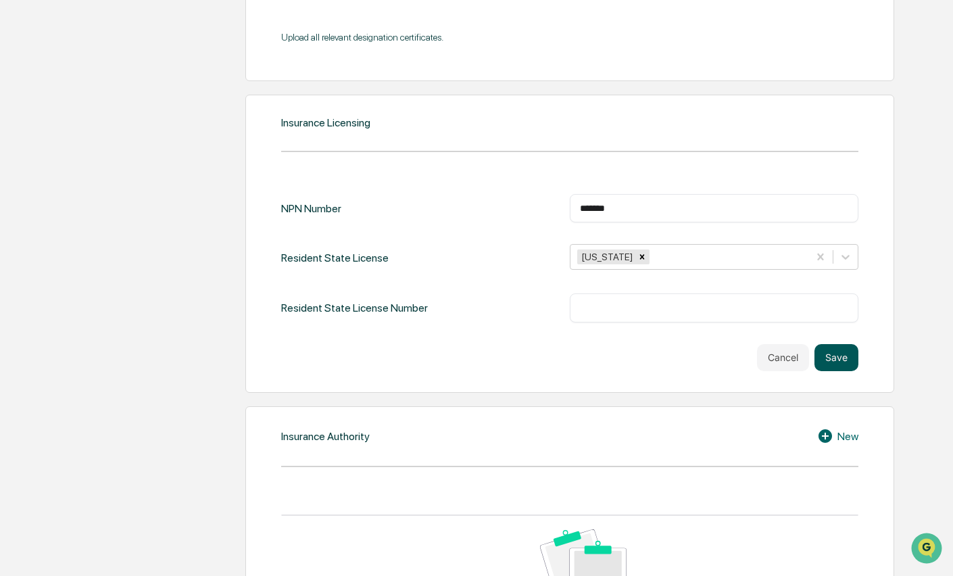
click at [835, 353] on button "Save" at bounding box center [836, 357] width 44 height 27
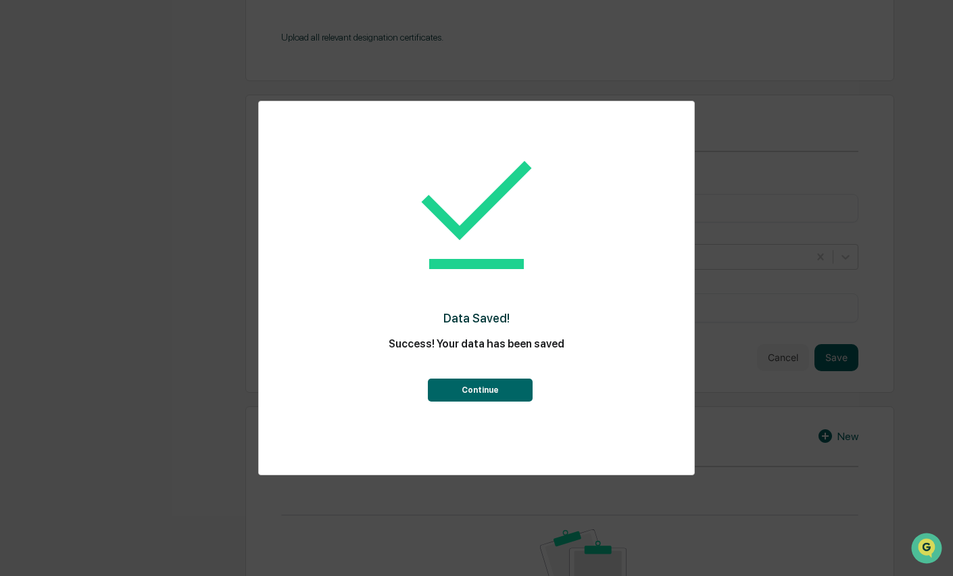
click at [502, 387] on button "Continue" at bounding box center [480, 390] width 105 height 23
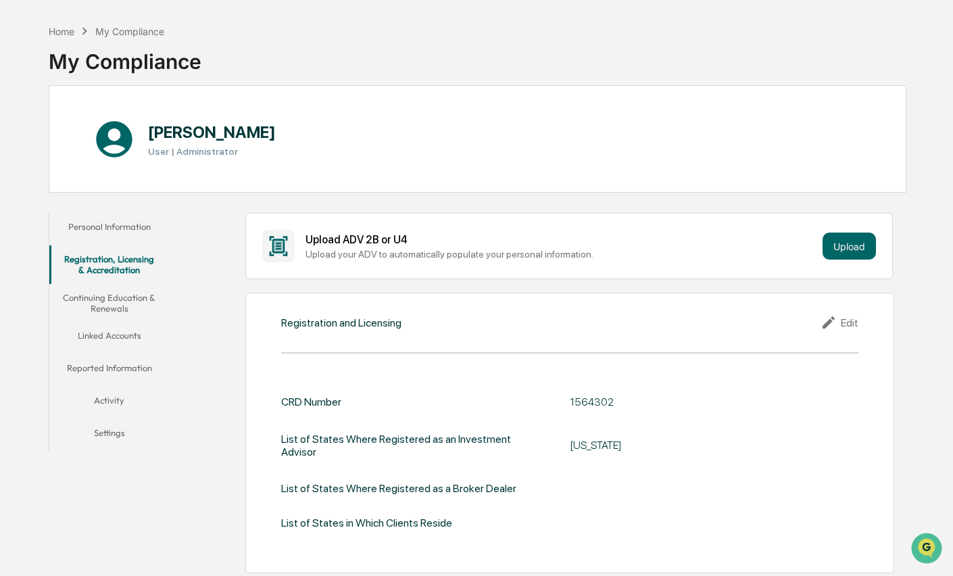
scroll to position [0, 0]
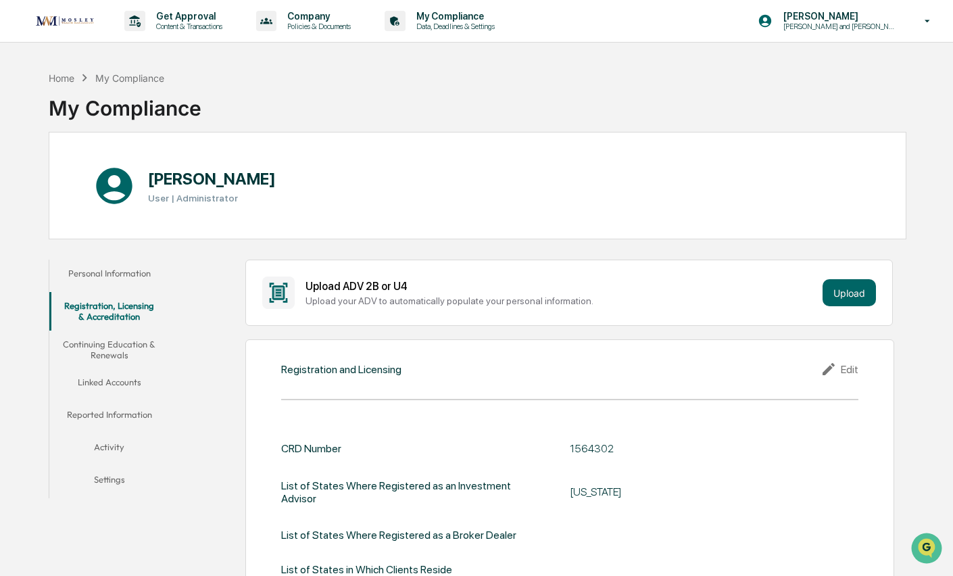
click at [95, 350] on button "Continuing Education & Renewals" at bounding box center [109, 350] width 120 height 39
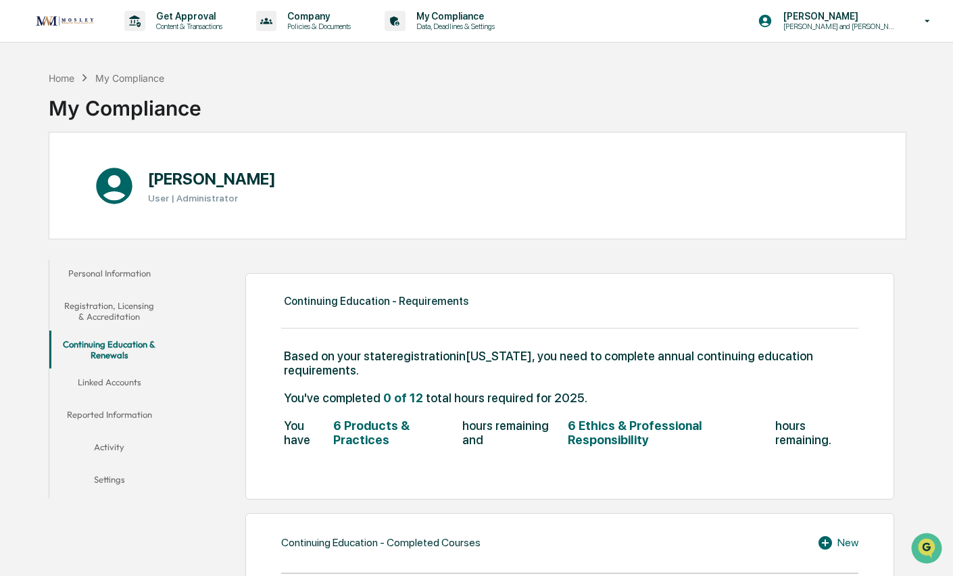
click at [98, 381] on button "Linked Accounts" at bounding box center [109, 384] width 120 height 32
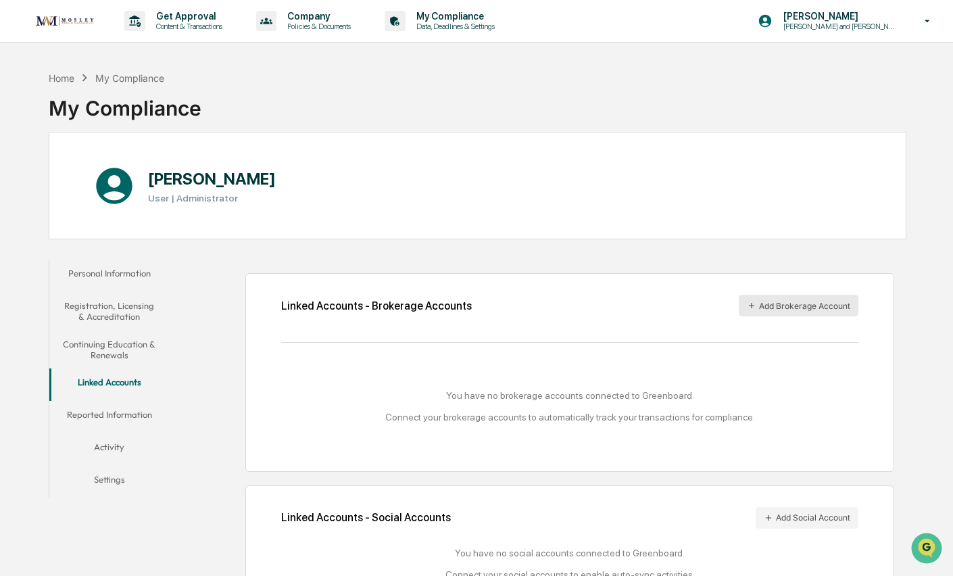
click at [800, 299] on button "Add Brokerage Account" at bounding box center [799, 306] width 120 height 22
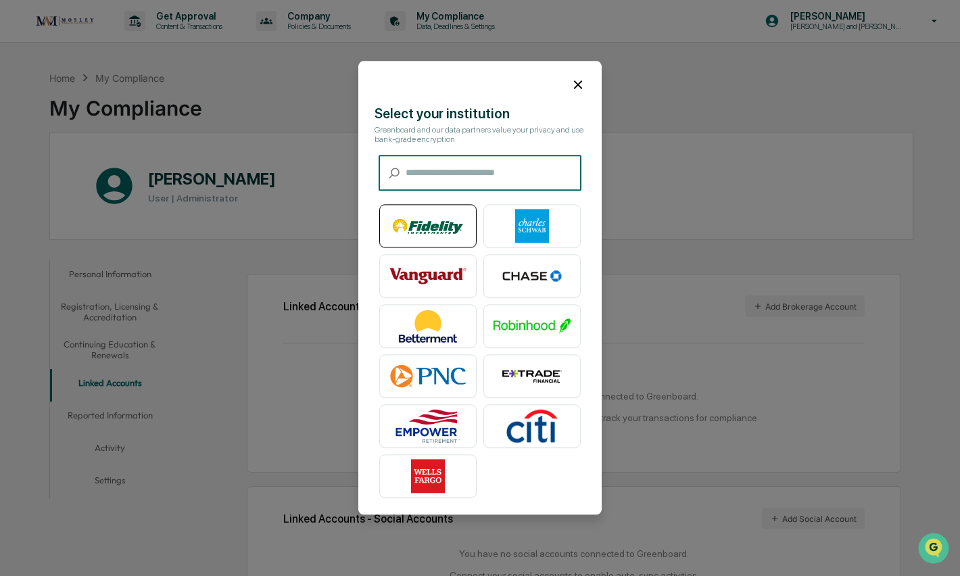
click at [432, 235] on img at bounding box center [427, 227] width 77 height 34
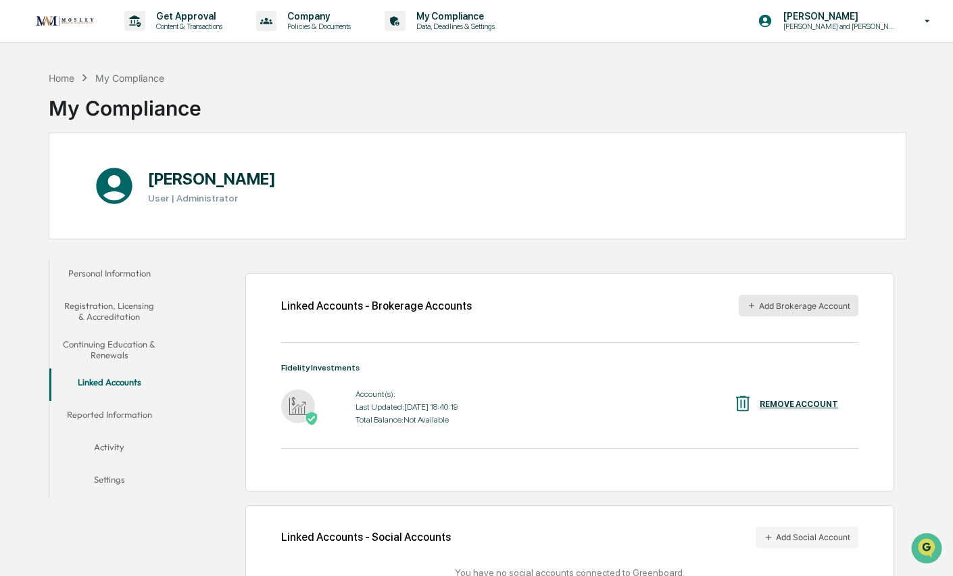
click at [794, 306] on button "Add Brokerage Account" at bounding box center [799, 306] width 120 height 22
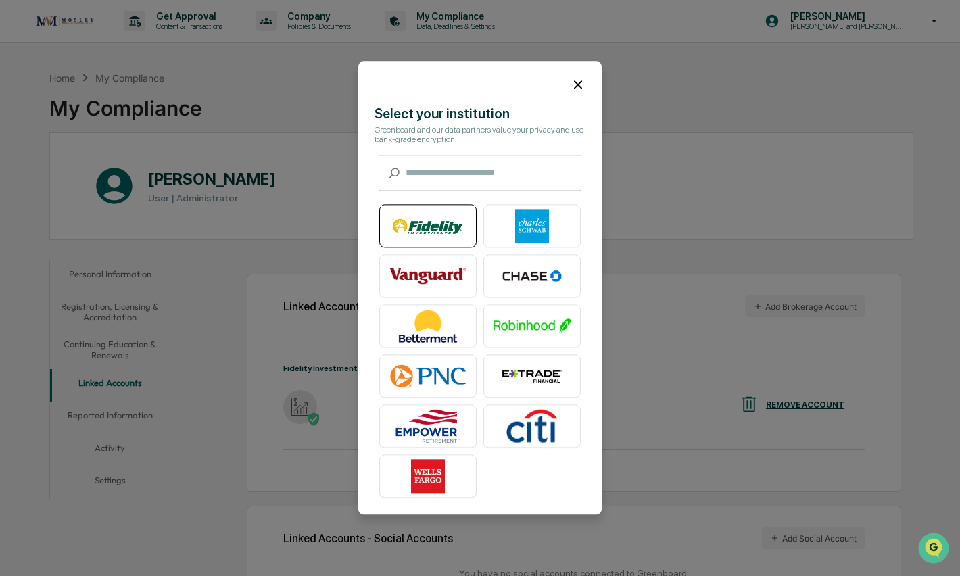
click at [429, 228] on img at bounding box center [427, 227] width 77 height 34
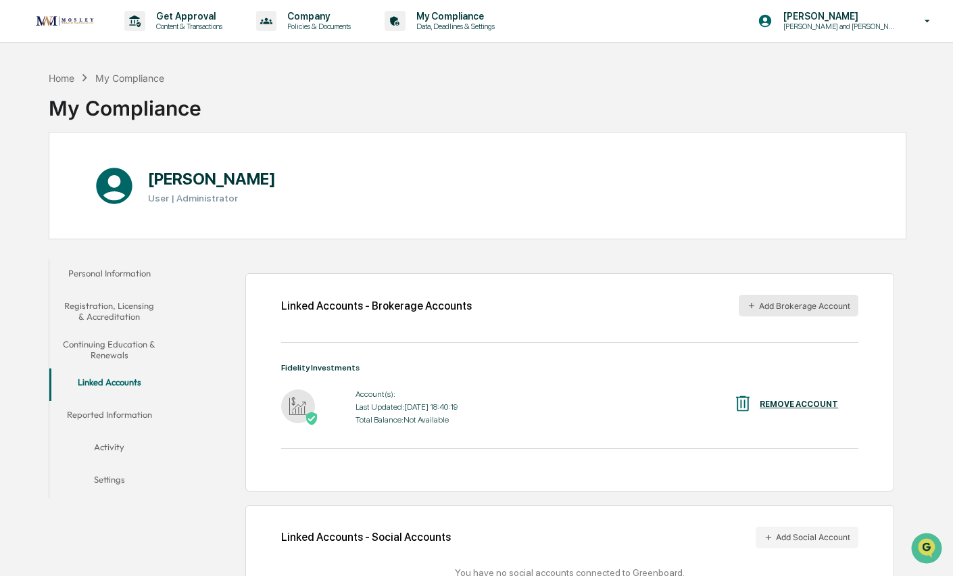
click at [786, 305] on button "Add Brokerage Account" at bounding box center [799, 306] width 120 height 22
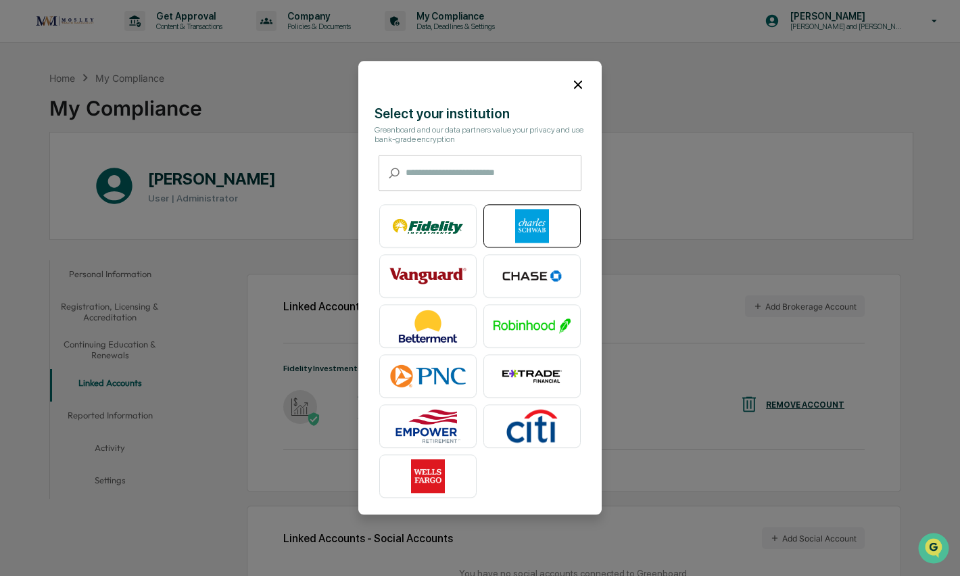
click at [512, 224] on img at bounding box center [531, 227] width 77 height 34
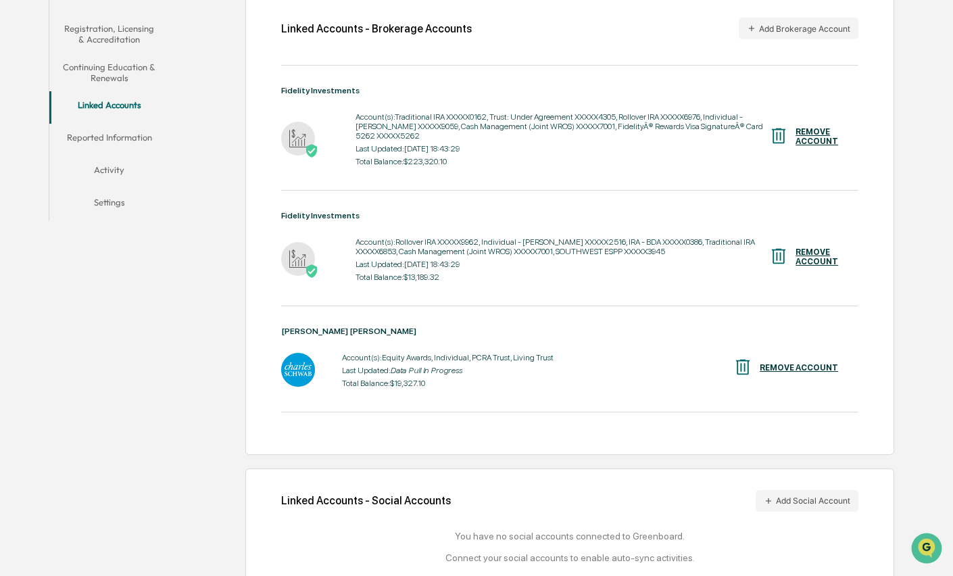
scroll to position [297, 0]
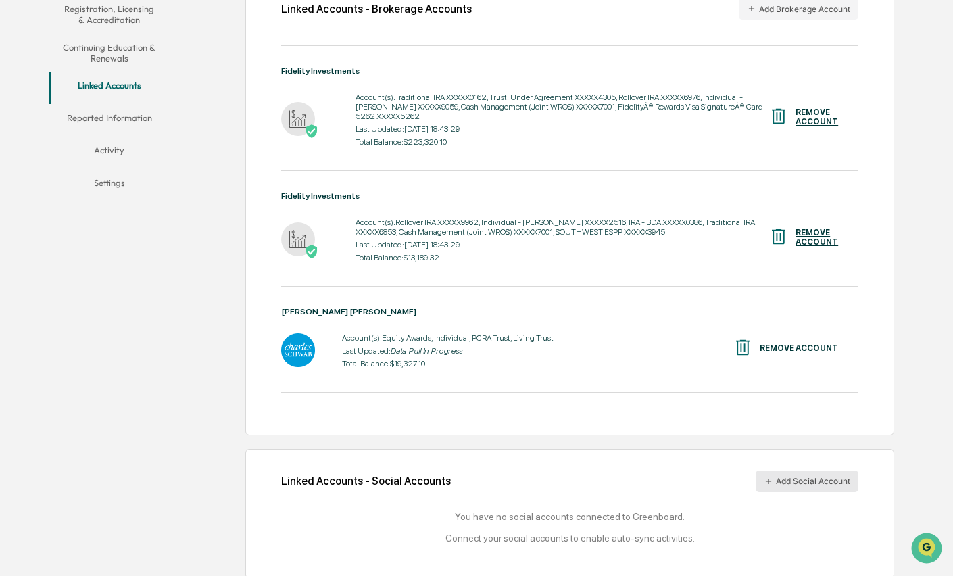
click at [816, 470] on button "Add Social Account" at bounding box center [807, 481] width 103 height 22
